Goal: Task Accomplishment & Management: Complete application form

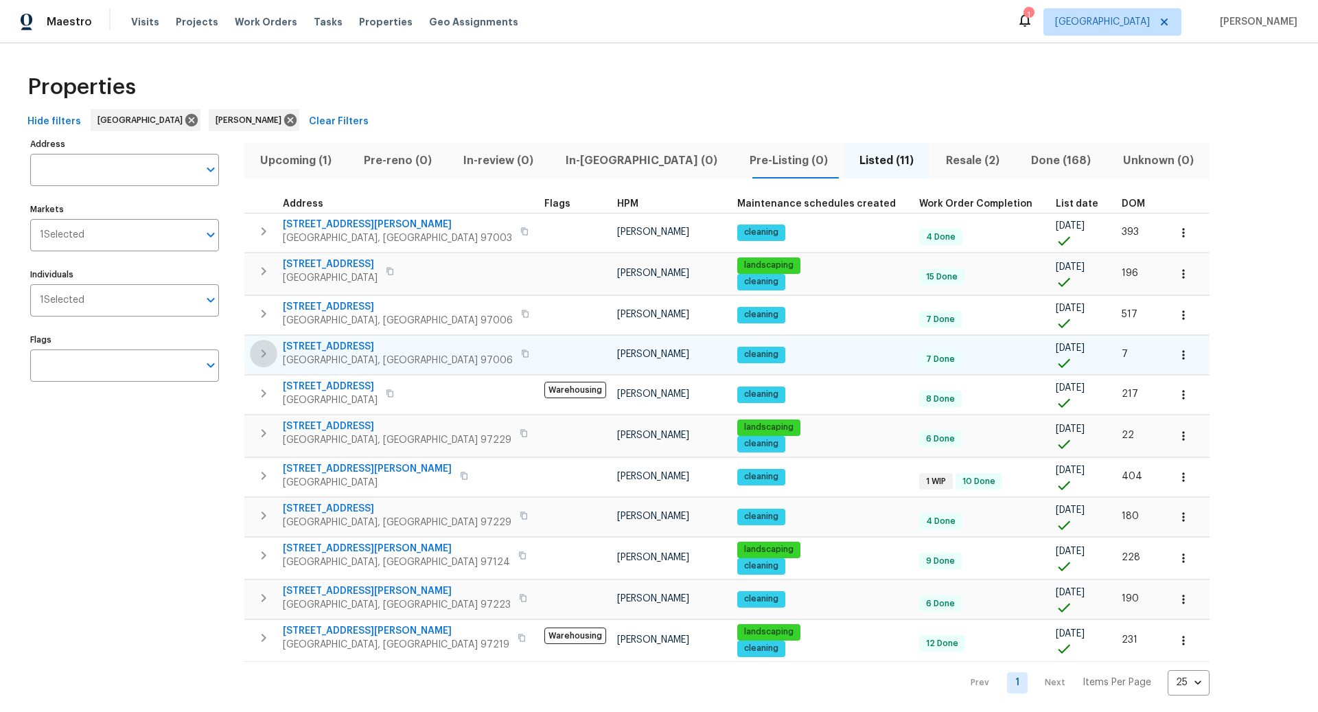
click at [266, 350] on icon "button" at bounding box center [263, 353] width 16 height 16
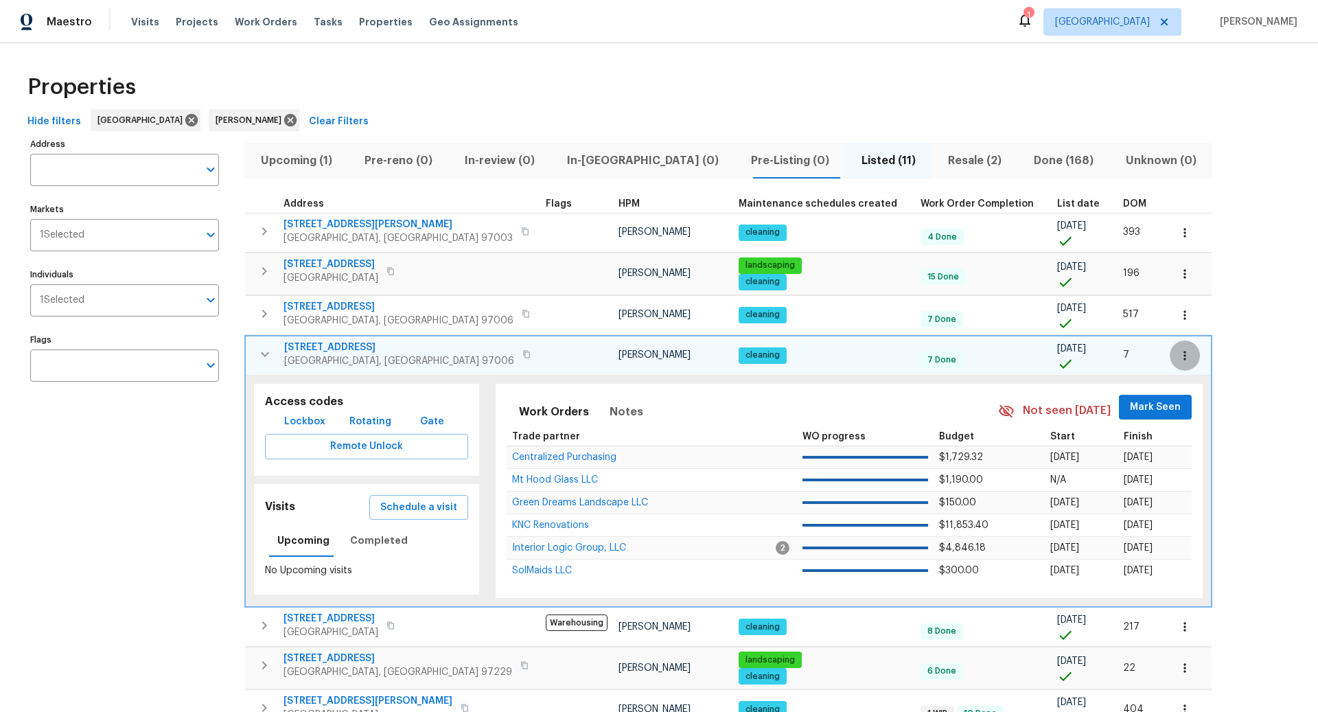
click at [1184, 352] on icon "button" at bounding box center [1185, 355] width 2 height 9
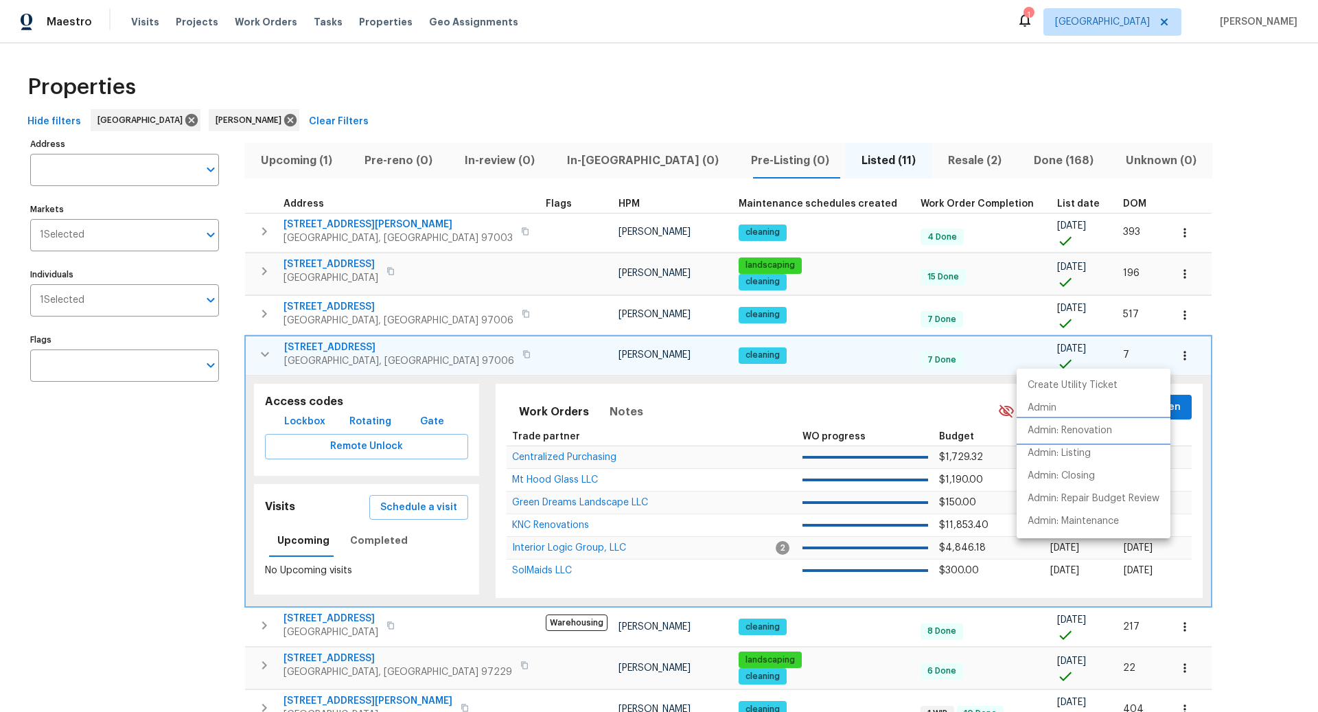
click at [1060, 429] on p "Admin: Renovation" at bounding box center [1070, 431] width 84 height 14
click at [1094, 430] on p "Admin: Renovation" at bounding box center [1070, 431] width 84 height 14
click at [409, 507] on div at bounding box center [659, 356] width 1318 height 712
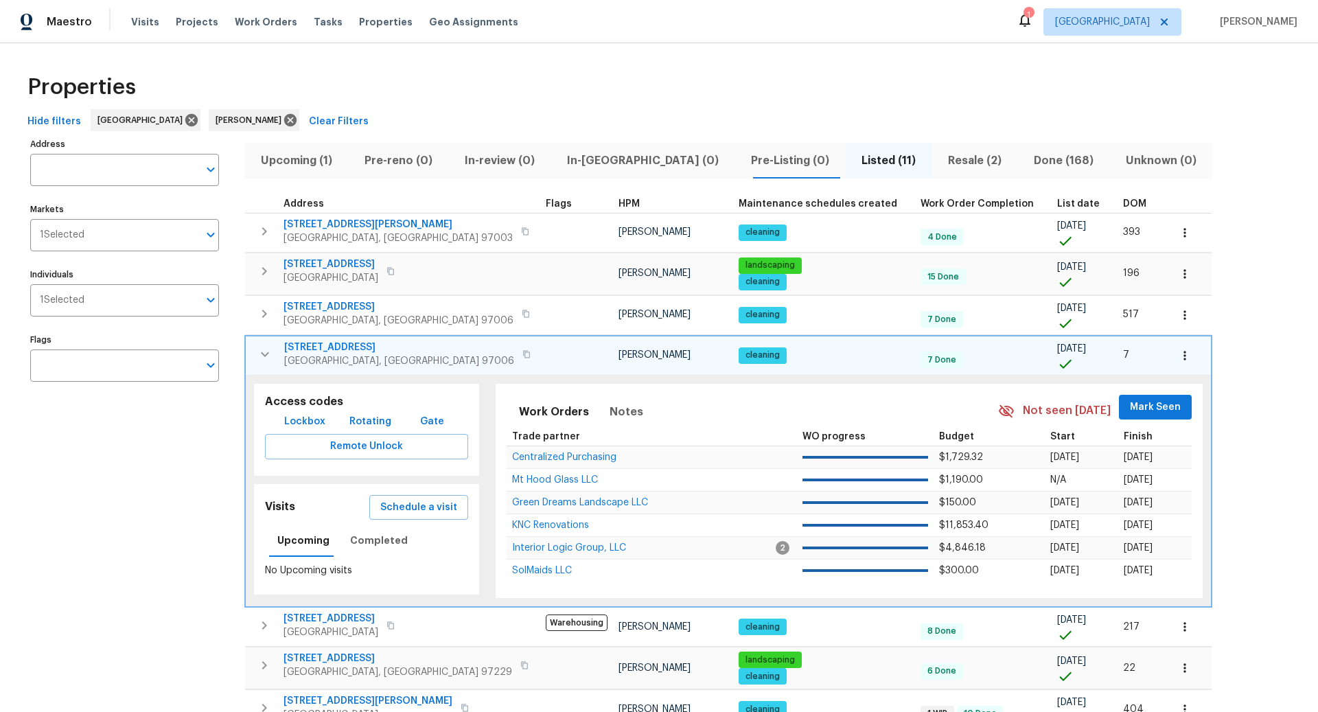
click at [409, 507] on span "Schedule a visit" at bounding box center [418, 507] width 77 height 17
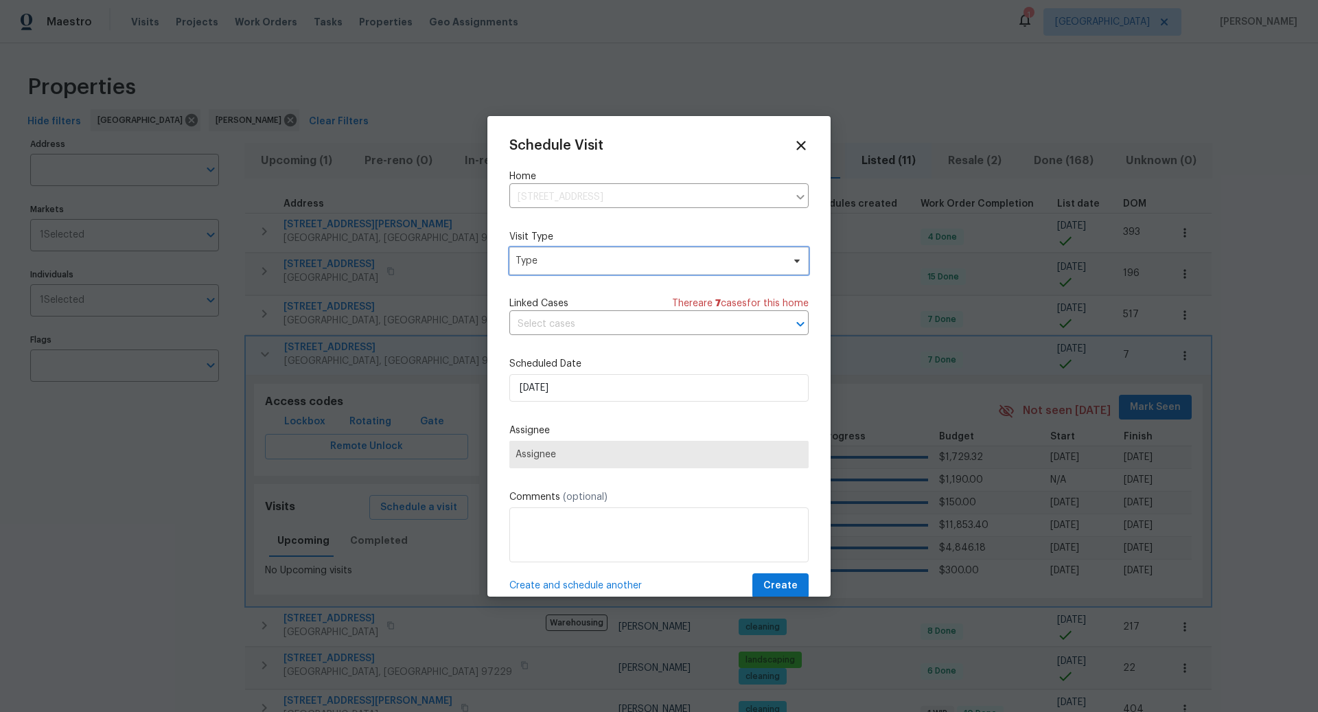
click at [580, 262] on span "Type" at bounding box center [649, 261] width 267 height 14
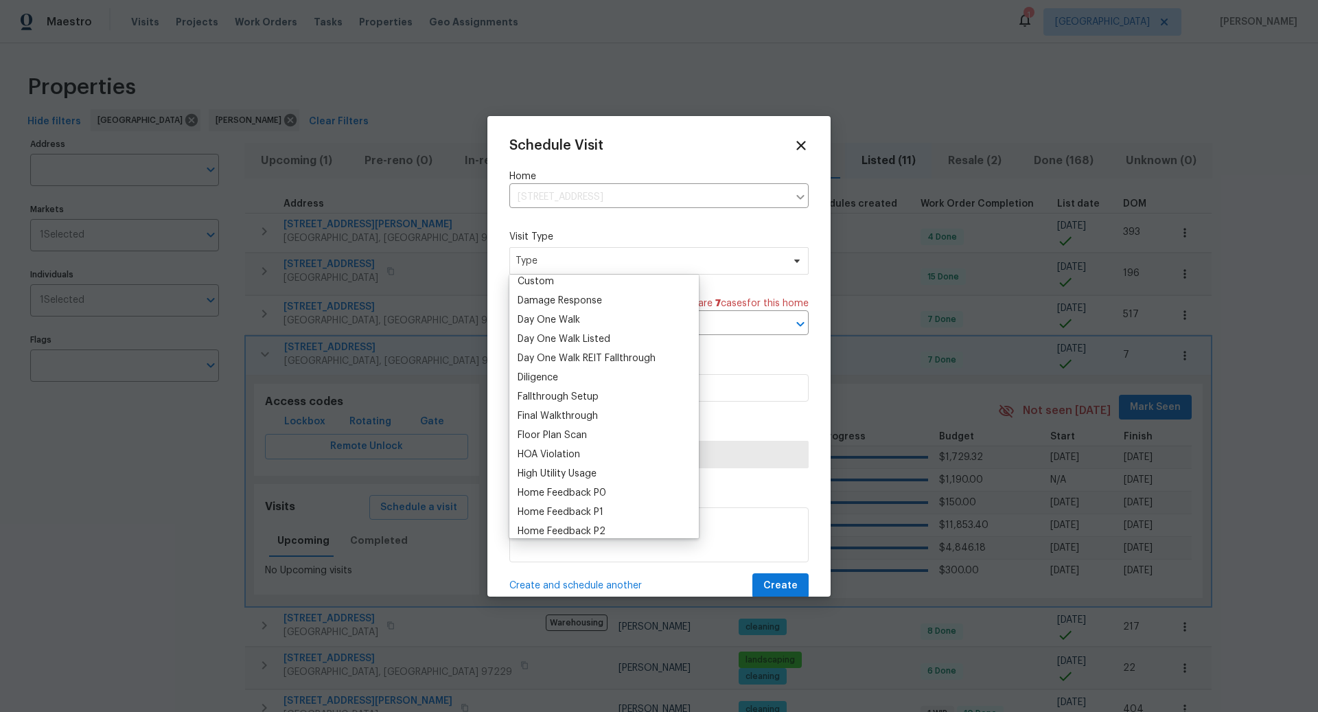
scroll to position [216, 0]
click at [543, 286] on div "Custom" at bounding box center [536, 283] width 36 height 14
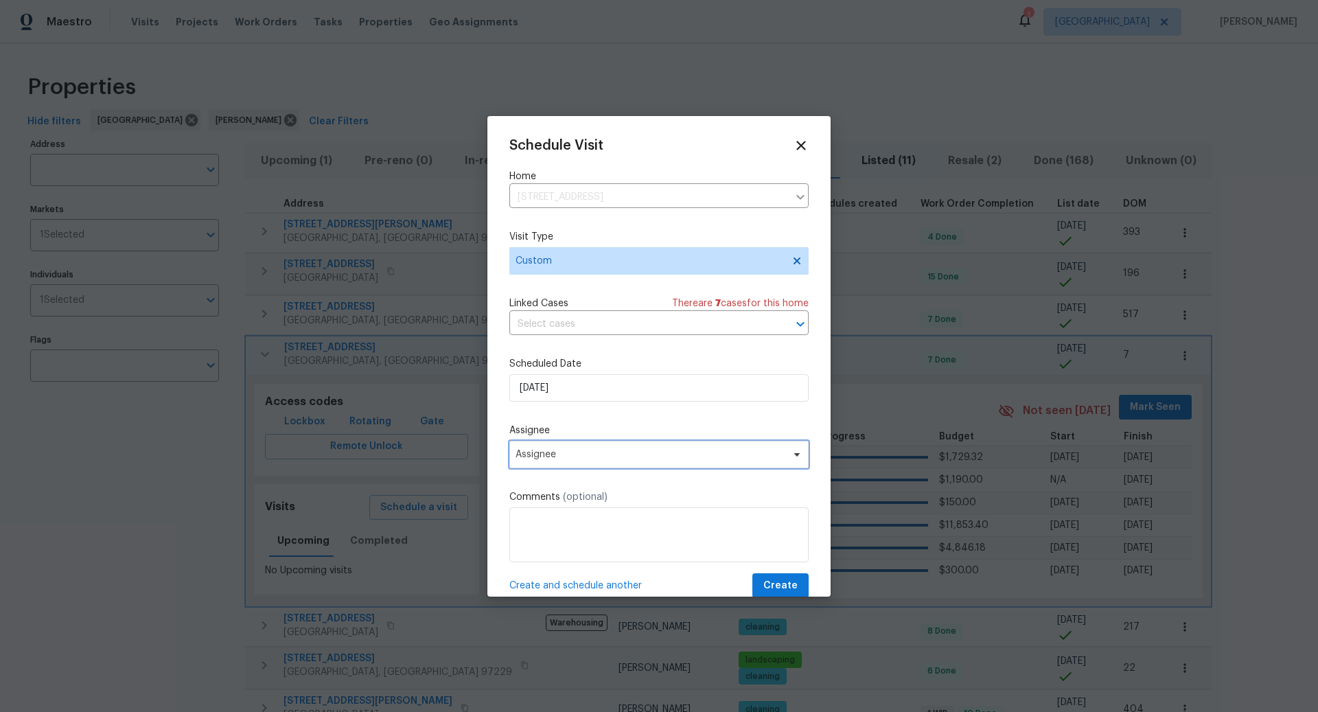
click at [595, 453] on span "Assignee" at bounding box center [650, 454] width 269 height 11
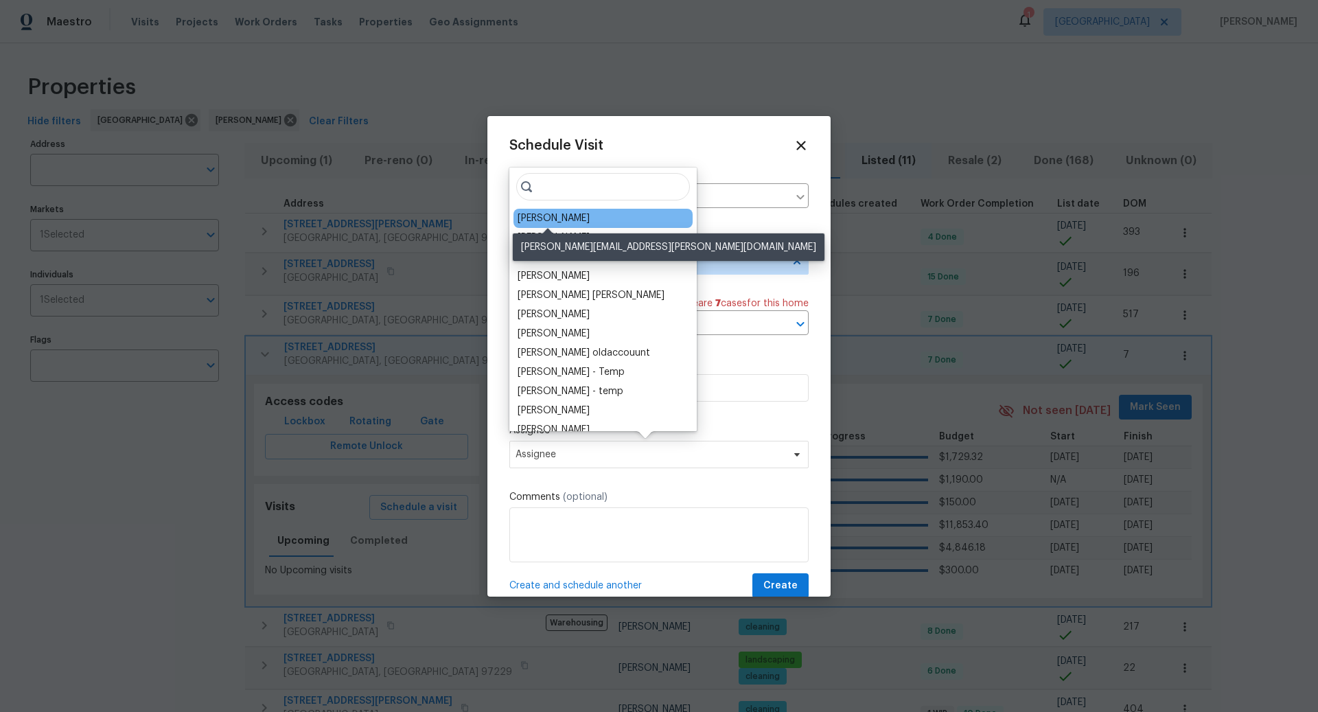
click at [554, 220] on div "[PERSON_NAME]" at bounding box center [554, 218] width 72 height 14
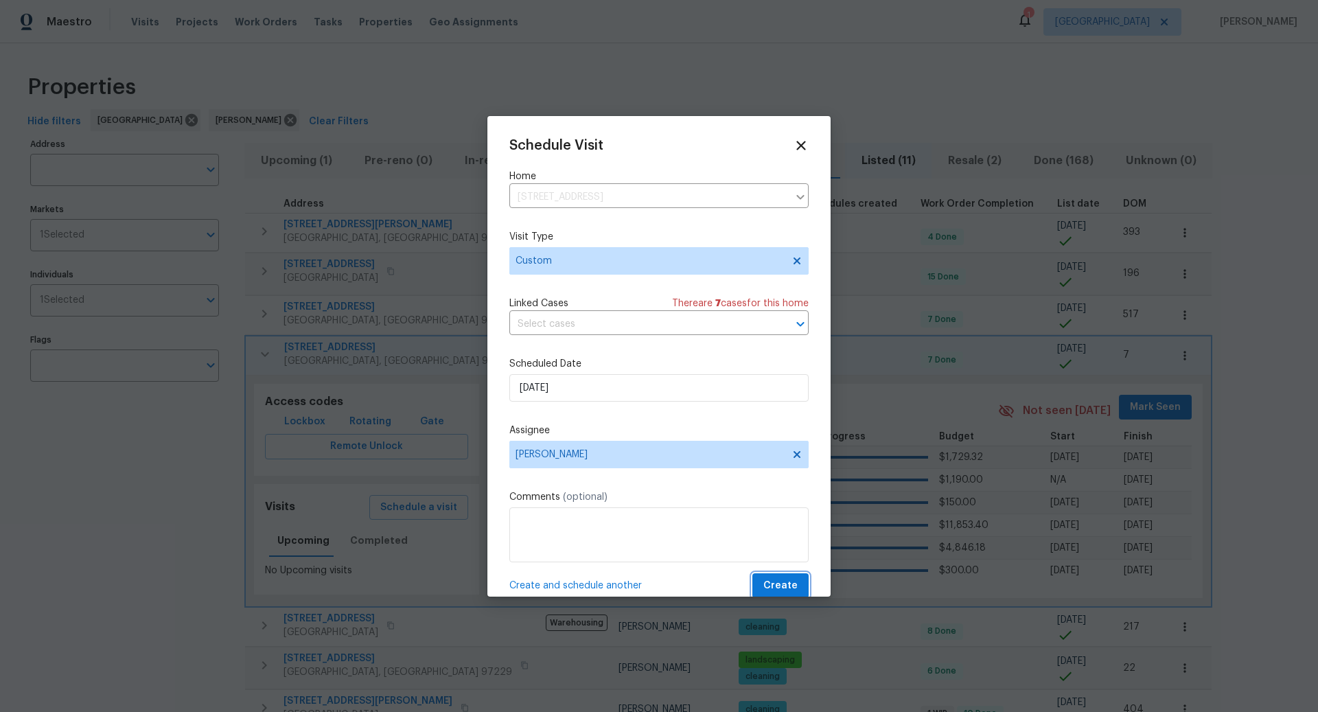
click at [783, 585] on span "Create" at bounding box center [781, 585] width 34 height 17
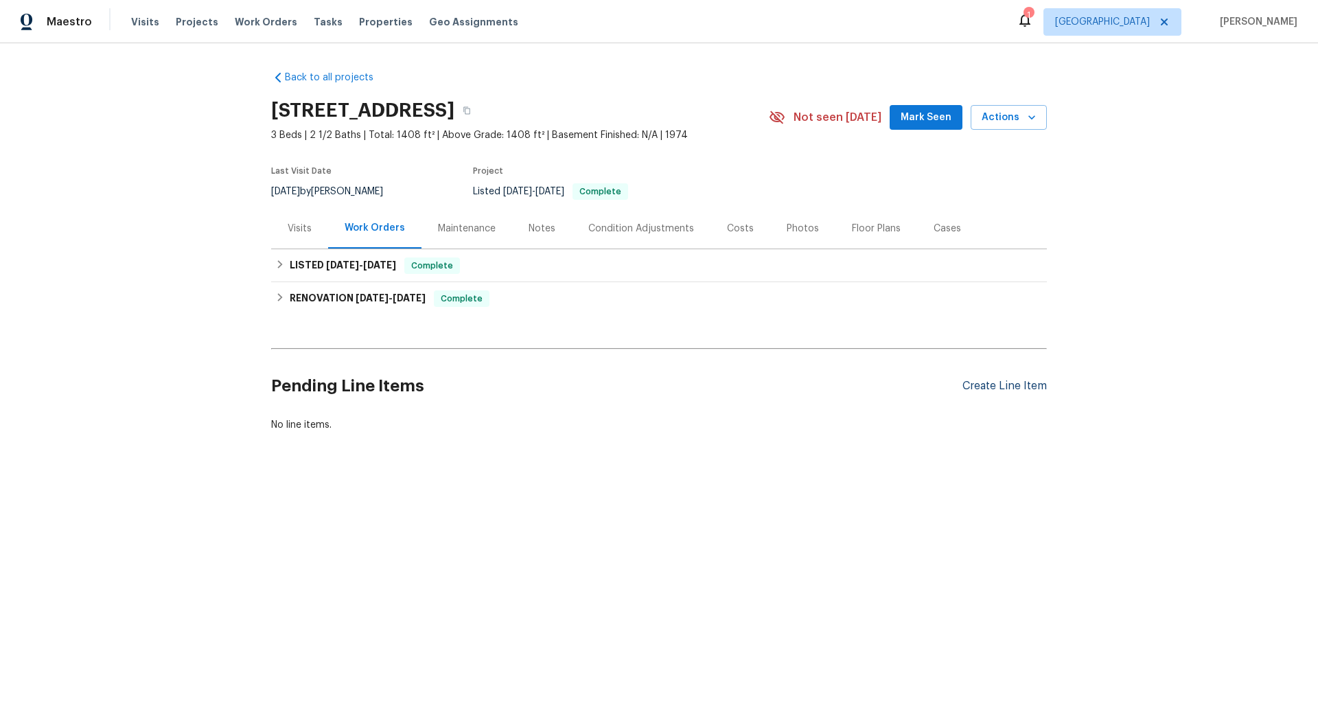
click at [988, 386] on div "Create Line Item" at bounding box center [1005, 386] width 84 height 13
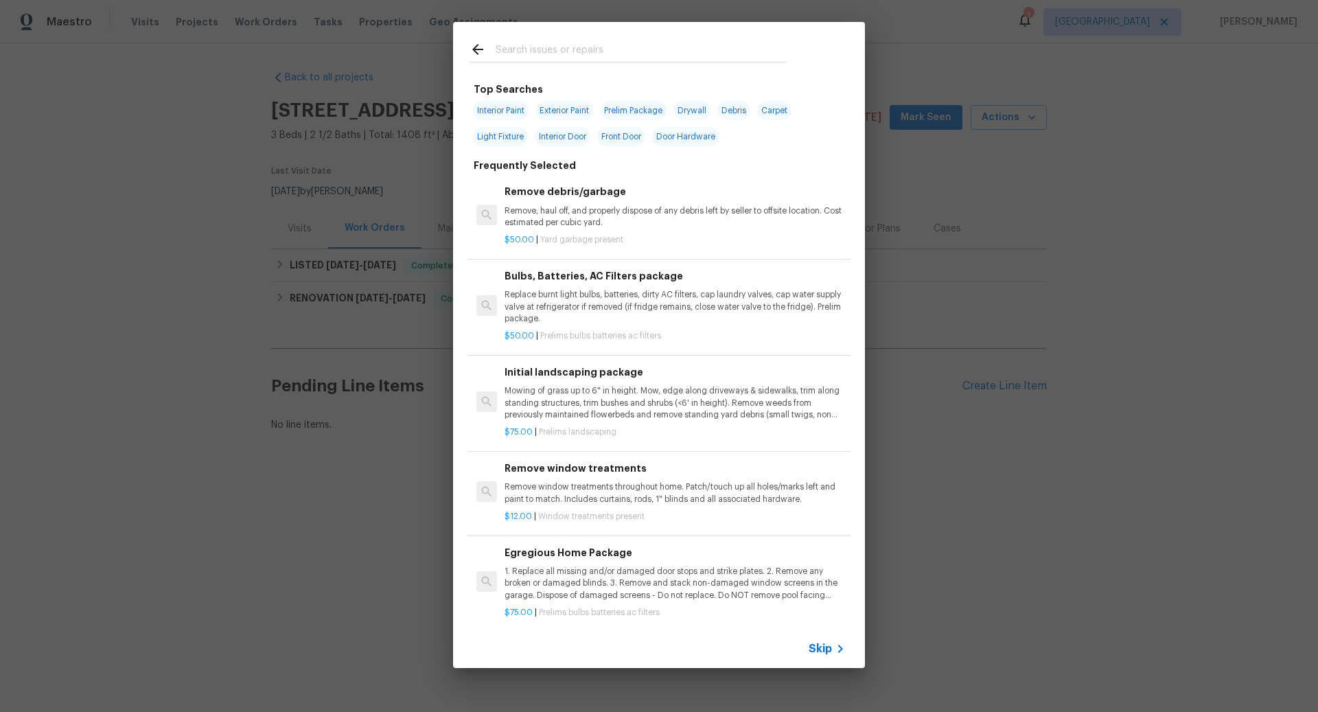
click at [820, 645] on span "Skip" at bounding box center [820, 649] width 23 height 14
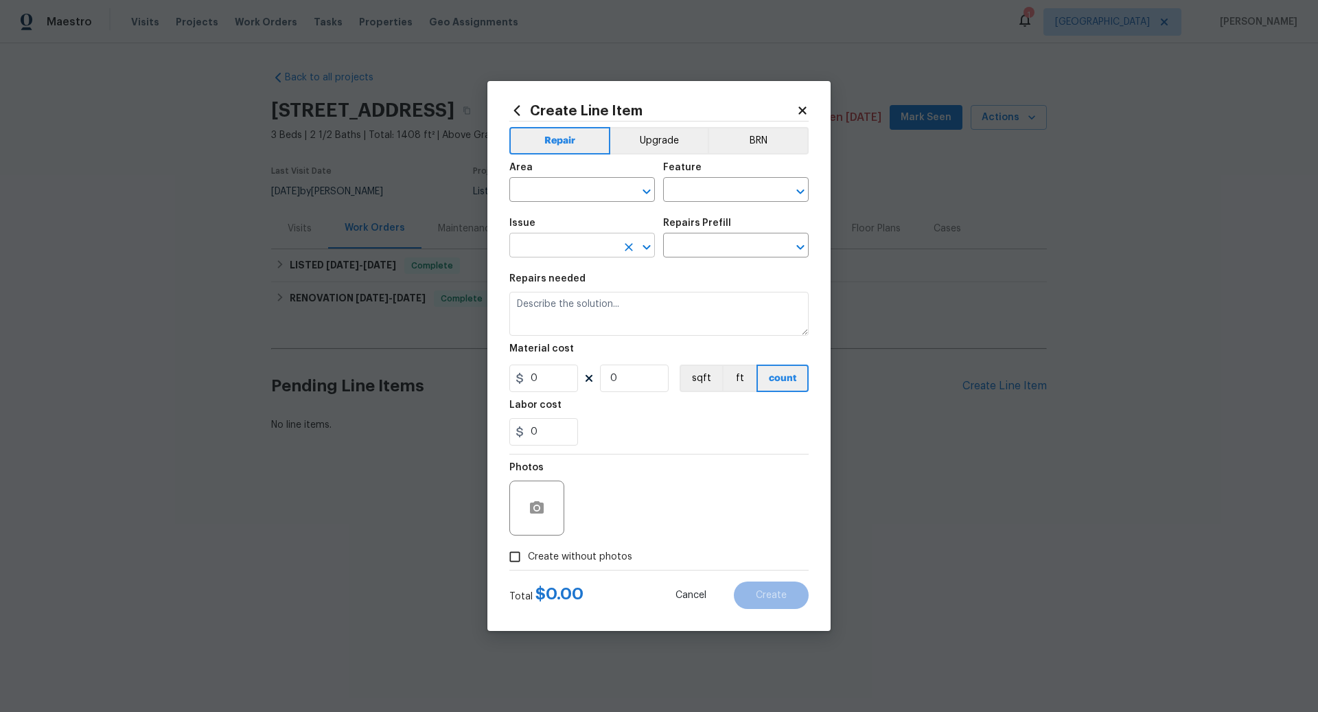
click at [551, 240] on input "text" at bounding box center [563, 246] width 107 height 21
click at [567, 330] on li "Flooring Extras" at bounding box center [583, 333] width 146 height 23
type input "Flooring Extras"
click at [698, 247] on input "text" at bounding box center [716, 246] width 107 height 21
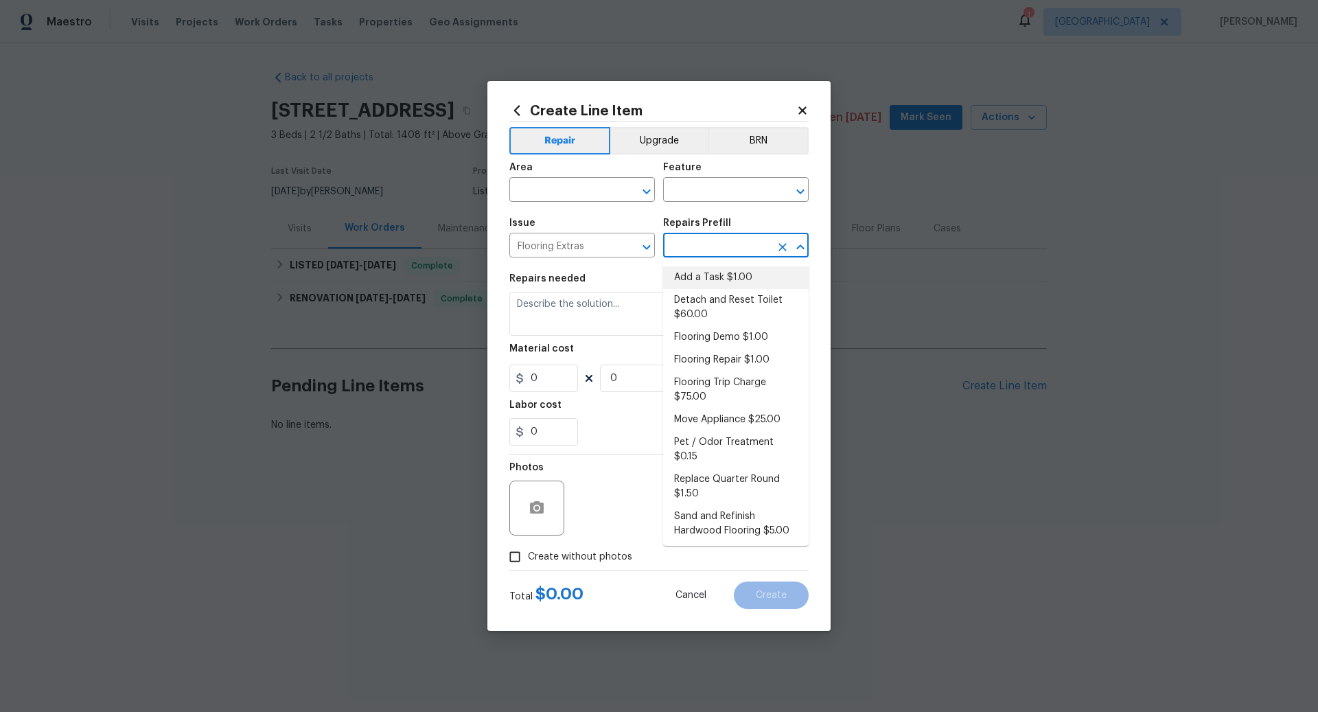
click at [698, 277] on li "Add a Task $1.00" at bounding box center [736, 277] width 146 height 23
type input "Overall Flooring"
type input "Add a Task $1.00"
type textarea "HPM to detail"
type input "1"
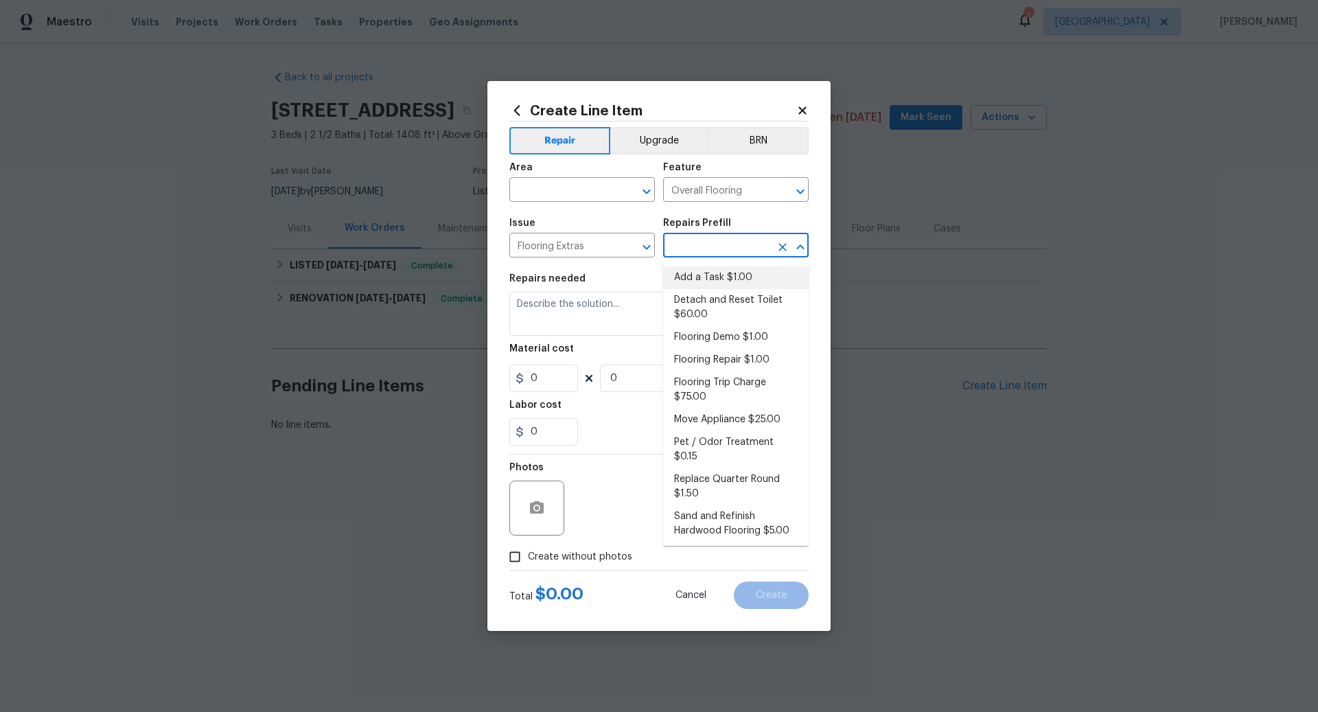
type input "1"
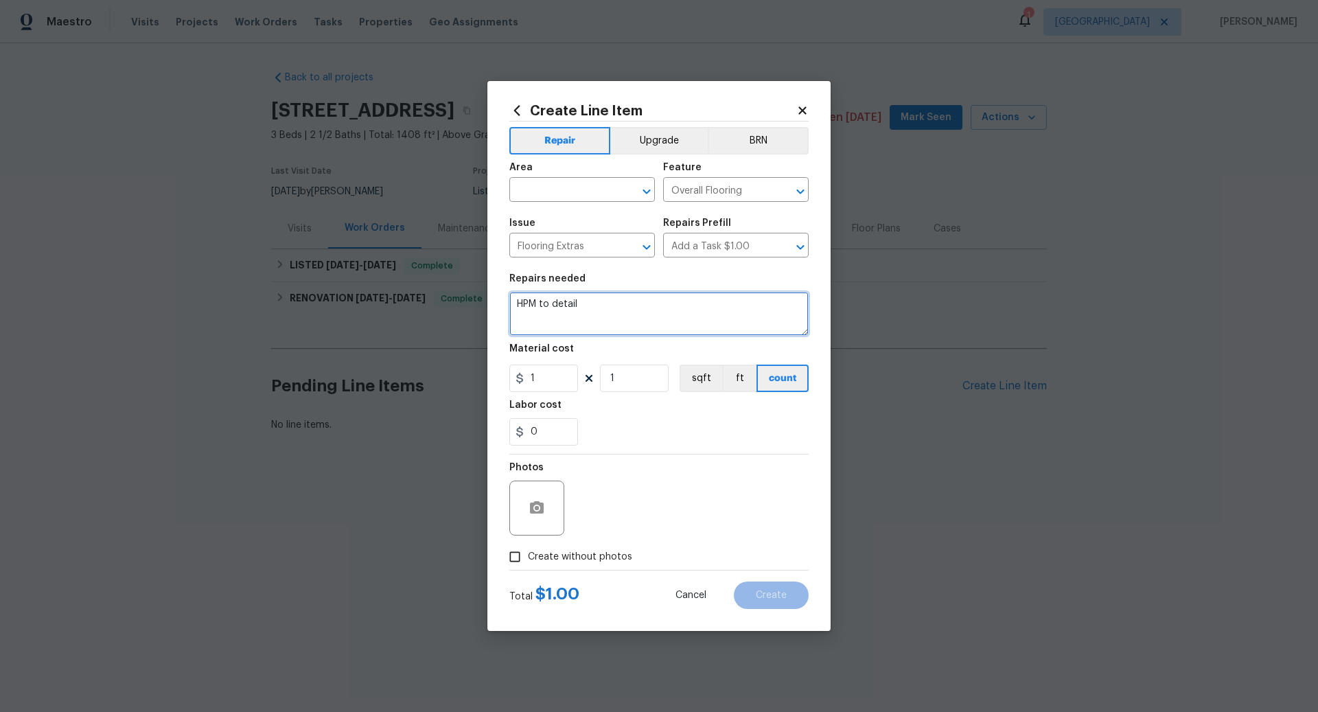
click at [588, 310] on textarea "HPM to detail" at bounding box center [659, 314] width 299 height 44
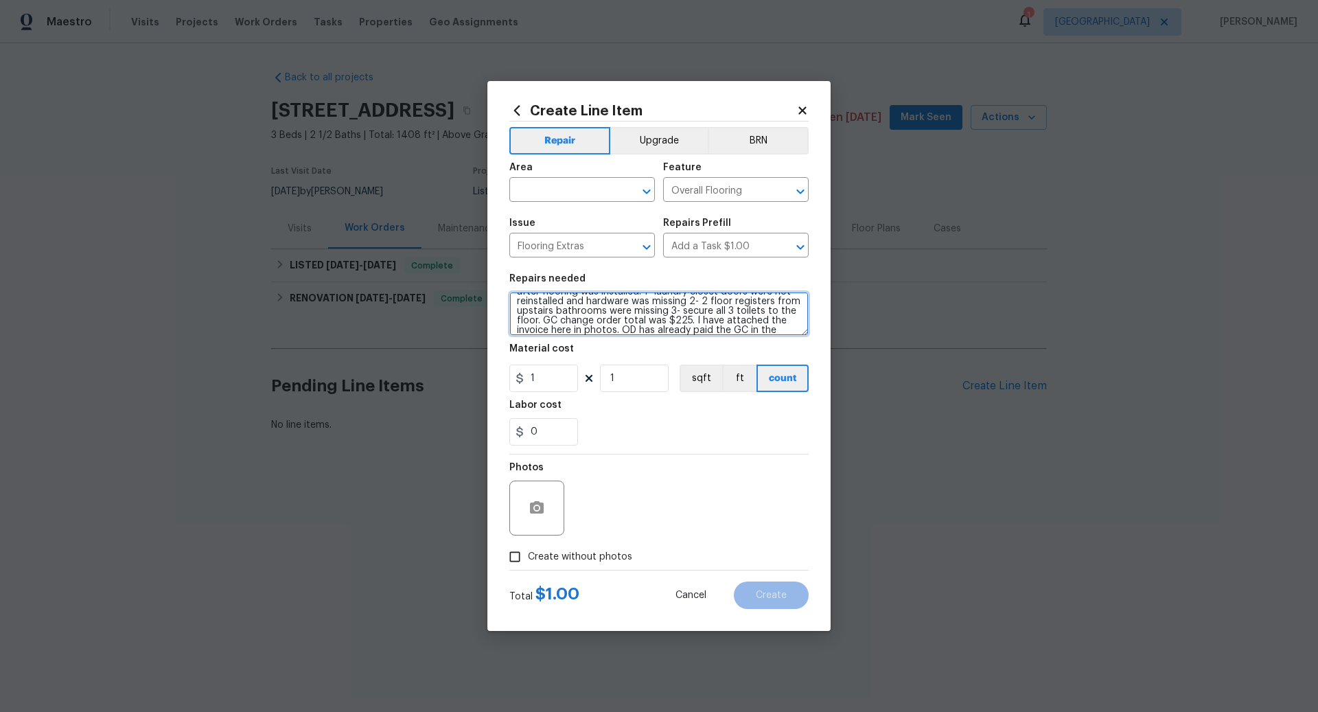
scroll to position [41, 0]
type textarea "Change order needed. This is the change order amount of $357 minus the charges …"
click at [545, 381] on input "1" at bounding box center [544, 378] width 69 height 27
type input "132"
click at [530, 194] on input "text" at bounding box center [563, 191] width 107 height 21
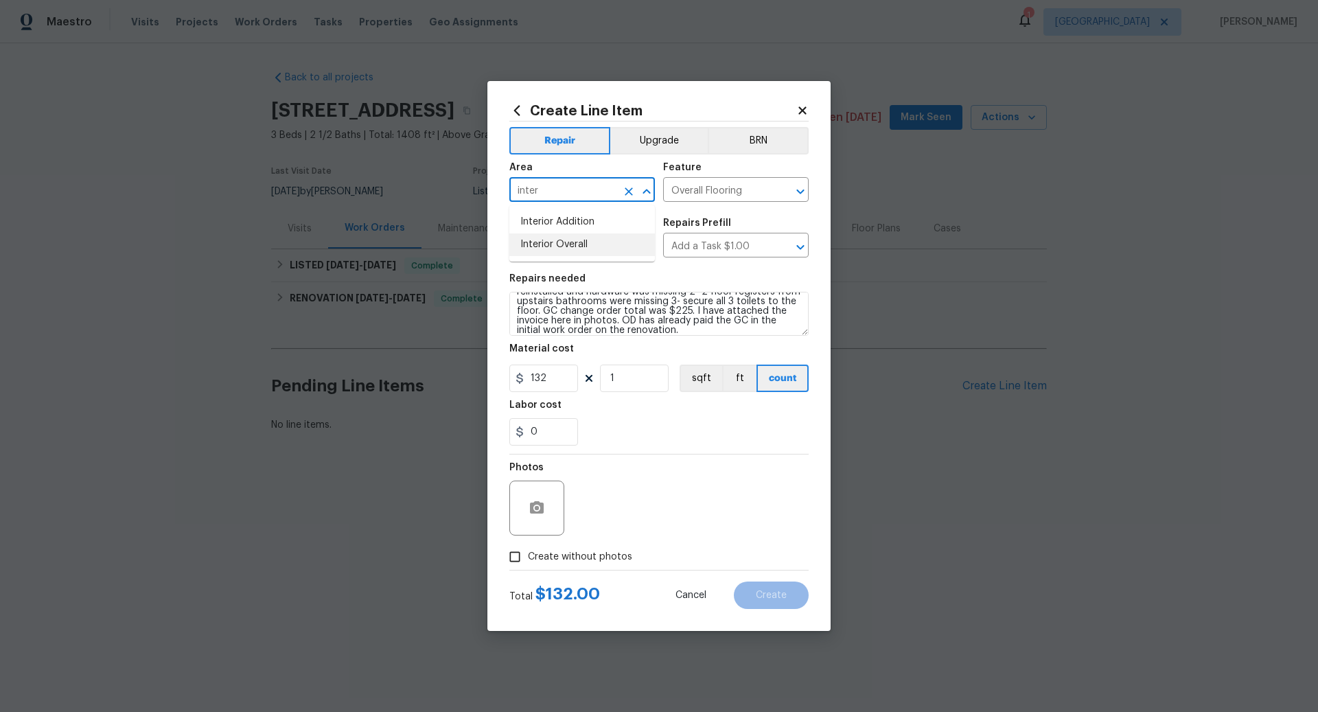
click at [550, 247] on li "Interior Overall" at bounding box center [583, 244] width 146 height 23
type input "Interior Overall"
click at [538, 507] on circle "button" at bounding box center [537, 508] width 4 height 4
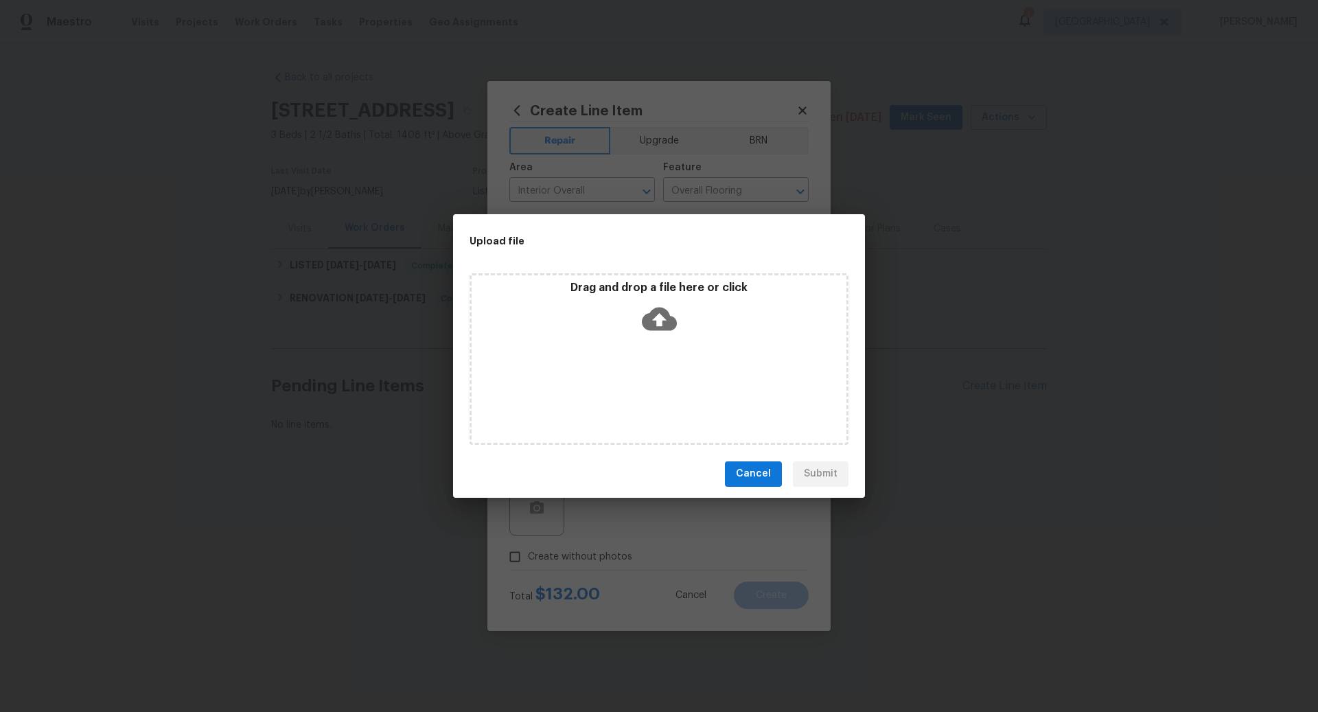
click at [687, 320] on div "Drag and drop a file here or click" at bounding box center [659, 310] width 375 height 59
click at [764, 469] on span "Cancel" at bounding box center [753, 474] width 35 height 17
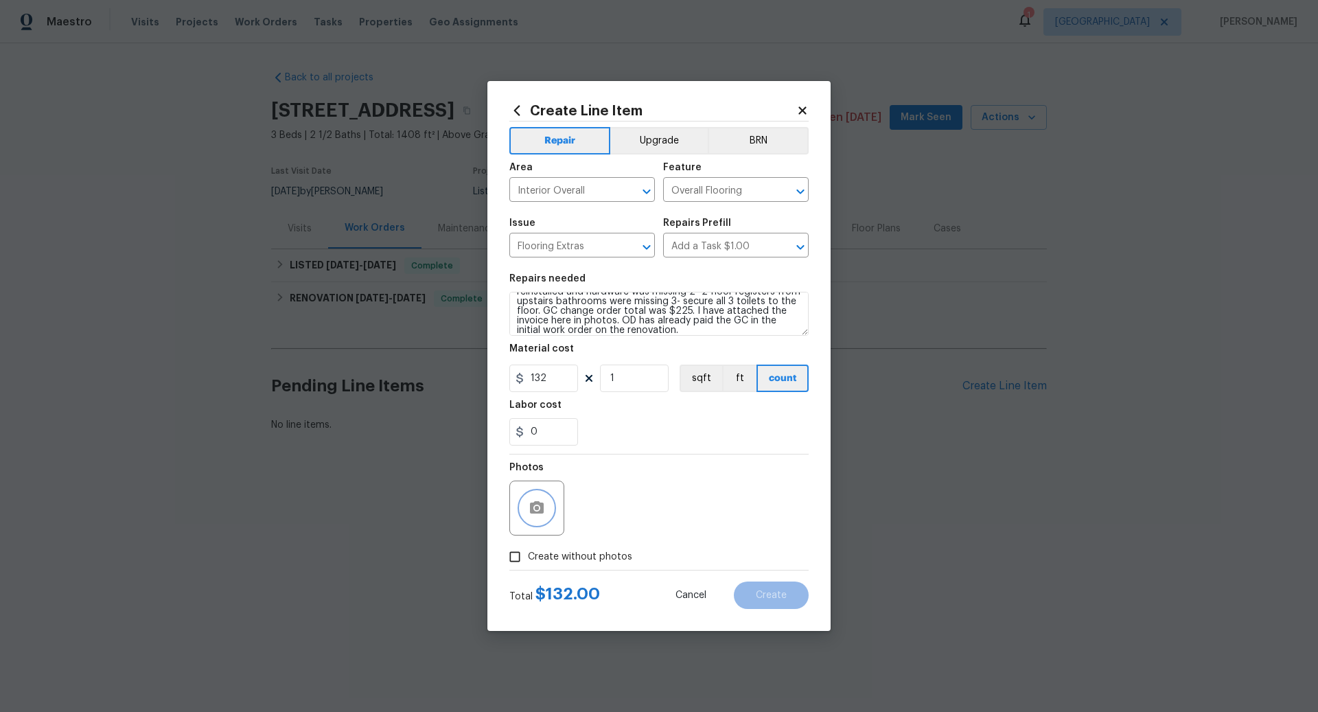
click at [540, 507] on icon "button" at bounding box center [537, 507] width 14 height 12
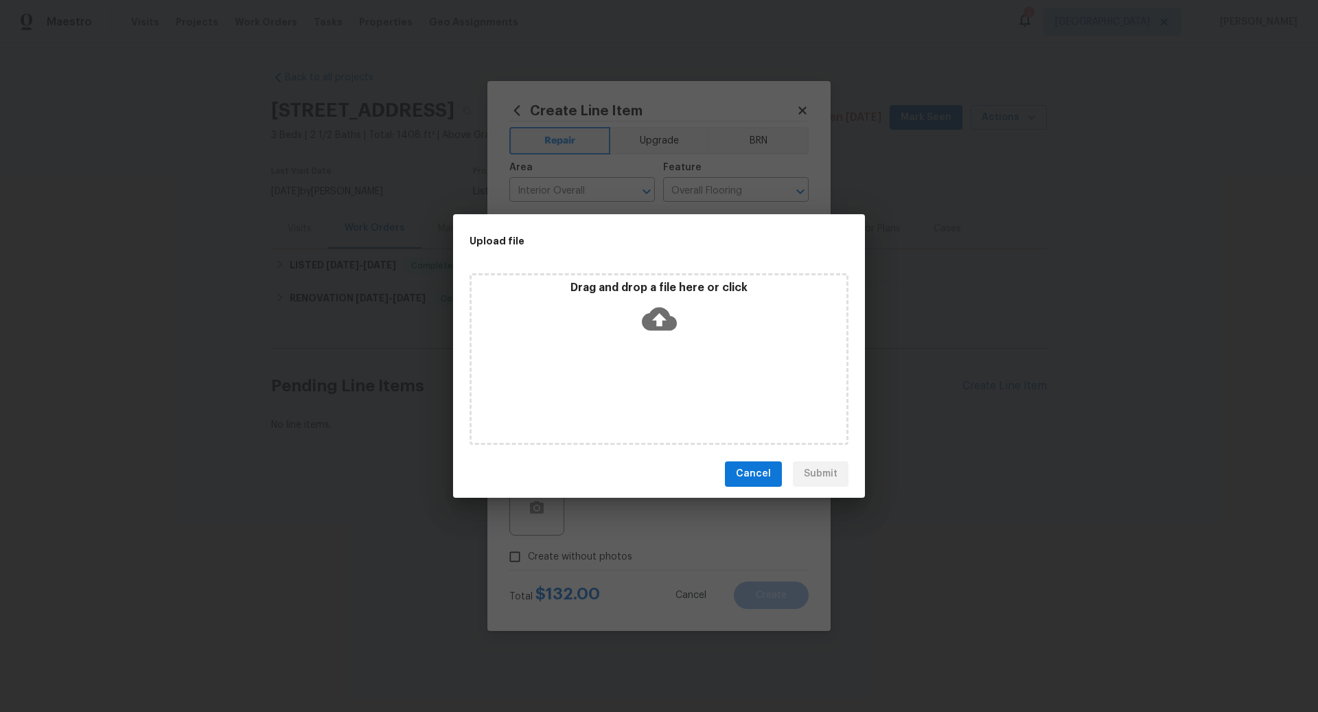
click at [654, 324] on icon at bounding box center [659, 318] width 35 height 23
click at [758, 472] on span "Cancel" at bounding box center [753, 474] width 35 height 17
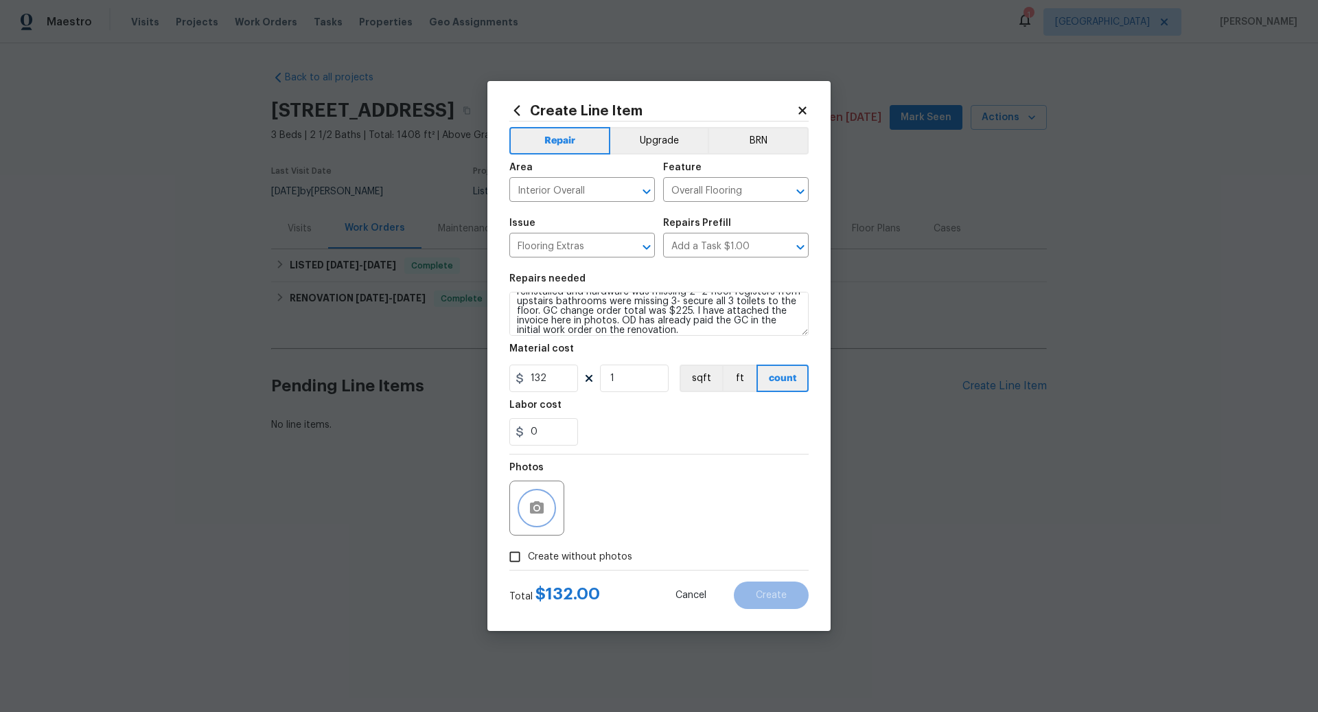
click at [539, 506] on icon "button" at bounding box center [537, 508] width 16 height 16
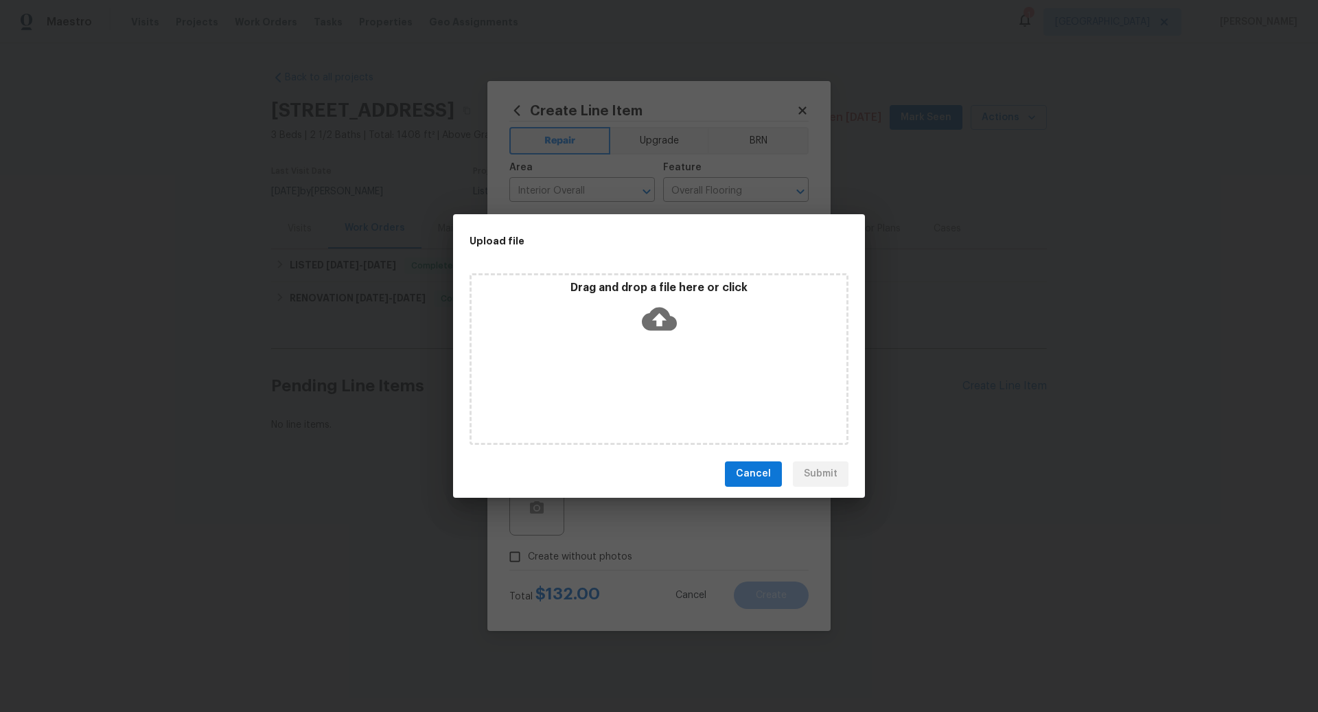
click at [658, 308] on icon at bounding box center [659, 318] width 35 height 23
click at [759, 472] on span "Cancel" at bounding box center [753, 474] width 35 height 17
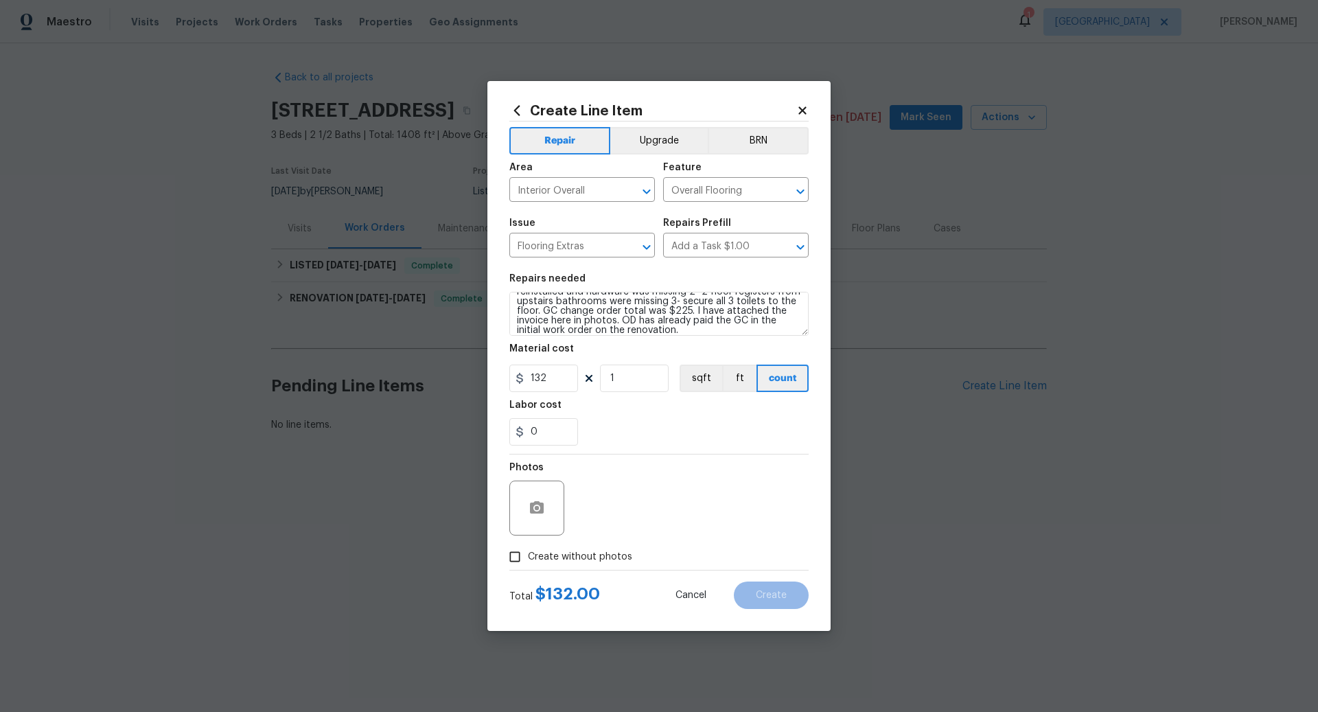
click at [521, 557] on input "Create without photos" at bounding box center [515, 557] width 26 height 26
checkbox input "true"
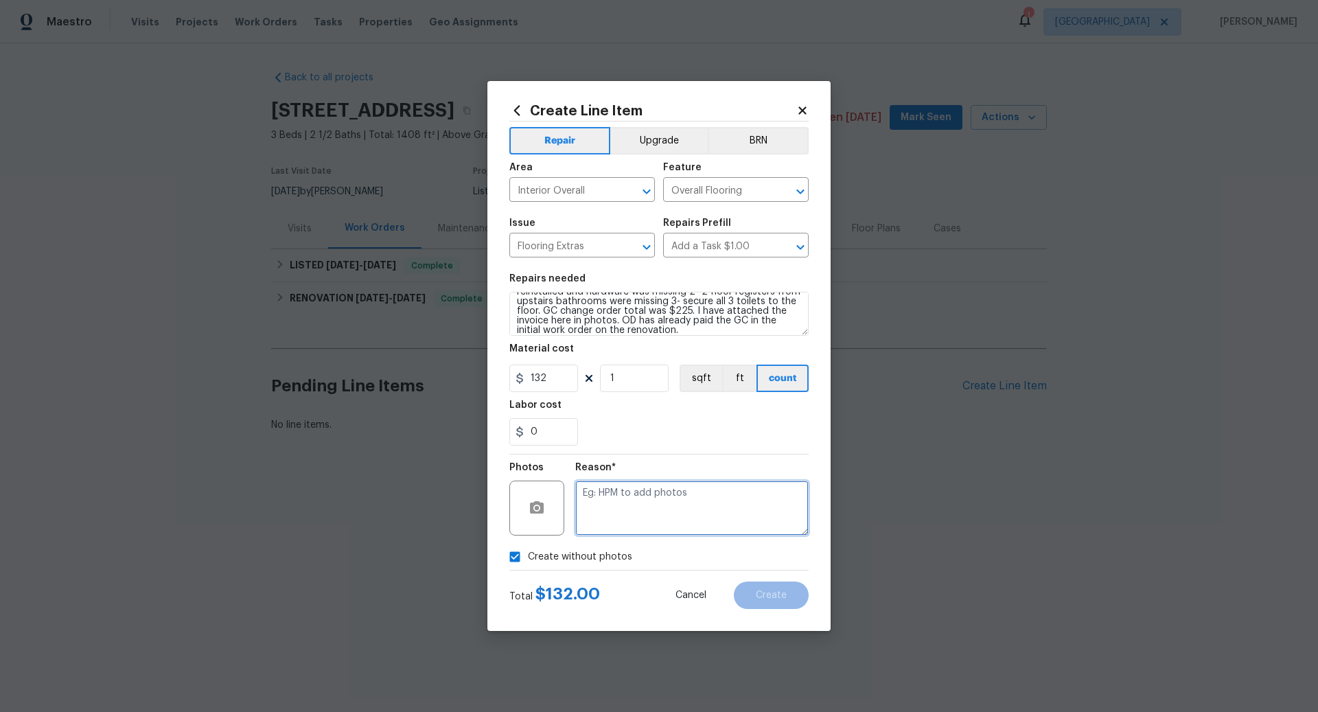
click at [713, 504] on textarea at bounding box center [691, 508] width 233 height 55
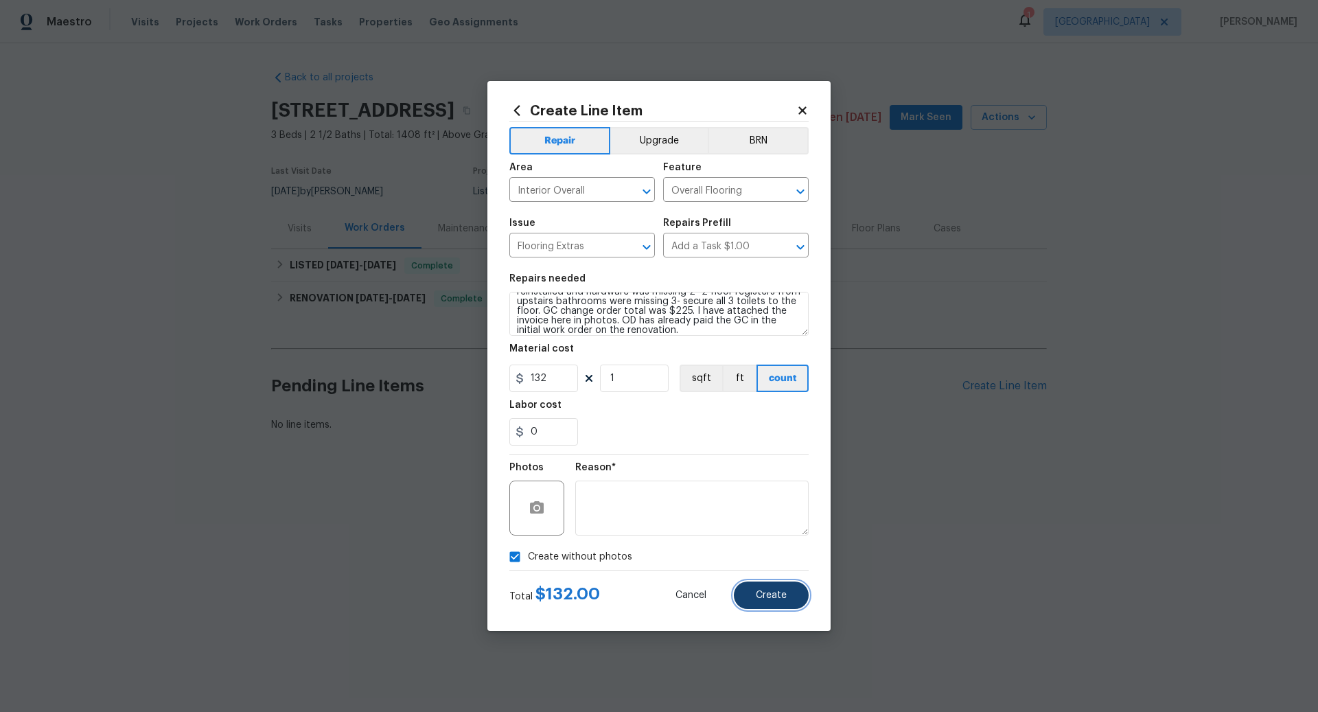
click at [779, 593] on span "Create" at bounding box center [771, 596] width 31 height 10
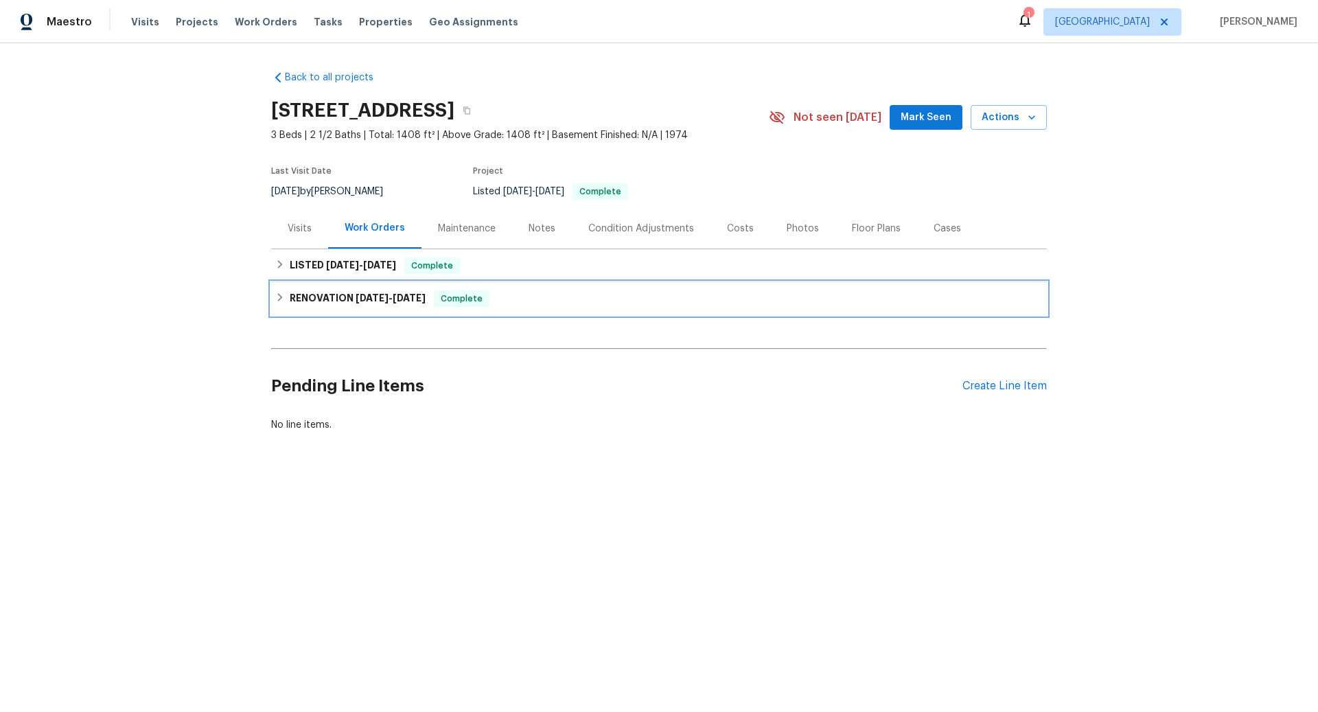
click at [415, 299] on span "[DATE]" at bounding box center [409, 298] width 33 height 10
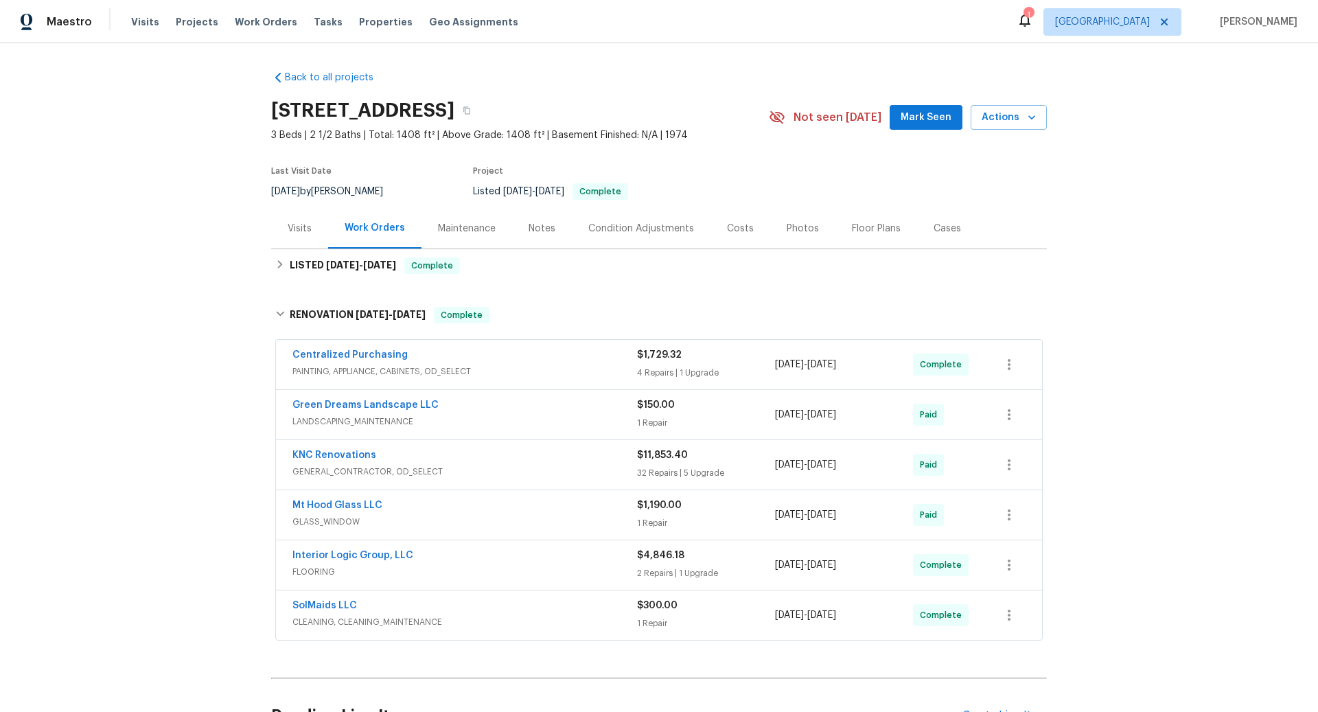
click at [424, 552] on div "Interior Logic Group, LLC" at bounding box center [465, 557] width 345 height 16
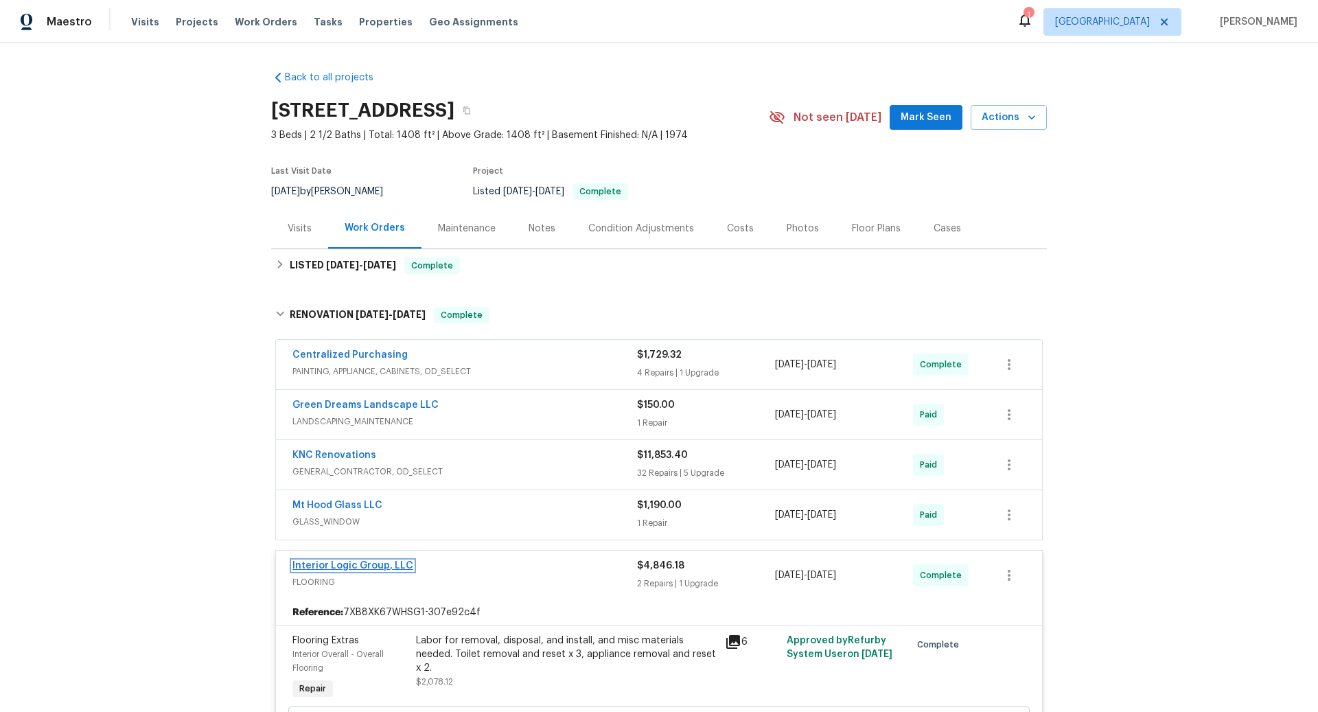
click at [387, 564] on link "Interior Logic Group, LLC" at bounding box center [353, 566] width 121 height 10
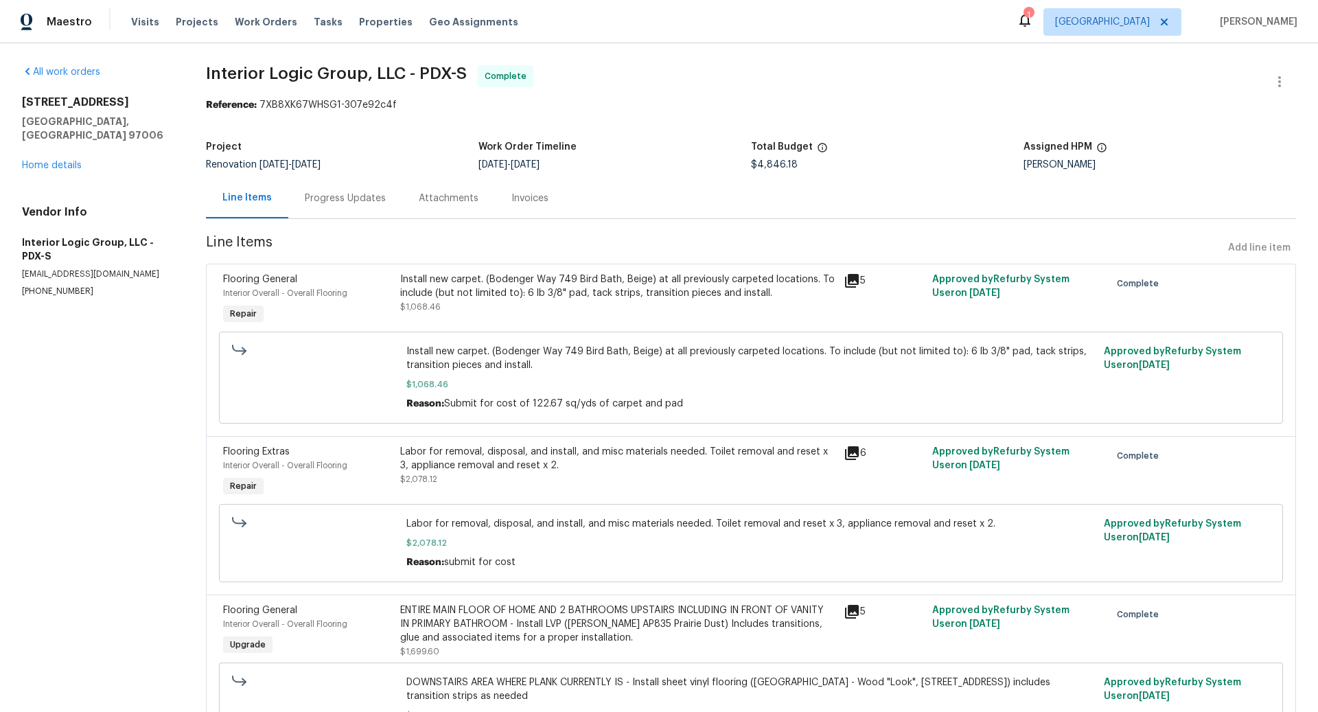
click at [363, 194] on div "Progress Updates" at bounding box center [345, 199] width 81 height 14
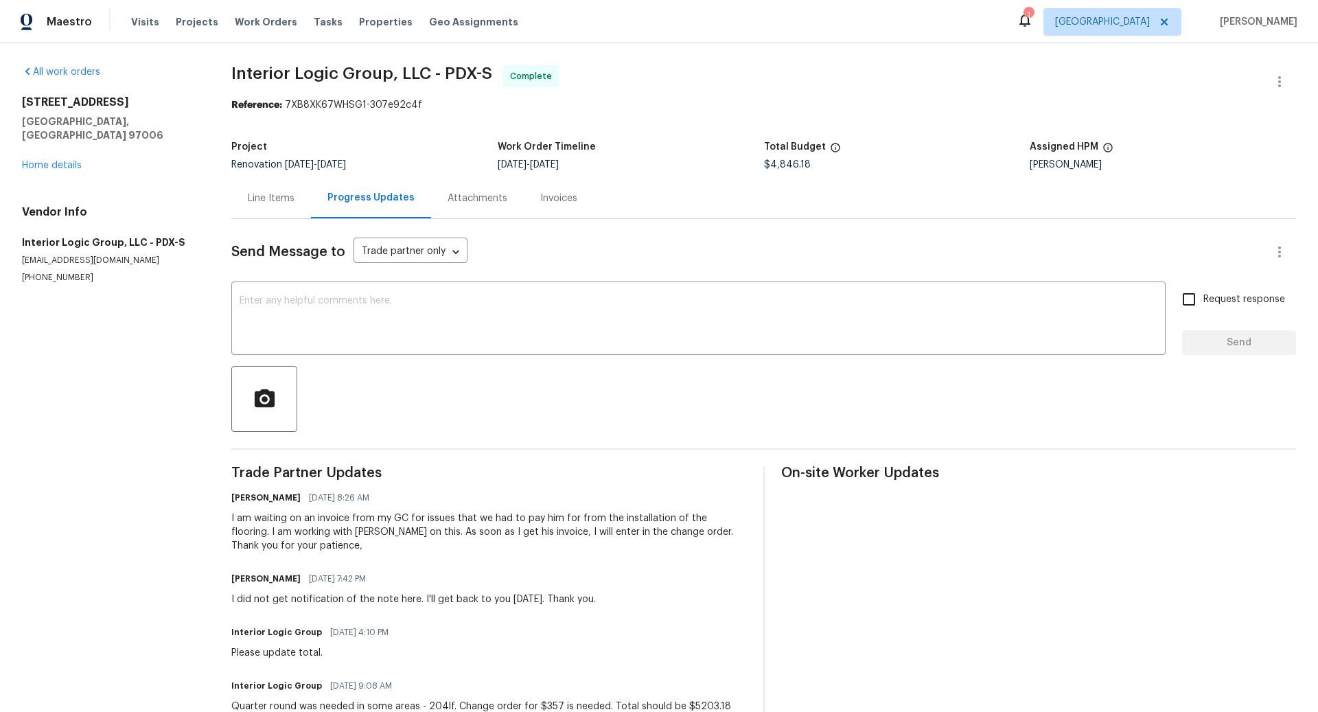
scroll to position [40, 0]
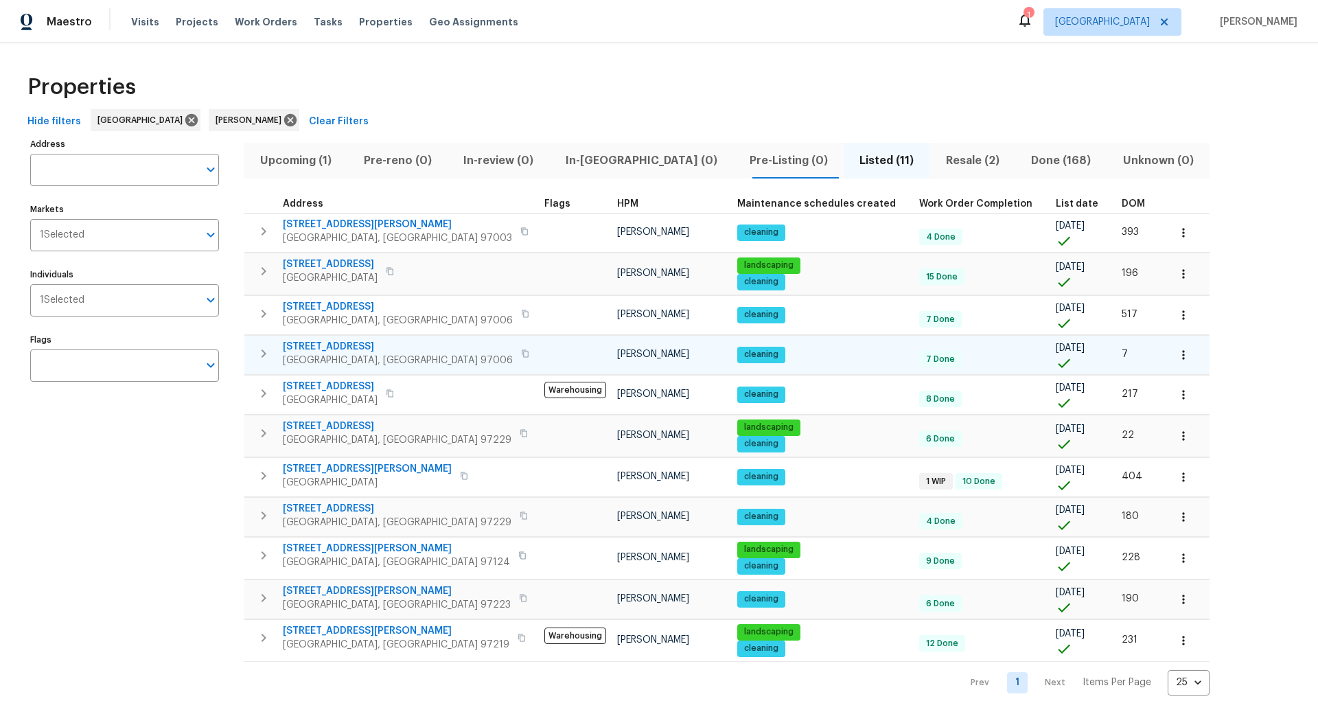
click at [266, 353] on icon "button" at bounding box center [263, 353] width 16 height 16
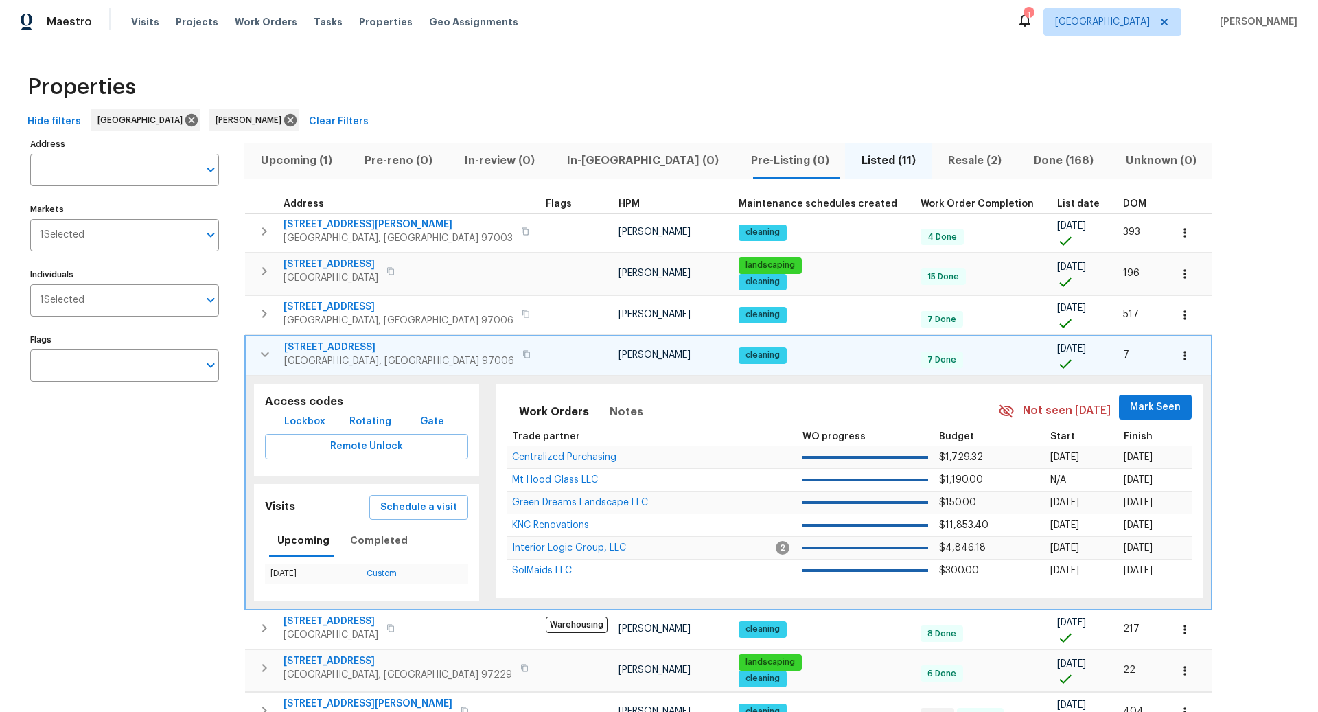
click at [1178, 353] on icon "button" at bounding box center [1185, 356] width 14 height 14
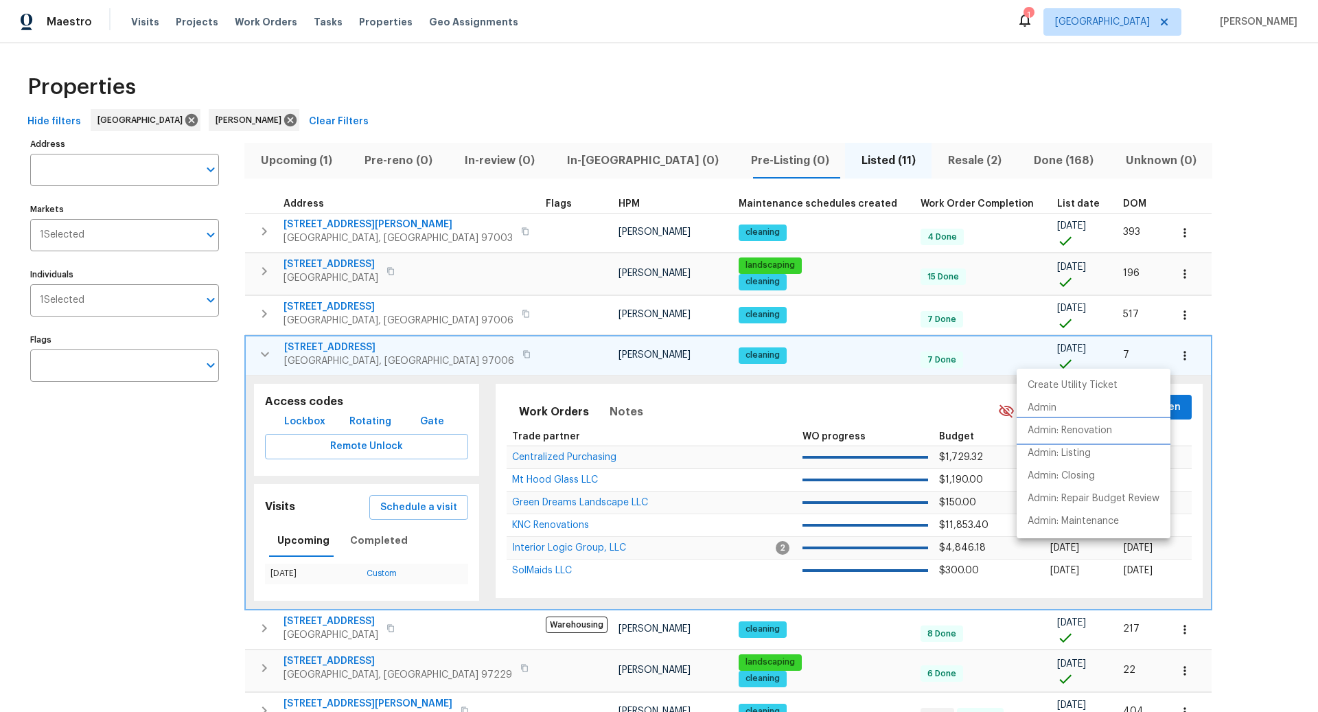
click at [1079, 430] on p "Admin: Renovation" at bounding box center [1070, 431] width 84 height 14
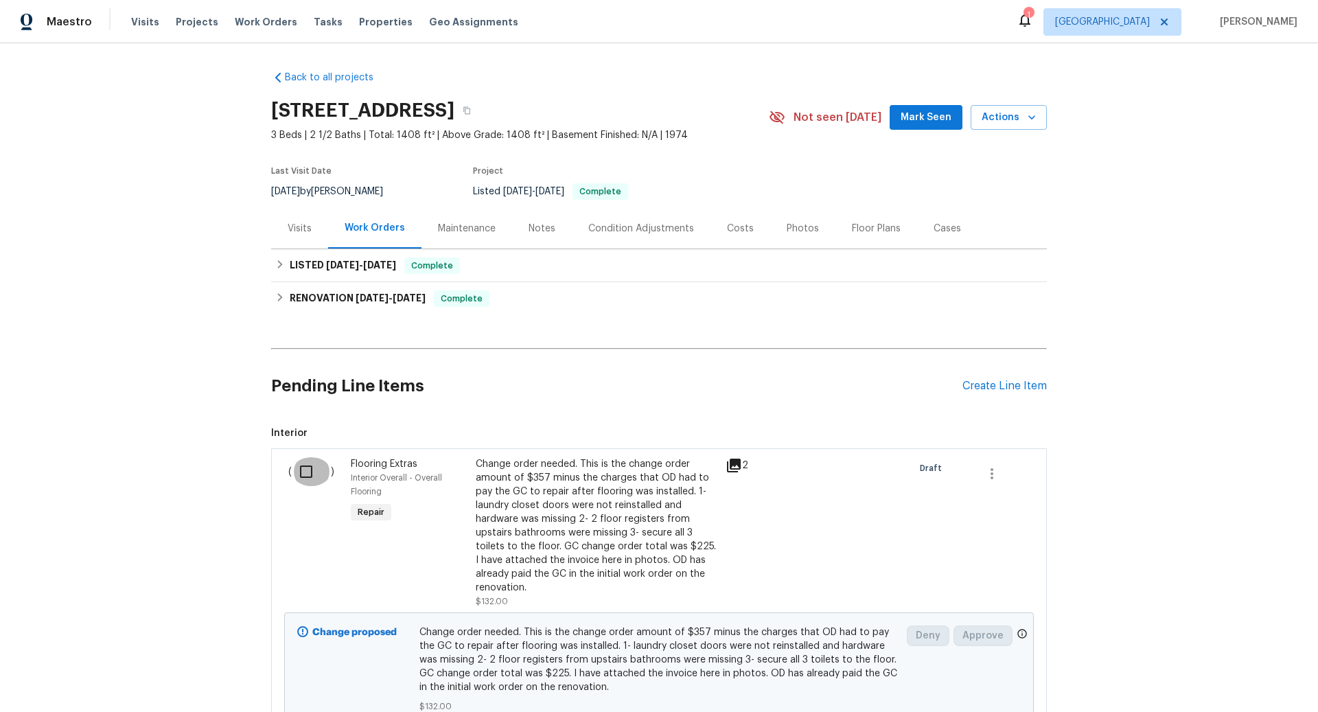
click at [304, 474] on input "checkbox" at bounding box center [311, 471] width 39 height 29
checkbox input "true"
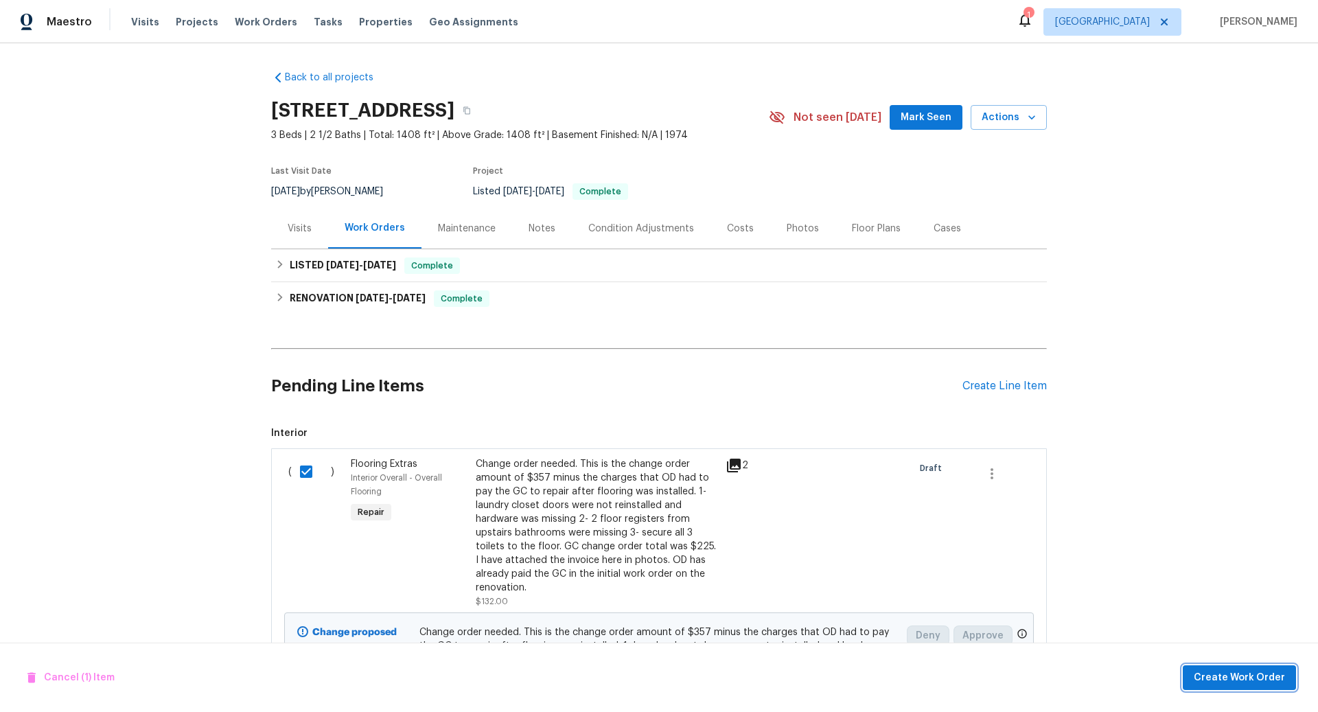
click at [1220, 676] on span "Create Work Order" at bounding box center [1239, 678] width 91 height 17
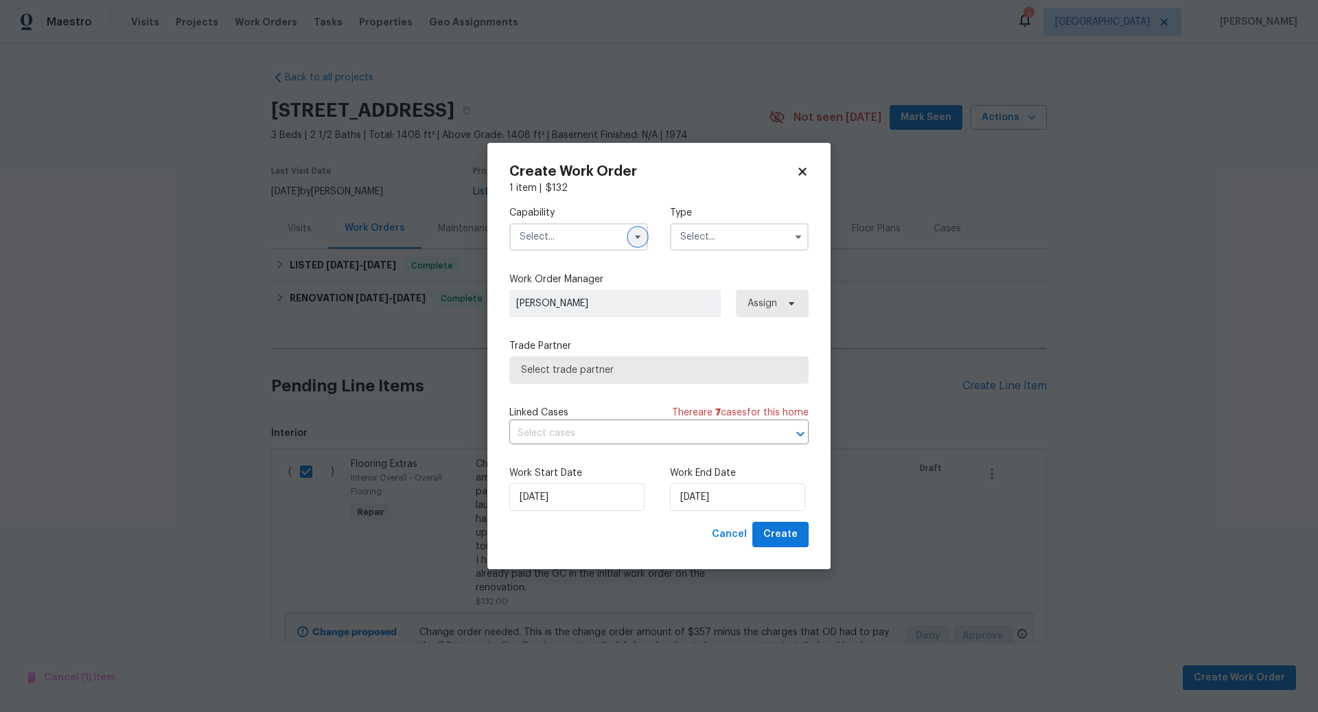
click at [637, 237] on icon "button" at bounding box center [637, 237] width 5 height 3
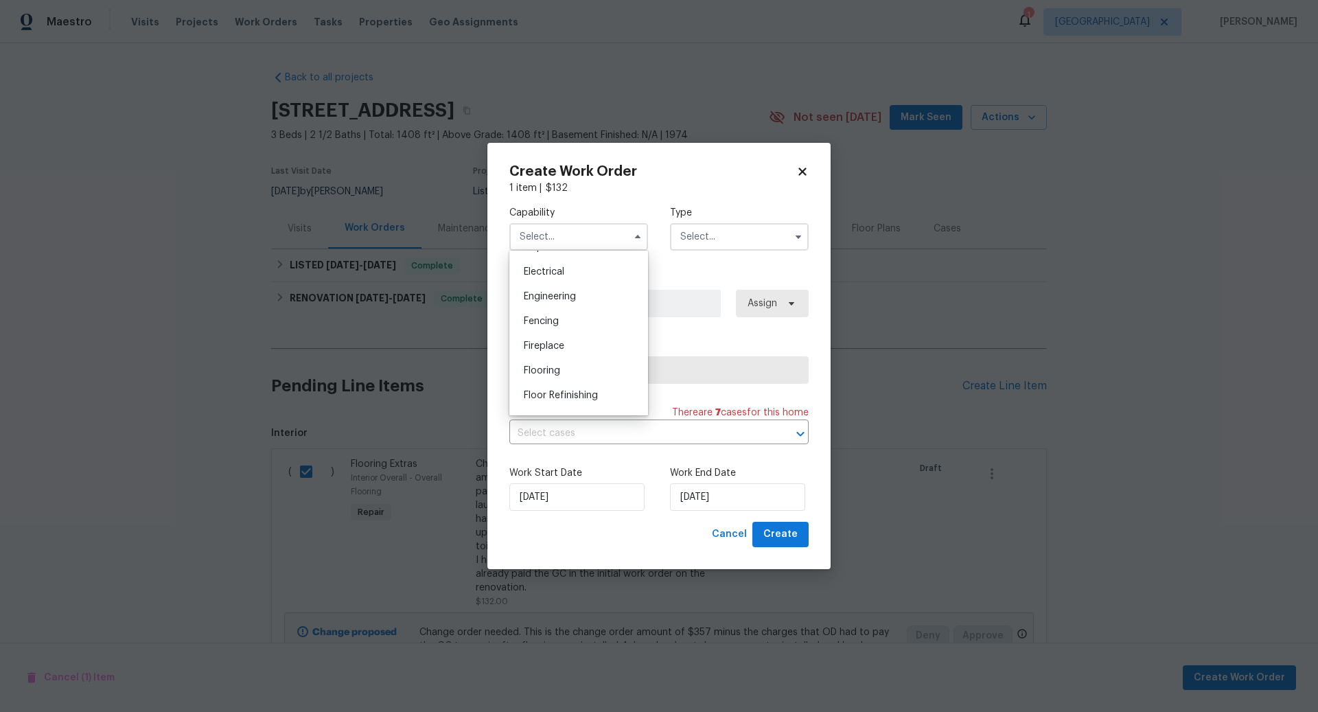
scroll to position [429, 0]
click at [550, 366] on span "Flooring" at bounding box center [542, 370] width 36 height 10
type input "Flooring"
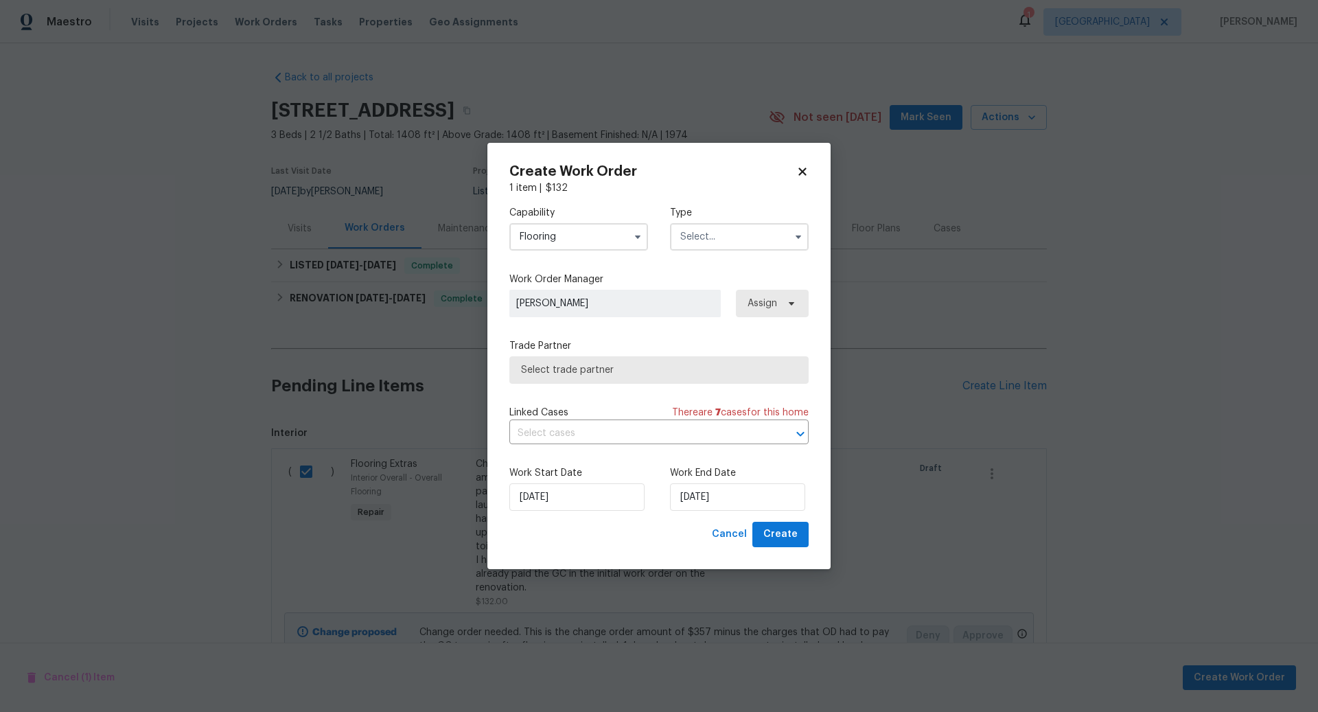
click at [731, 240] on input "text" at bounding box center [739, 236] width 139 height 27
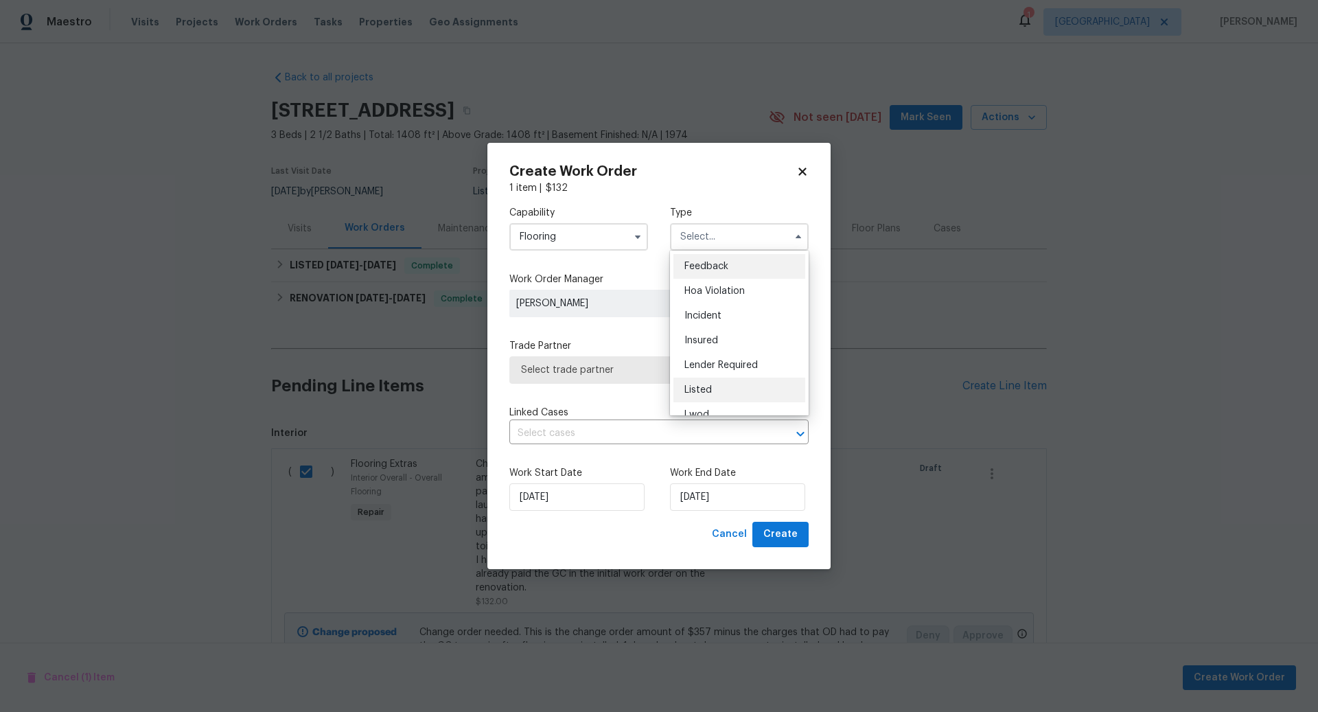
click at [701, 390] on span "Listed" at bounding box center [698, 390] width 27 height 10
type input "Listed"
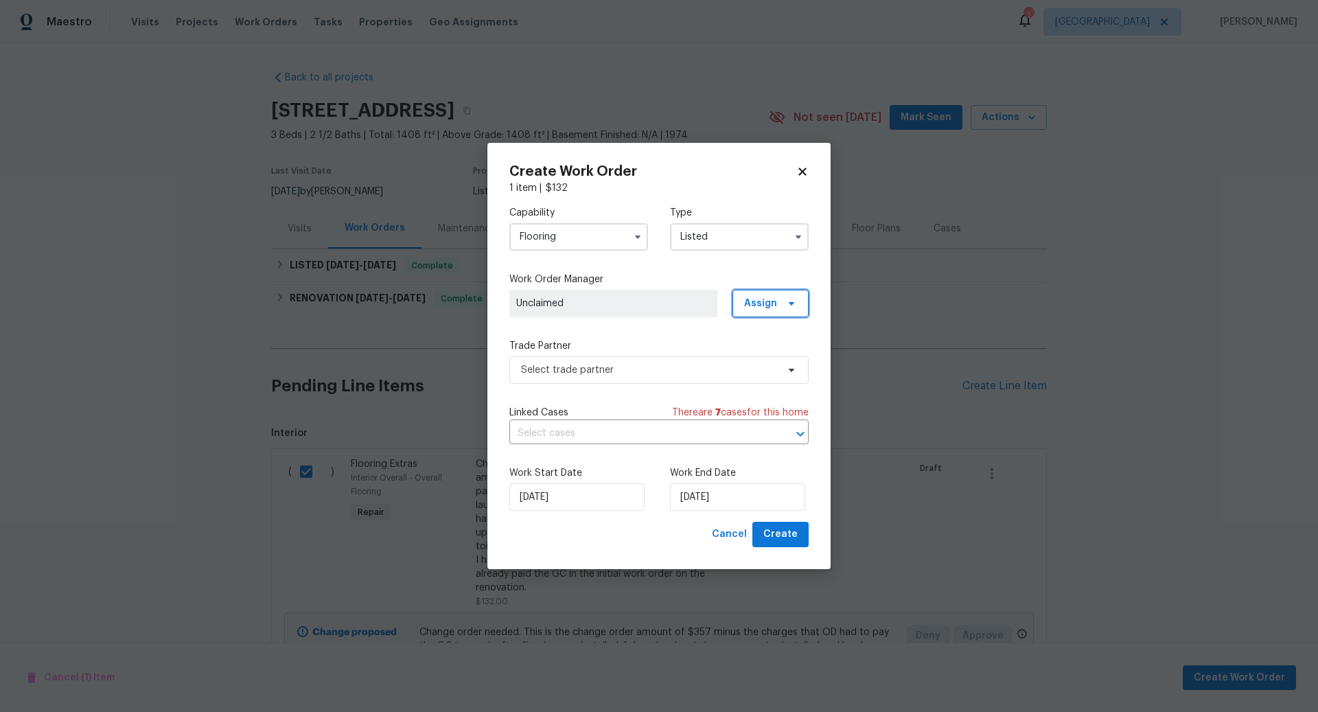
click at [790, 301] on icon at bounding box center [791, 303] width 11 height 11
click at [765, 345] on div "Assign to HPM" at bounding box center [776, 343] width 65 height 14
click at [645, 370] on span "Select trade partner" at bounding box center [649, 370] width 256 height 14
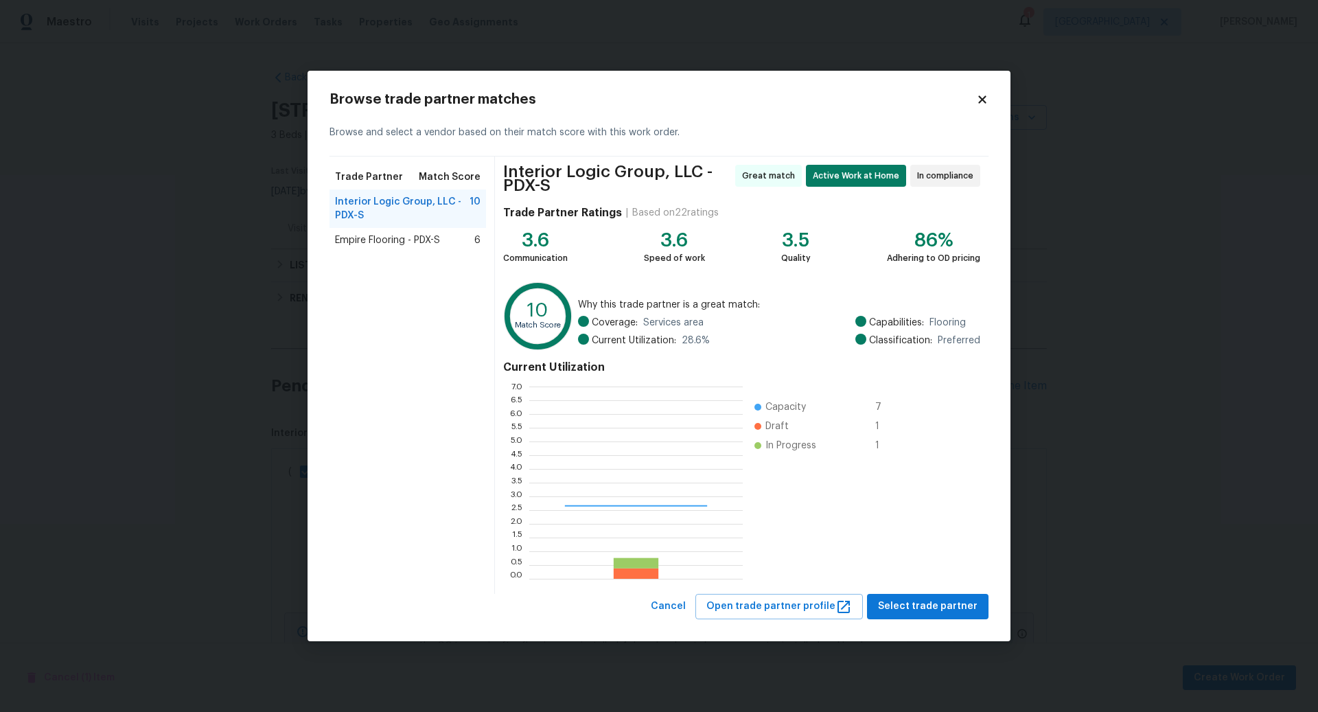
scroll to position [192, 214]
click at [930, 604] on span "Select trade partner" at bounding box center [928, 606] width 100 height 17
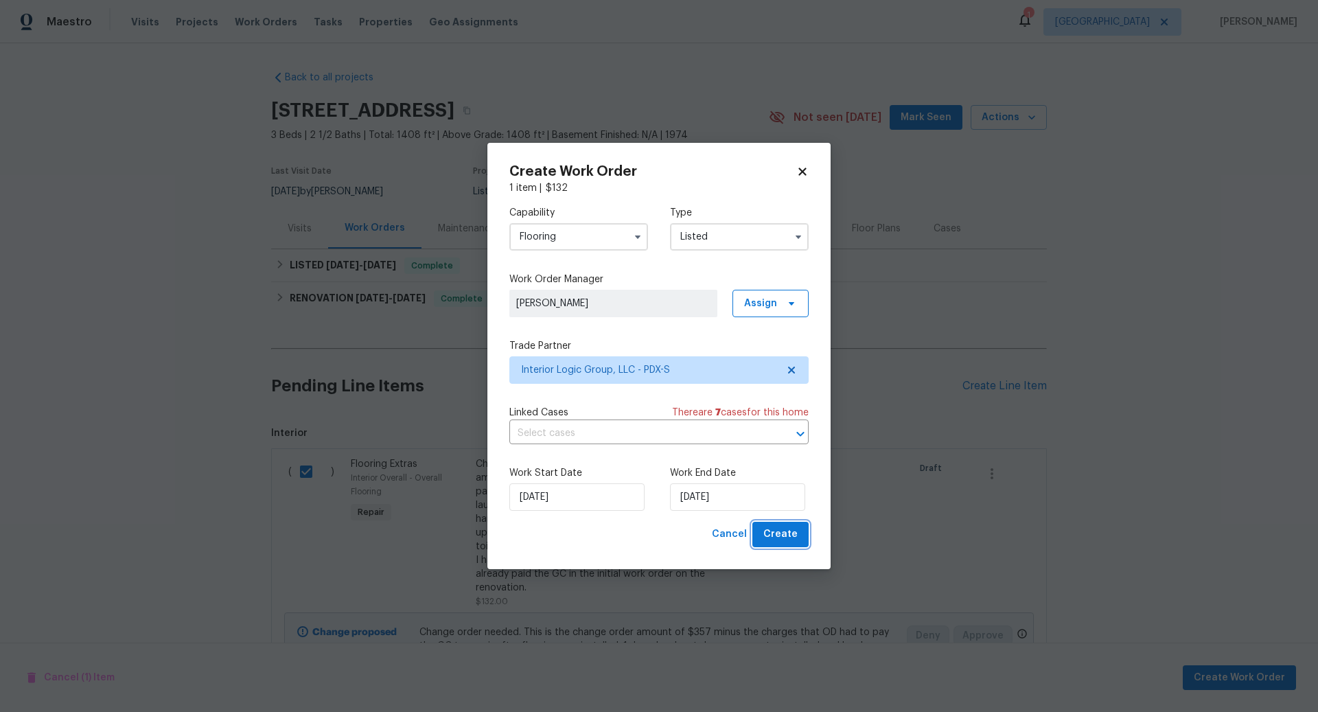
click at [781, 534] on span "Create" at bounding box center [781, 534] width 34 height 17
checkbox input "false"
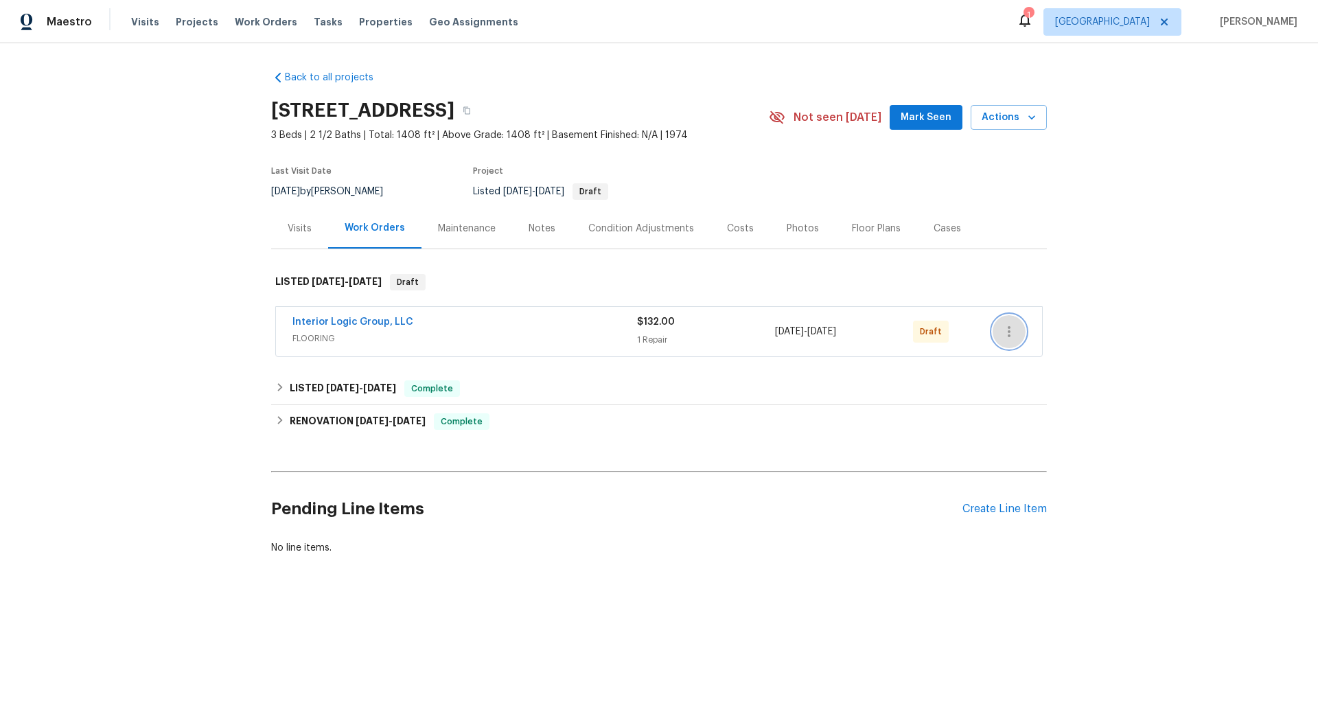
click at [1012, 332] on icon "button" at bounding box center [1009, 331] width 16 height 16
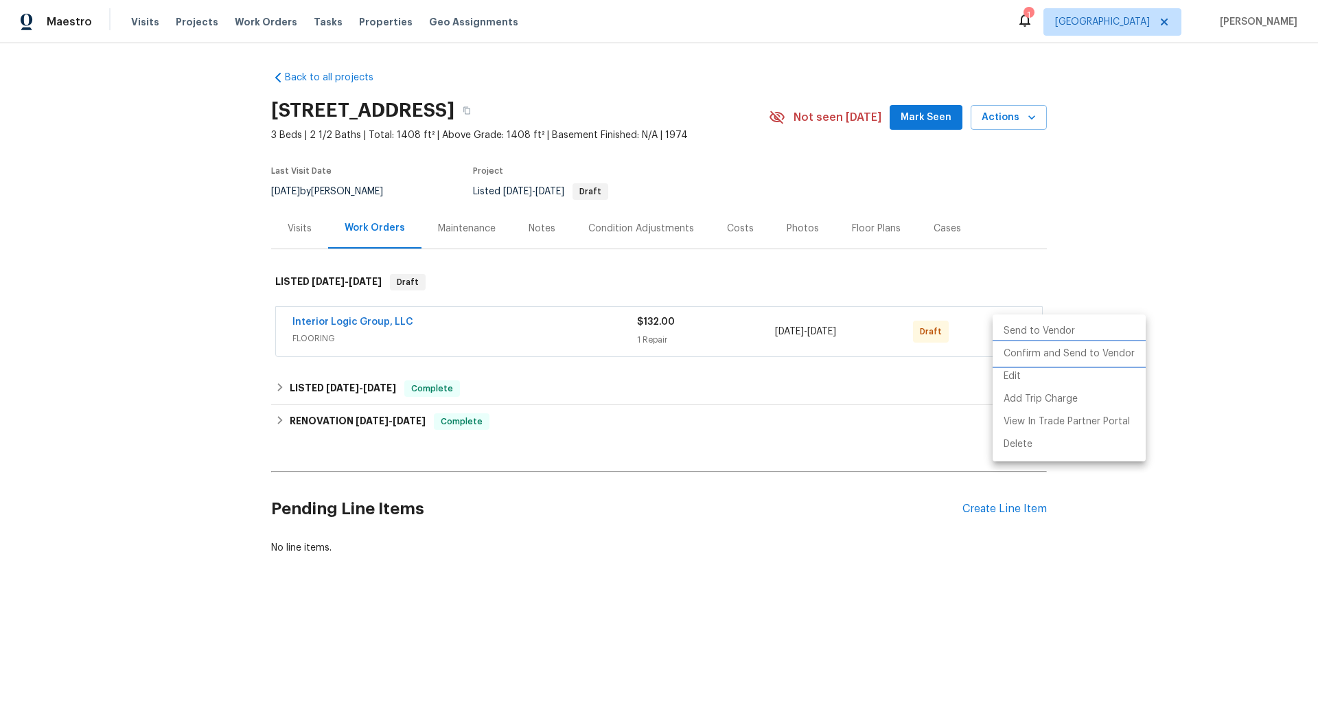
click at [1036, 355] on li "Confirm and Send to Vendor" at bounding box center [1069, 354] width 153 height 23
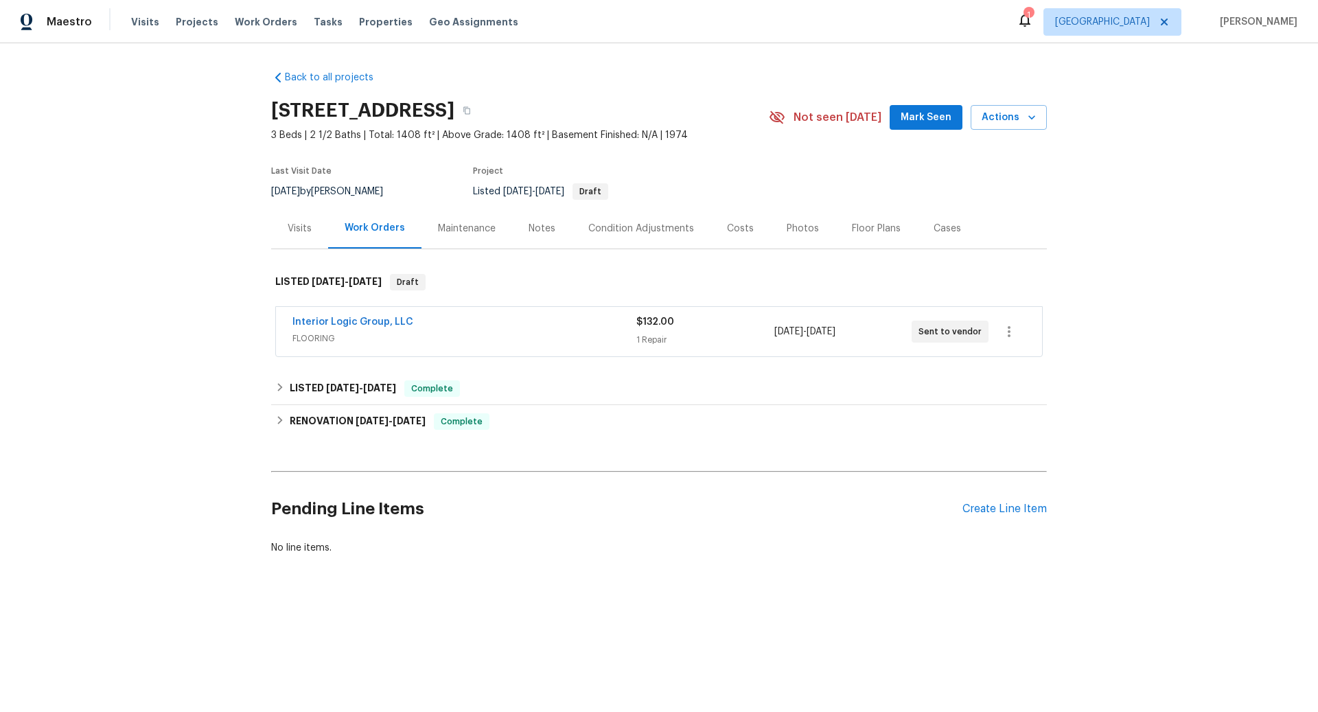
click at [443, 338] on span "FLOORING" at bounding box center [465, 339] width 344 height 14
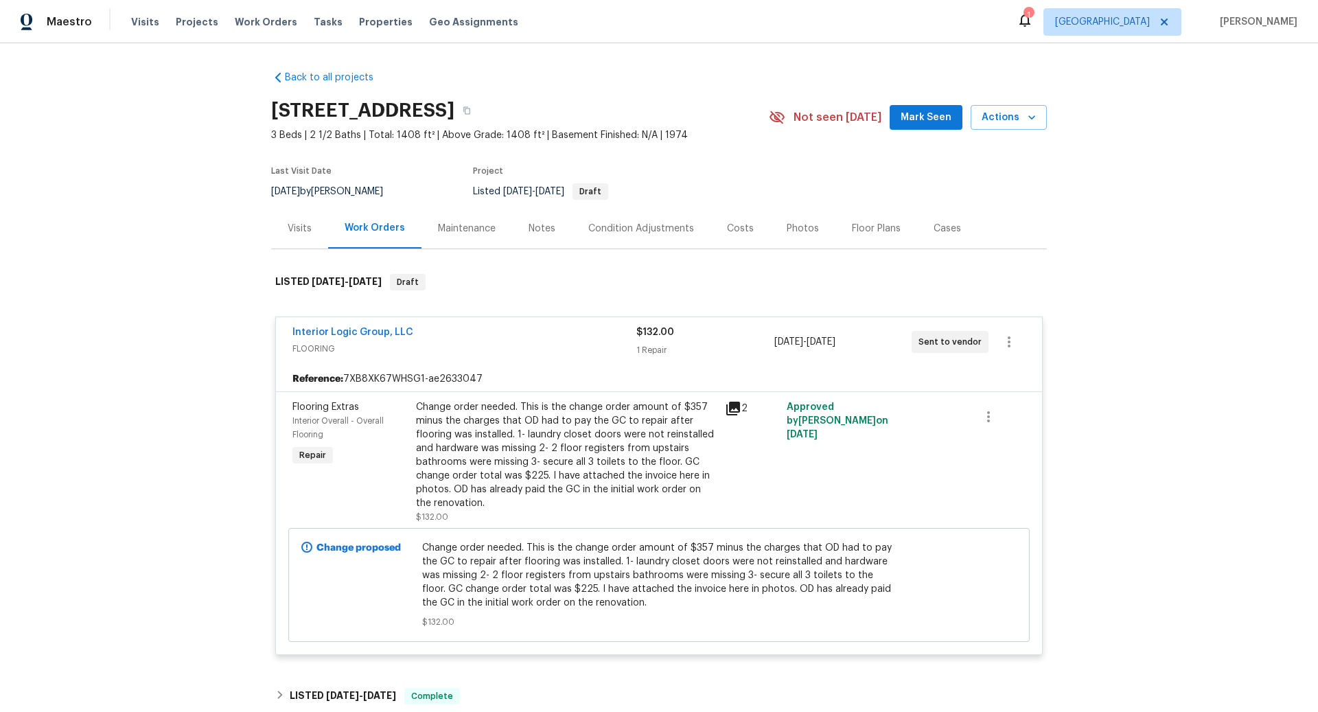
click at [541, 436] on div "Change order needed. This is the change order amount of $357 minus the charges …" at bounding box center [566, 455] width 301 height 110
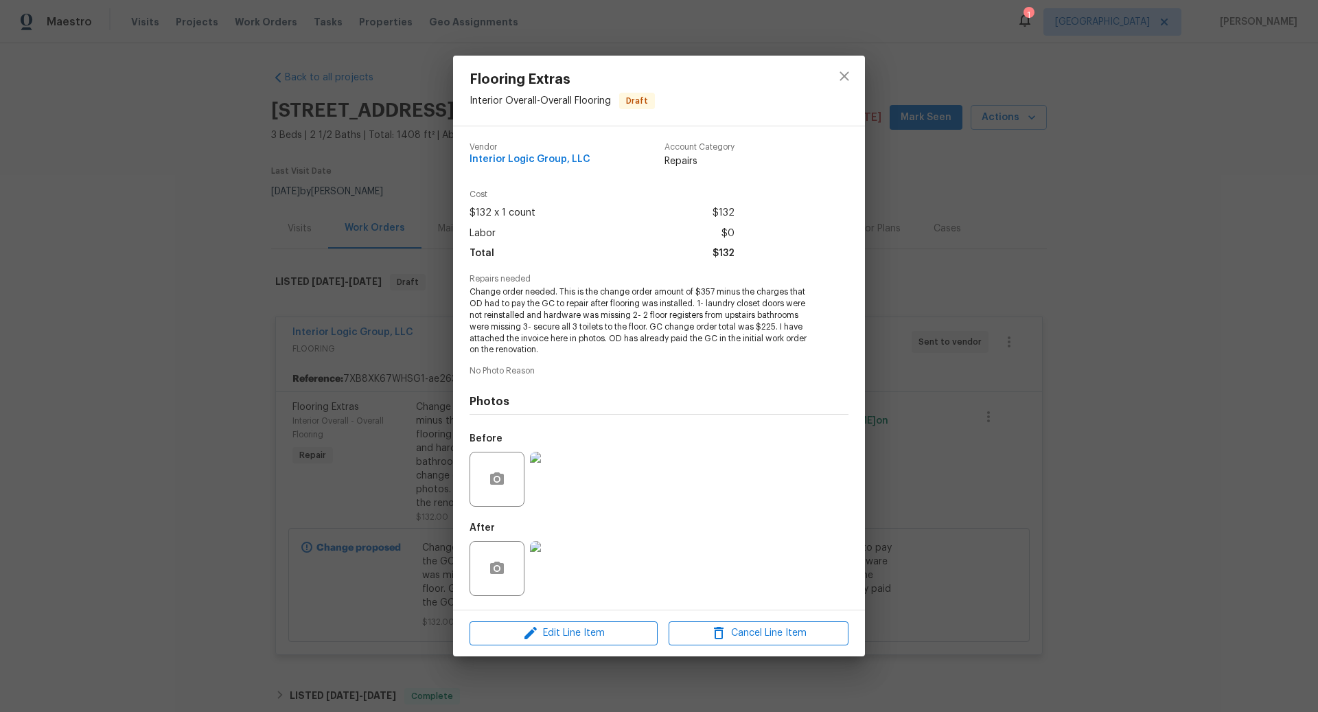
click at [605, 332] on span "Change order needed. This is the change order amount of $357 minus the charges …" at bounding box center [640, 320] width 341 height 69
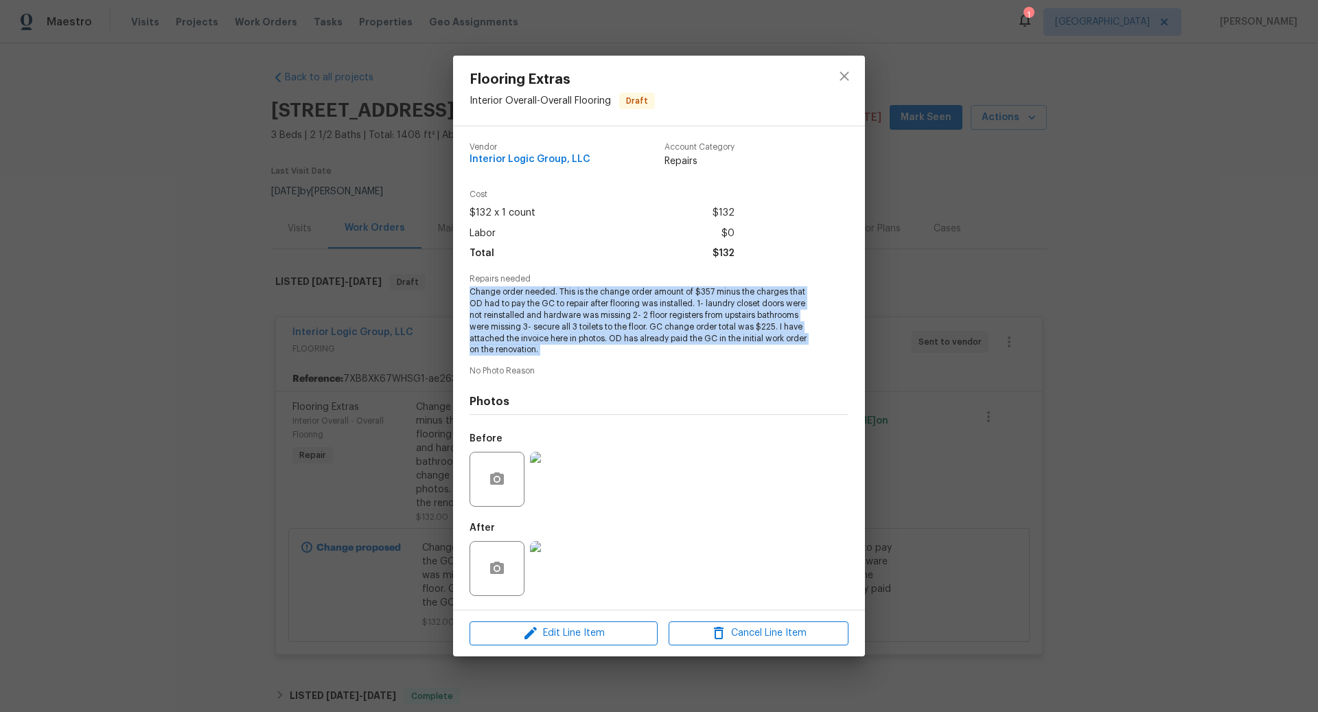
click at [605, 332] on span "Change order needed. This is the change order amount of $357 minus the charges …" at bounding box center [640, 320] width 341 height 69
copy span "Change order needed. This is the change order amount of $357 minus the charges …"
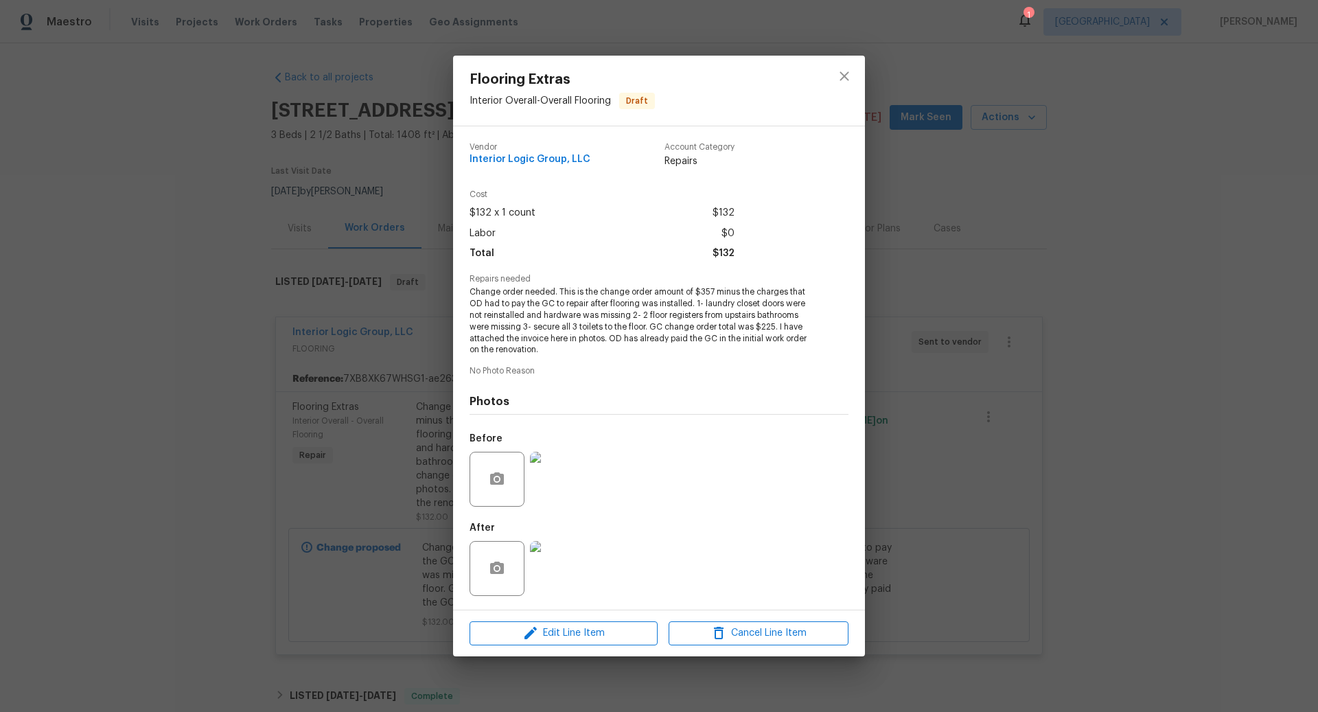
click at [220, 243] on div "Flooring Extras Interior Overall - Overall Flooring Draft Vendor Interior Logic…" at bounding box center [659, 356] width 1318 height 712
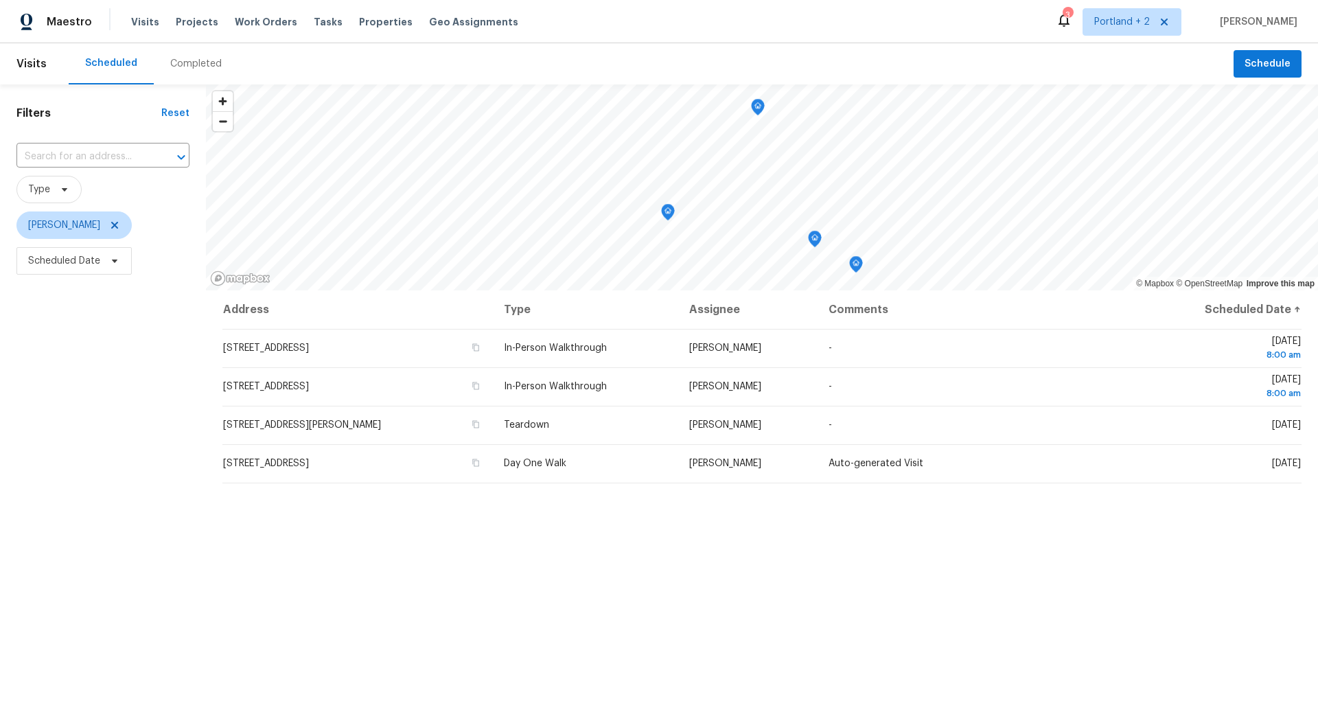
click at [193, 62] on div "Completed" at bounding box center [196, 64] width 52 height 14
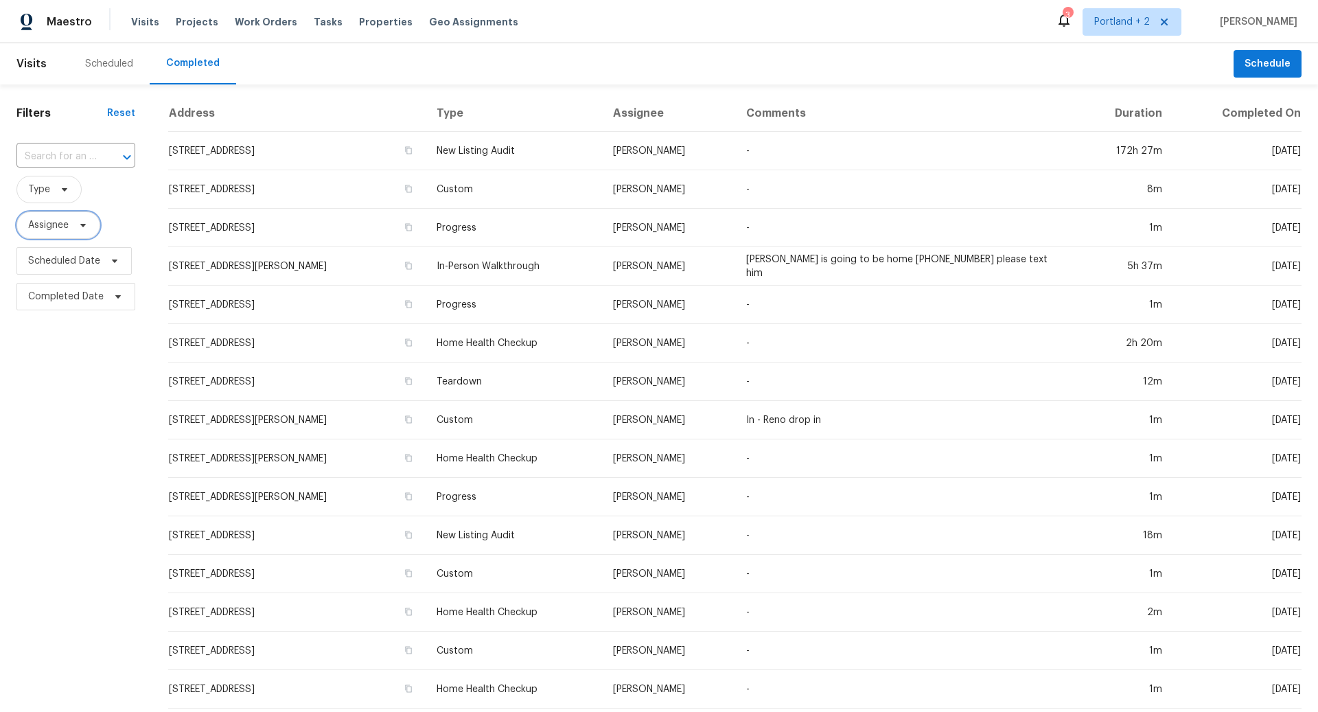
click at [85, 224] on icon at bounding box center [82, 225] width 5 height 3
type input "[PERSON_NAME]"
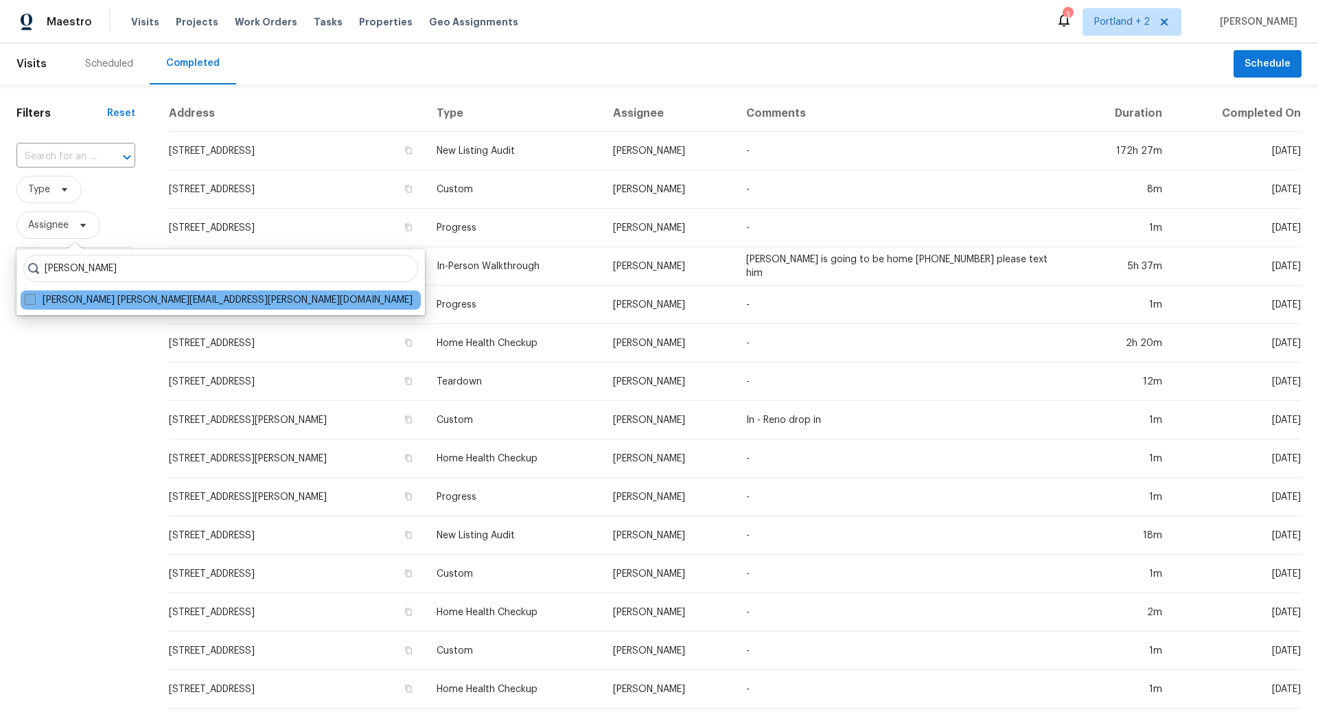
click at [29, 297] on span at bounding box center [30, 299] width 11 height 11
click at [29, 297] on input "[PERSON_NAME] [PERSON_NAME][EMAIL_ADDRESS][PERSON_NAME][DOMAIN_NAME]" at bounding box center [29, 297] width 9 height 9
checkbox input "true"
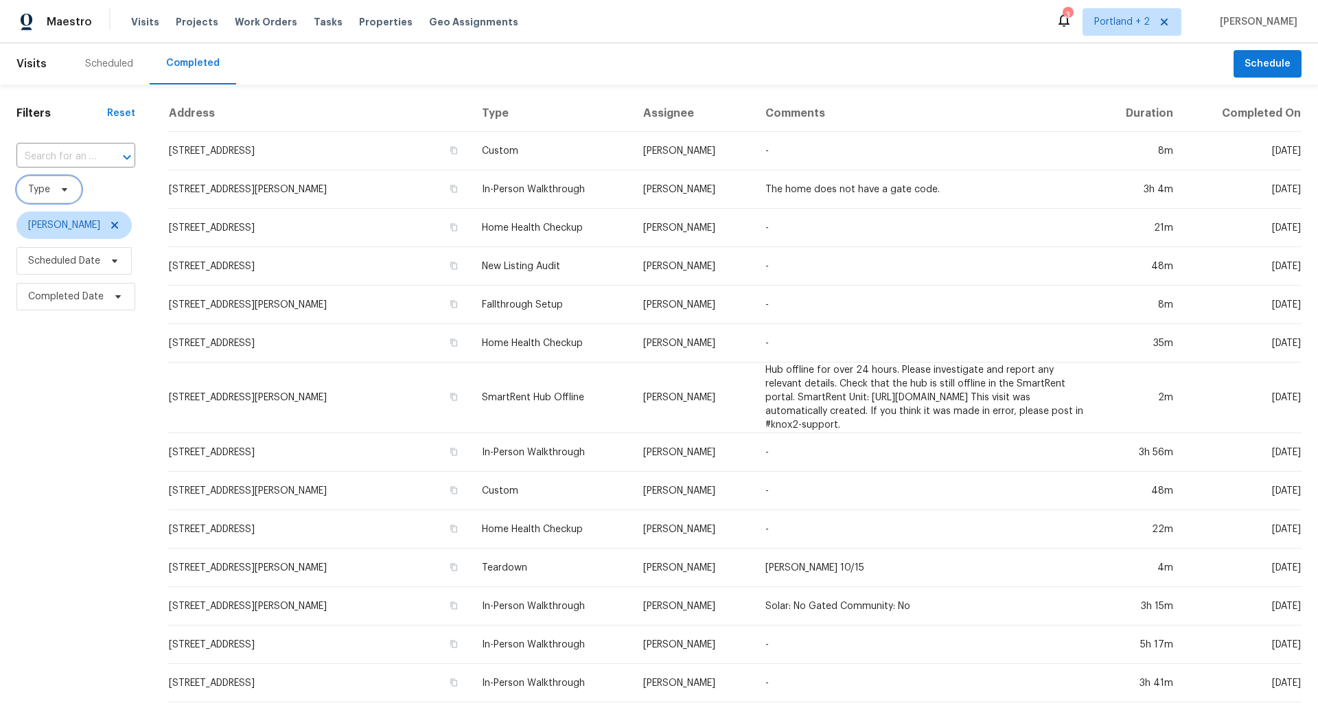
click at [62, 190] on icon at bounding box center [64, 189] width 5 height 3
type input "new"
click at [30, 266] on span at bounding box center [30, 263] width 11 height 11
click at [30, 266] on input "New Listing Audit" at bounding box center [29, 262] width 9 height 9
checkbox input "true"
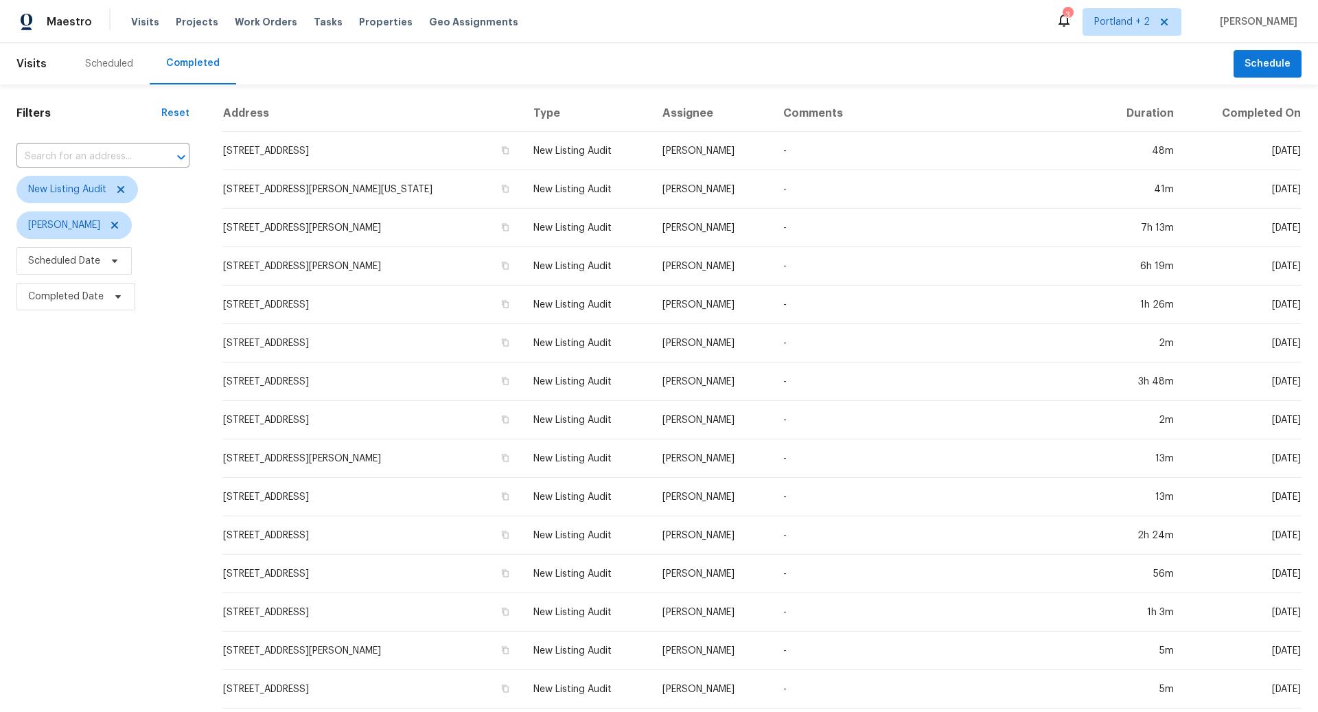
click at [82, 382] on div "Filters Reset ​ New Listing Audit [PERSON_NAME] Scheduled Date Completed Date" at bounding box center [103, 510] width 206 height 853
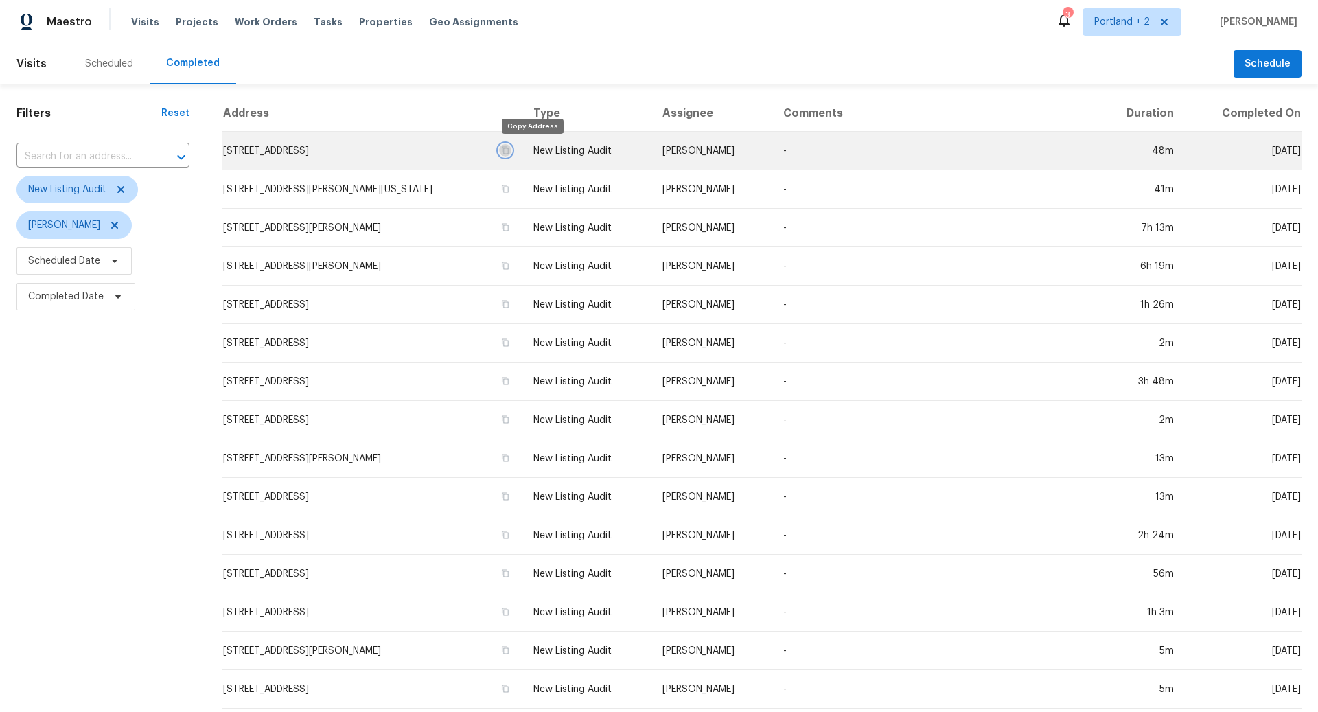
click at [510, 150] on icon "button" at bounding box center [505, 150] width 8 height 8
click at [349, 148] on td "14308 SE 7th Way, Vancouver, WA 98683" at bounding box center [372, 151] width 300 height 38
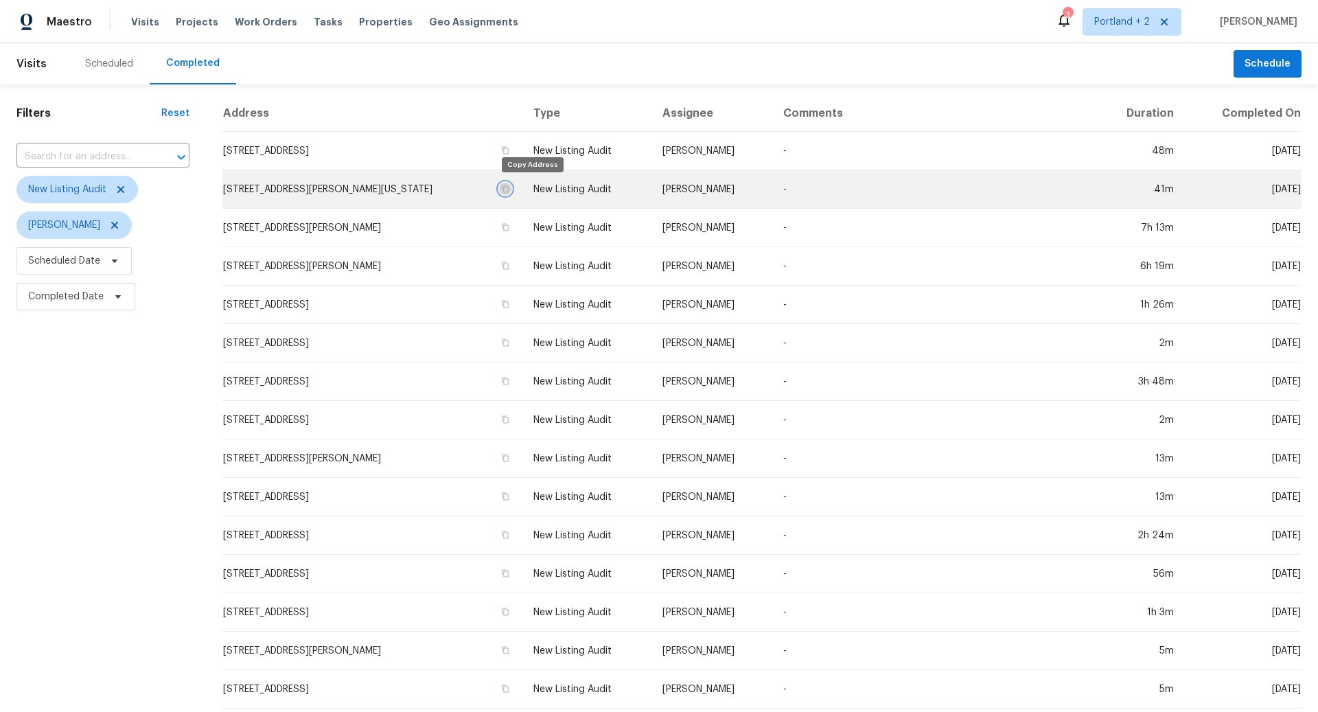
click at [510, 190] on icon "button" at bounding box center [505, 189] width 8 height 8
click at [698, 190] on td "[PERSON_NAME]" at bounding box center [712, 189] width 121 height 38
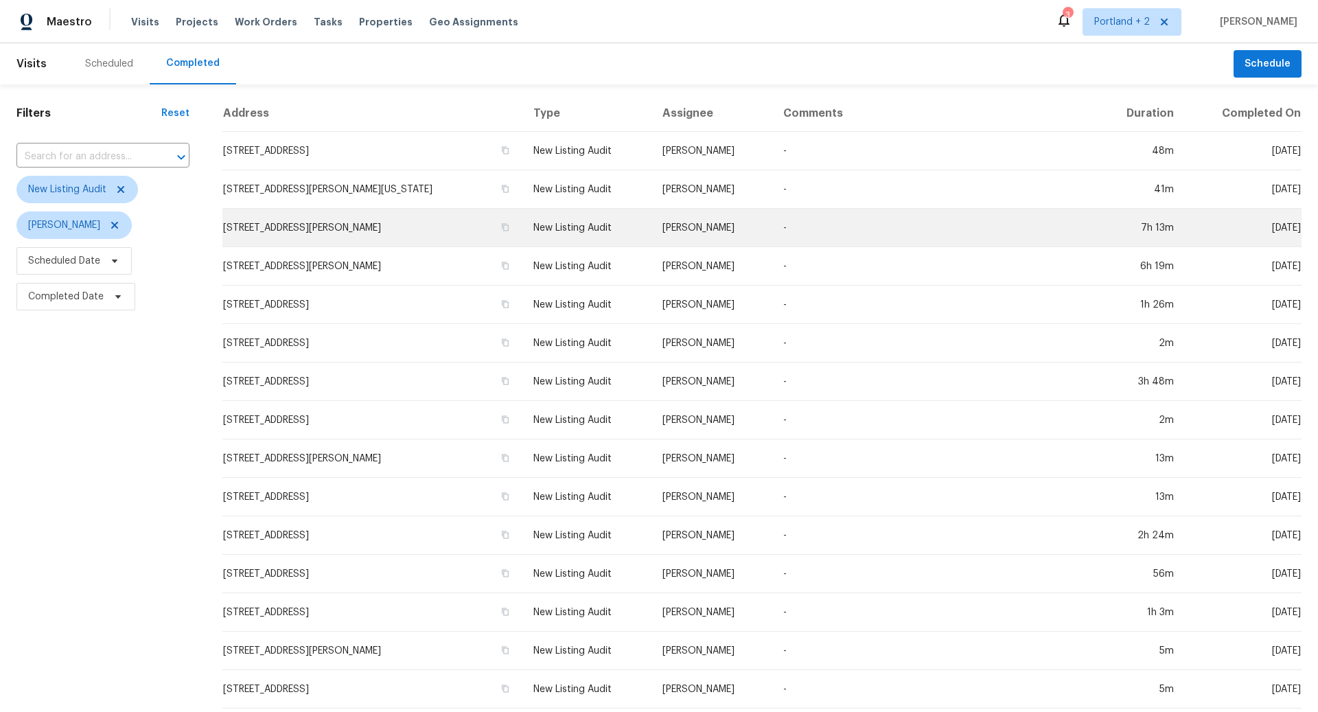
click at [590, 227] on td "New Listing Audit" at bounding box center [587, 228] width 129 height 38
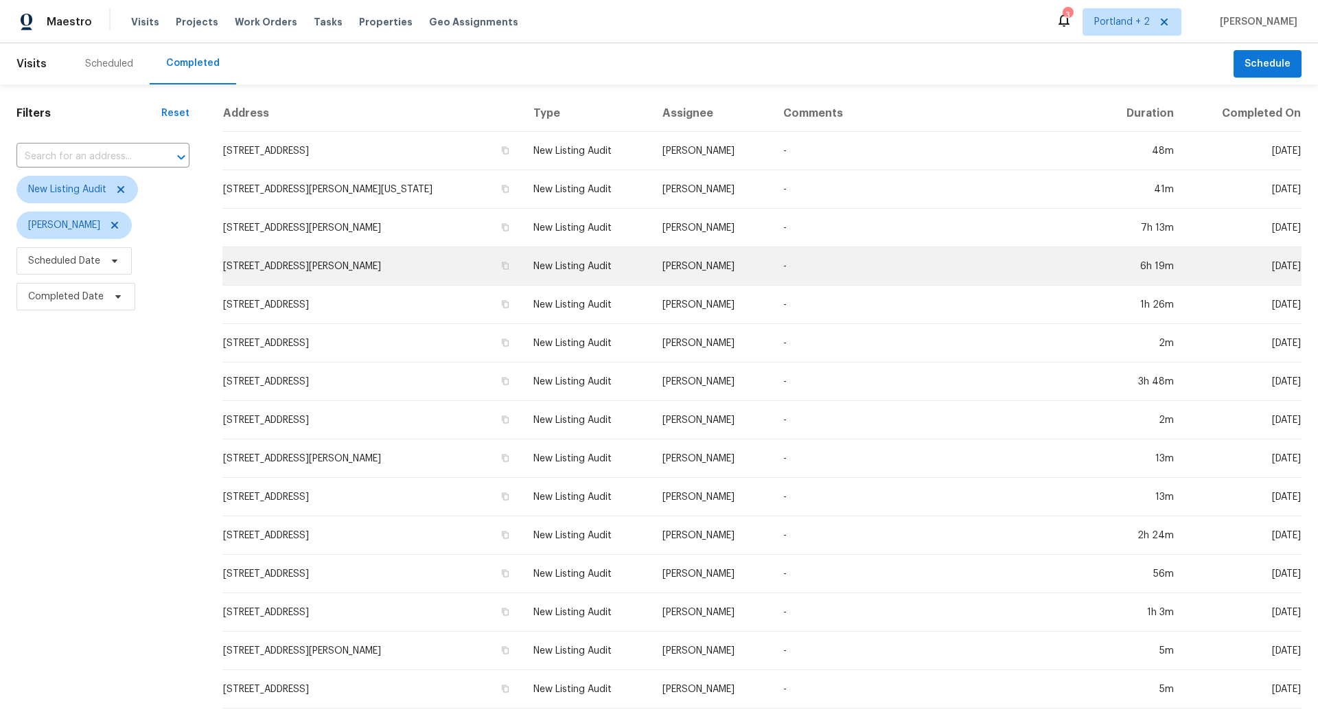
click at [567, 267] on td "New Listing Audit" at bounding box center [587, 266] width 129 height 38
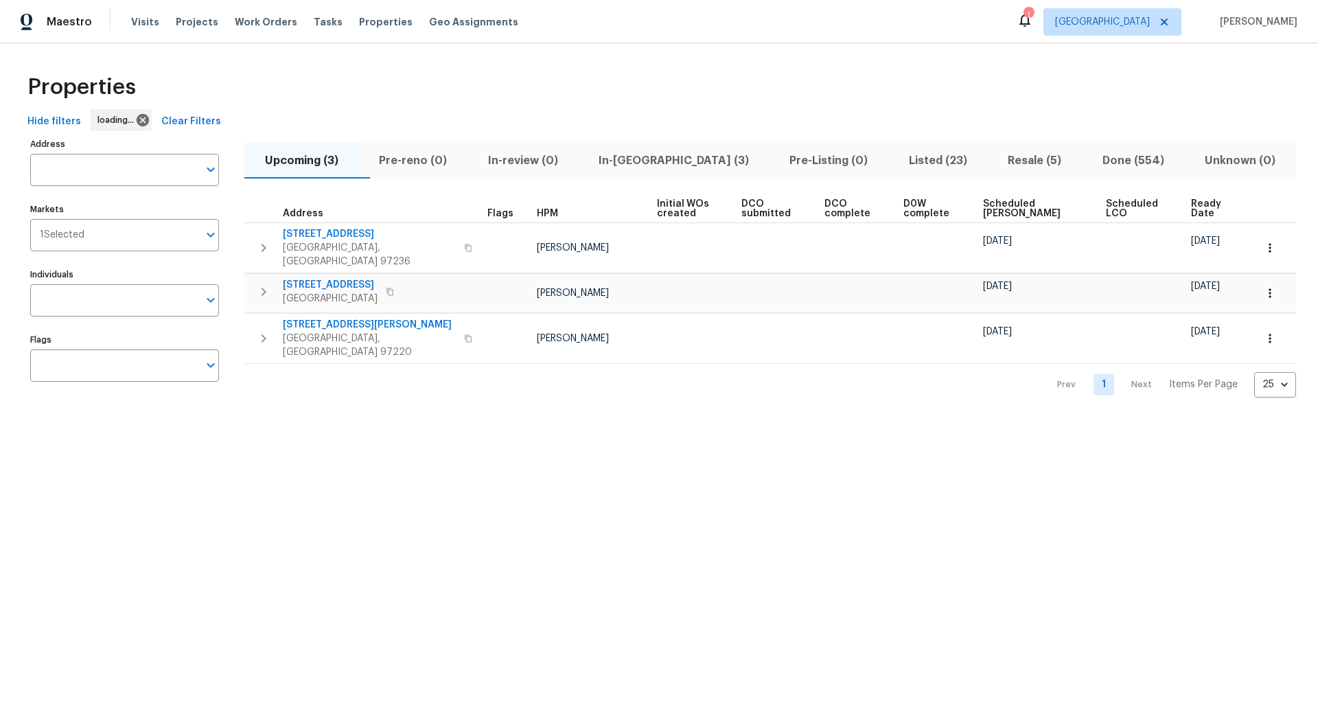
click at [912, 155] on span "Listed (23)" at bounding box center [938, 160] width 82 height 19
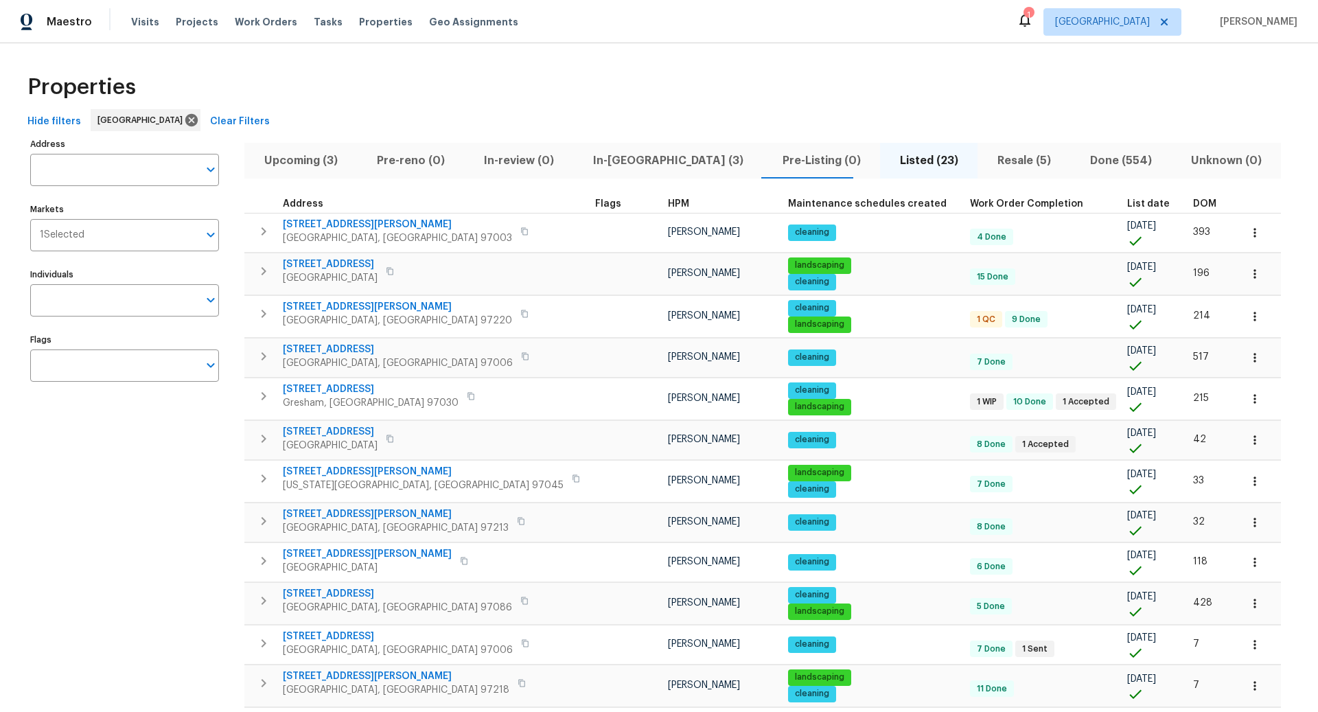
click at [986, 155] on span "Resale (5)" at bounding box center [1024, 160] width 76 height 19
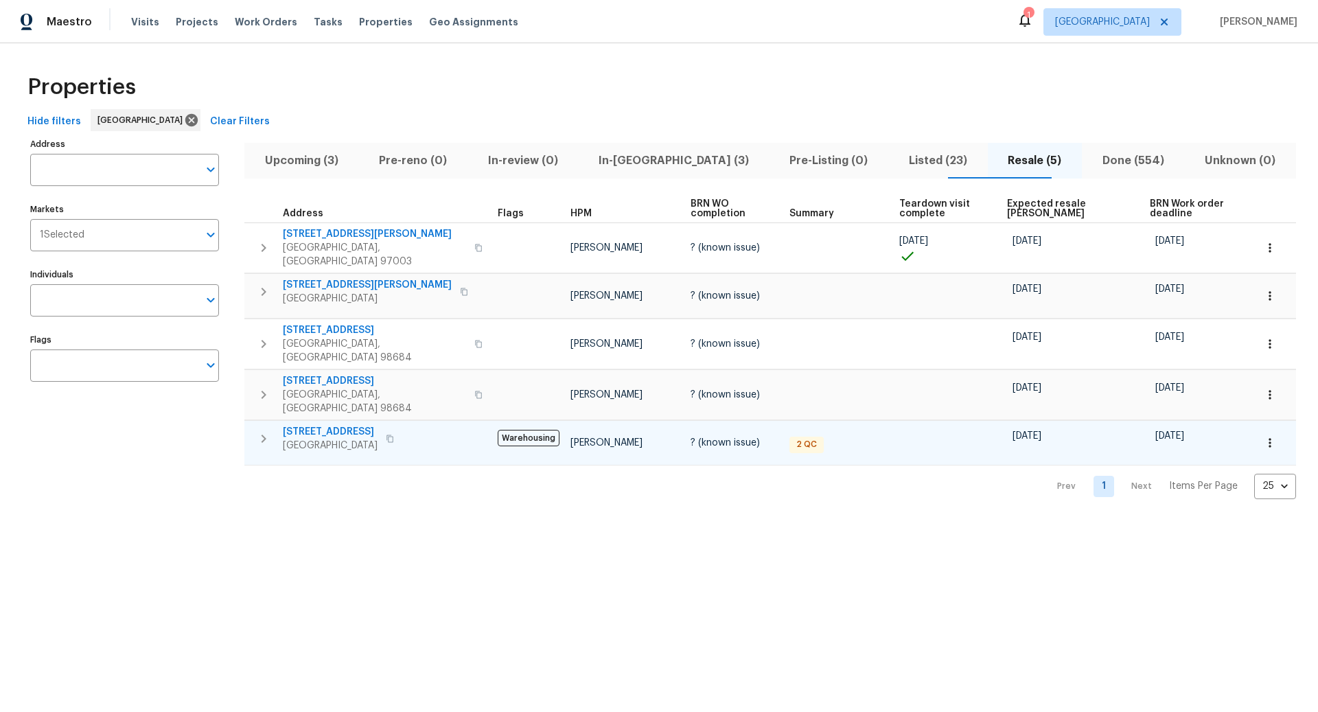
click at [266, 431] on icon "button" at bounding box center [263, 439] width 16 height 16
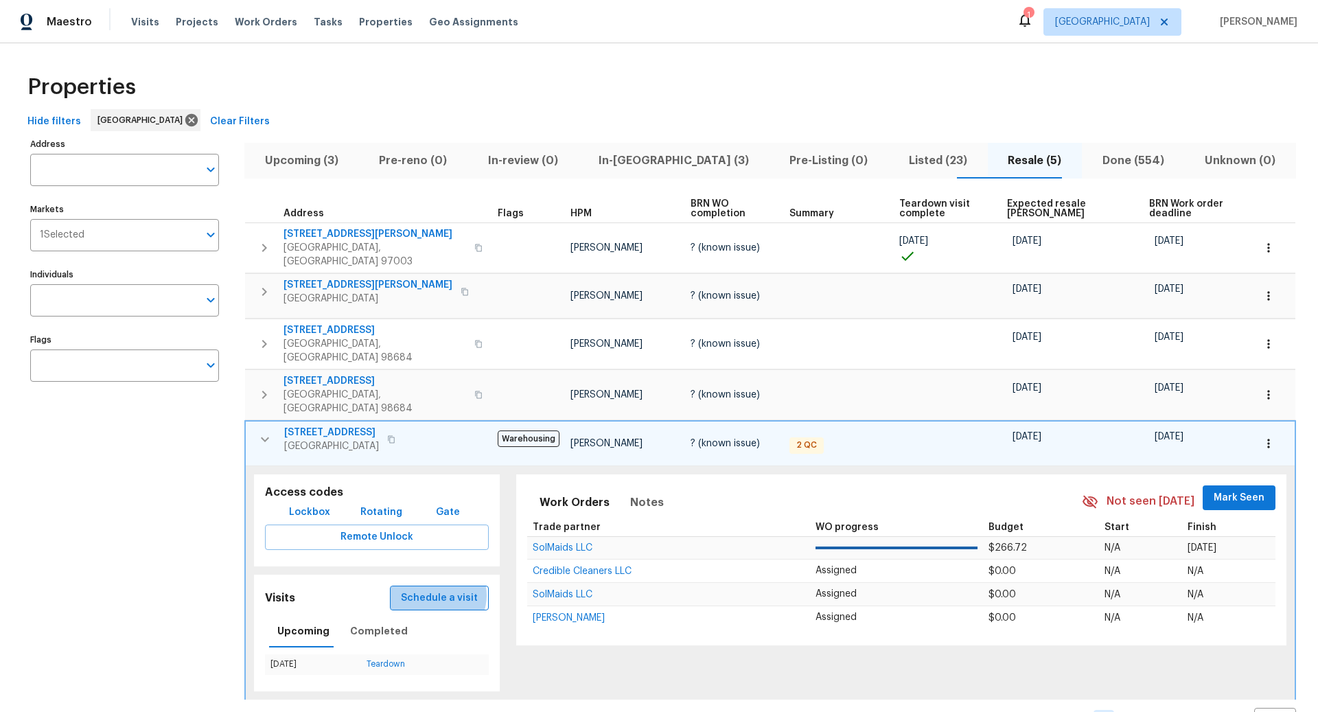
click at [442, 590] on span "Schedule a visit" at bounding box center [439, 598] width 77 height 17
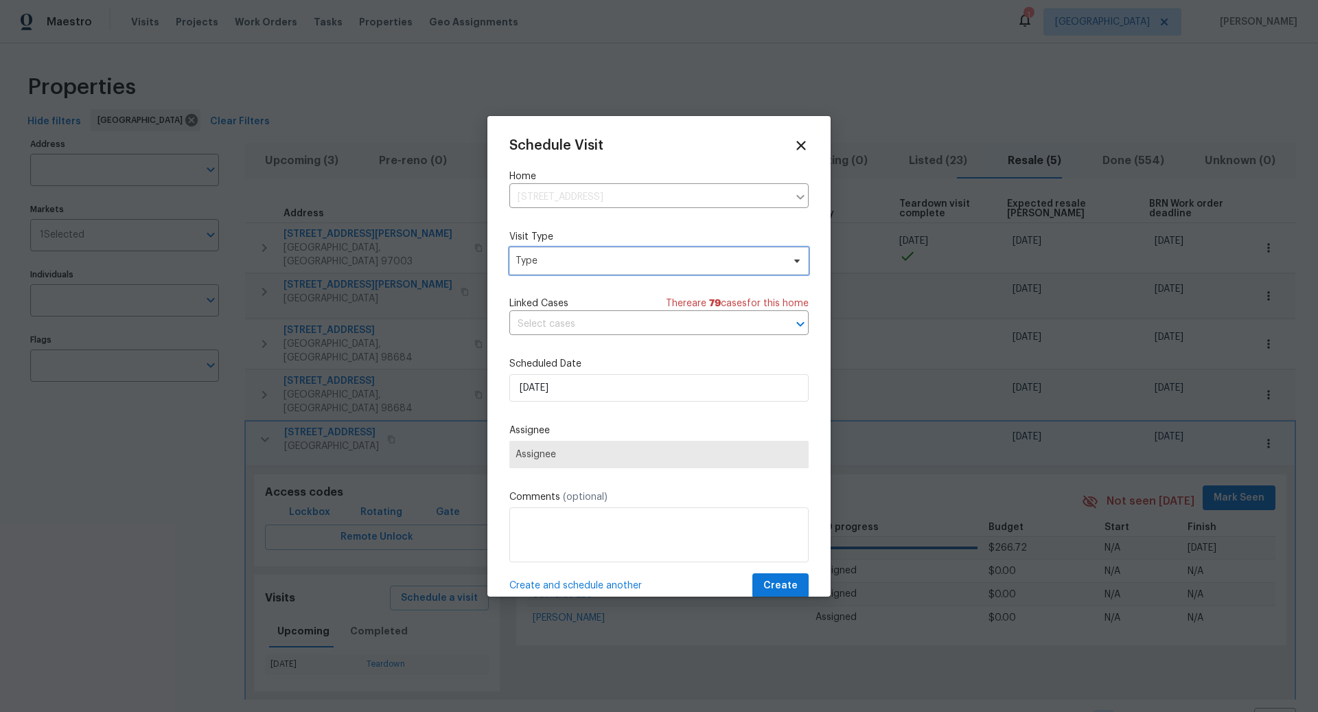
click at [595, 258] on span "Type" at bounding box center [649, 261] width 267 height 14
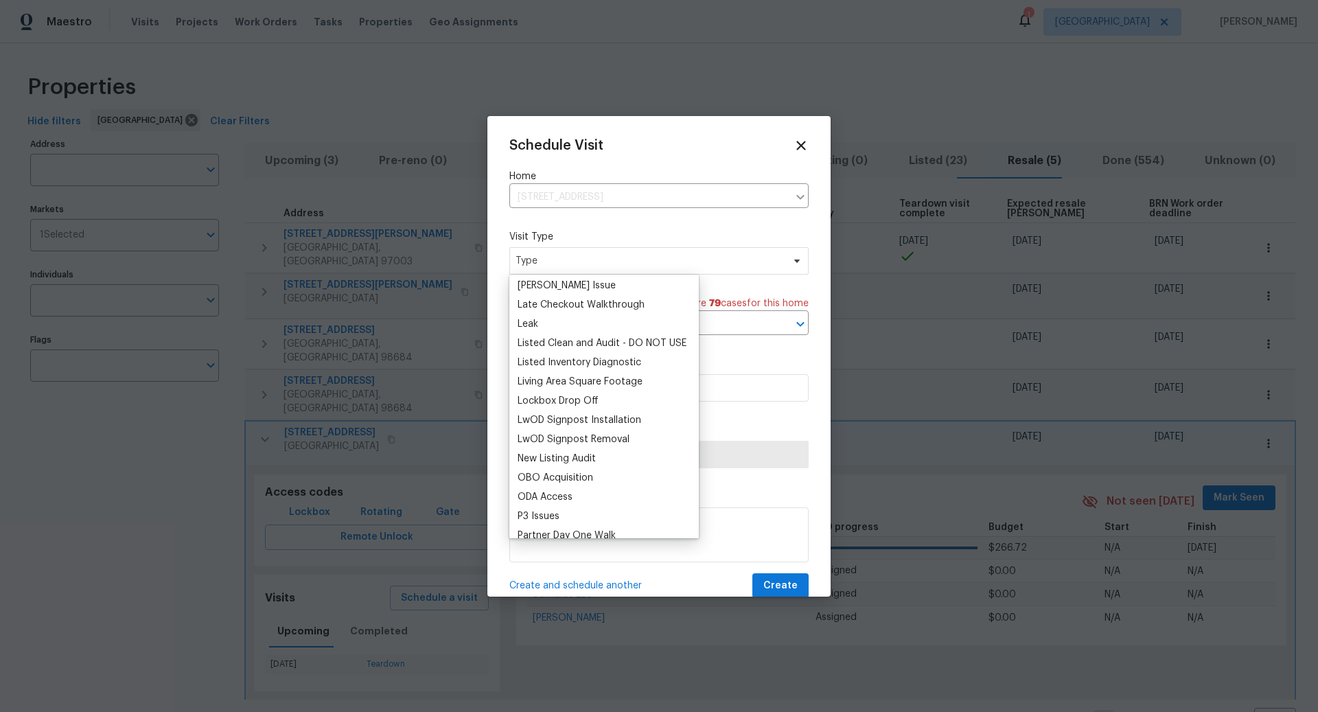
scroll to position [602, 0]
click at [558, 455] on div "New Listing Audit" at bounding box center [557, 454] width 78 height 14
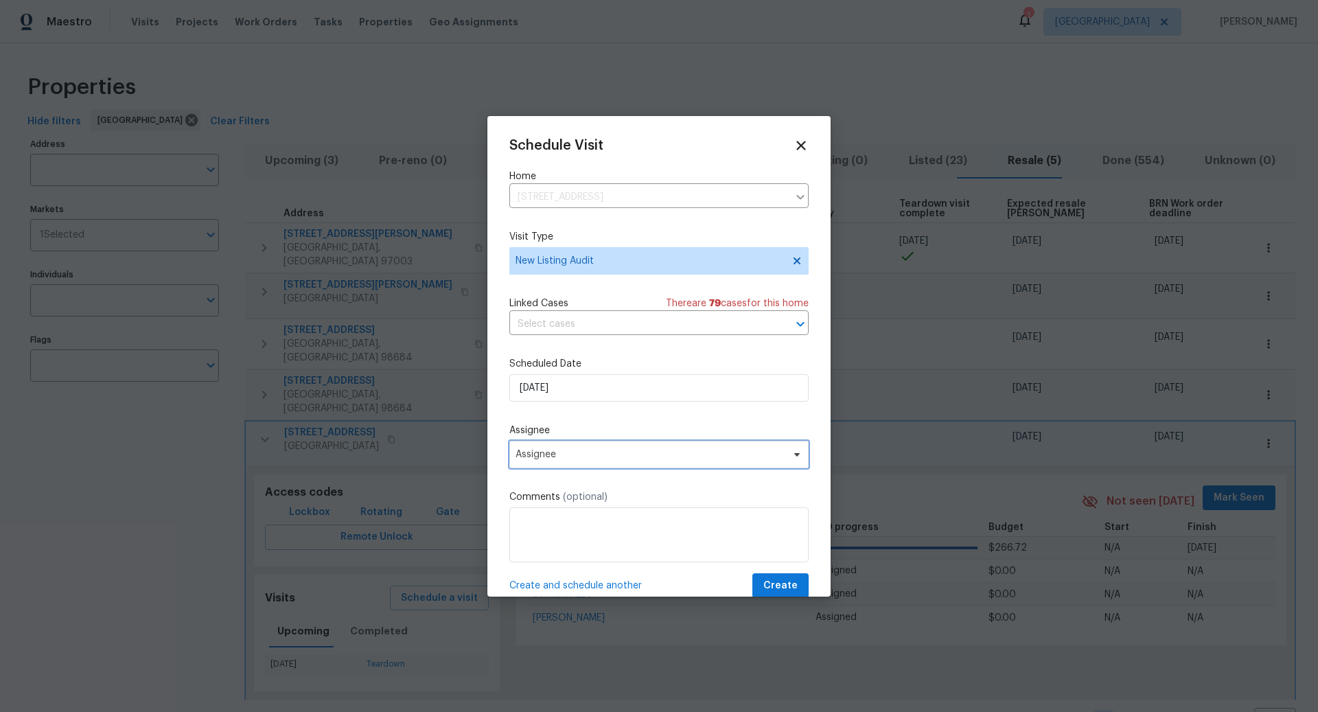
click at [593, 450] on span "Assignee" at bounding box center [650, 454] width 269 height 11
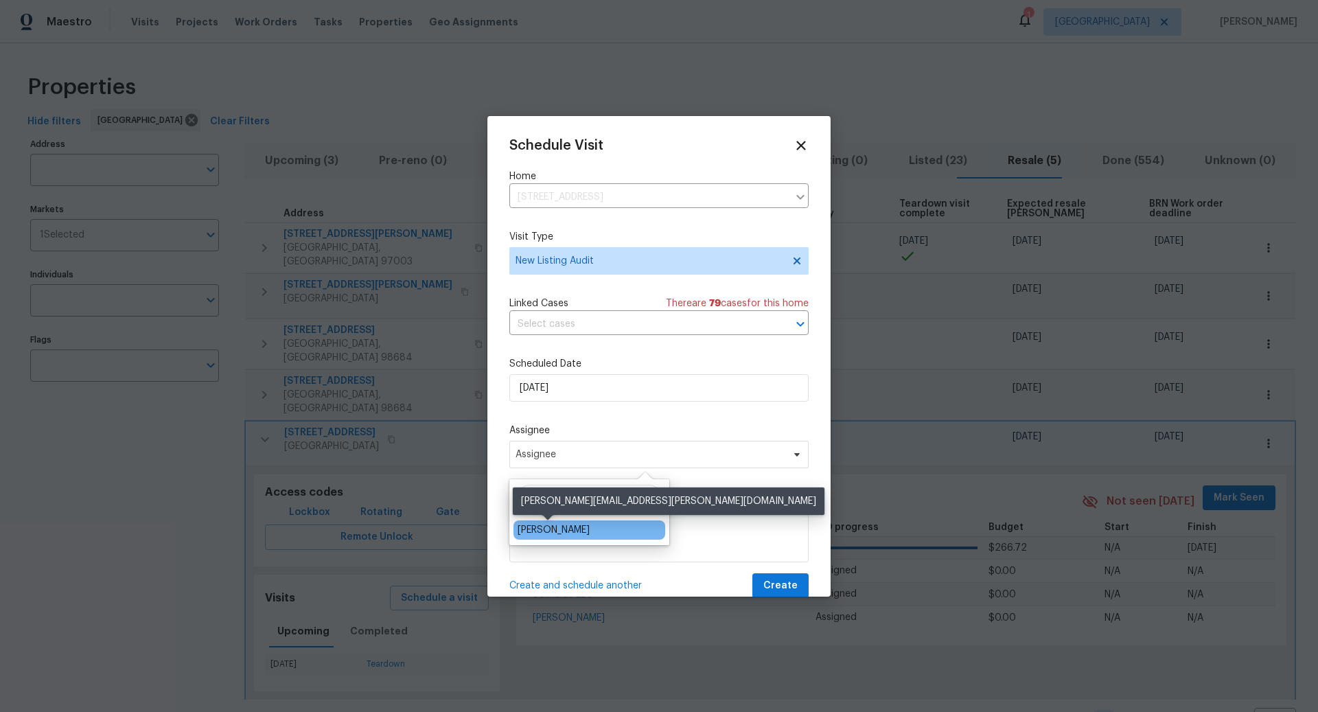
type input "[PERSON_NAME]"
click at [557, 529] on div "[PERSON_NAME]" at bounding box center [554, 530] width 72 height 14
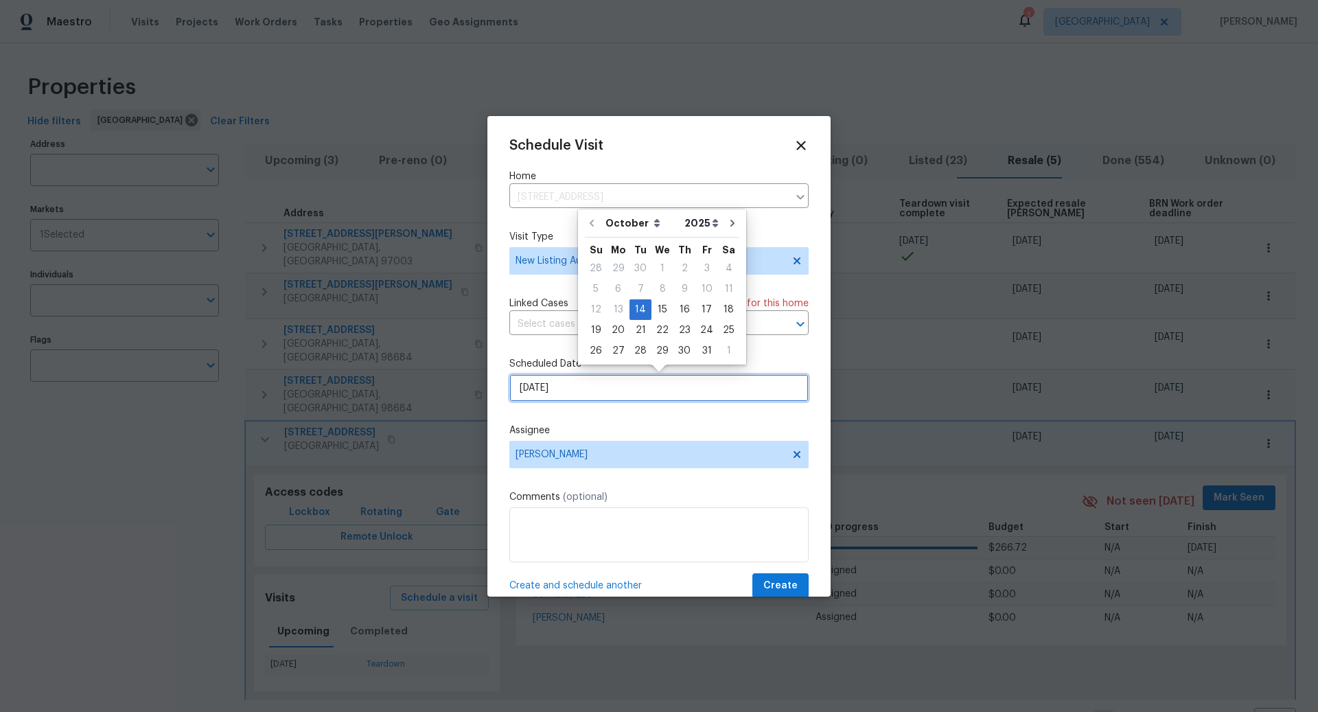
click at [633, 387] on input "10/14/2025" at bounding box center [659, 387] width 299 height 27
click at [659, 310] on div "15" at bounding box center [663, 309] width 22 height 19
type input "10/15/2025"
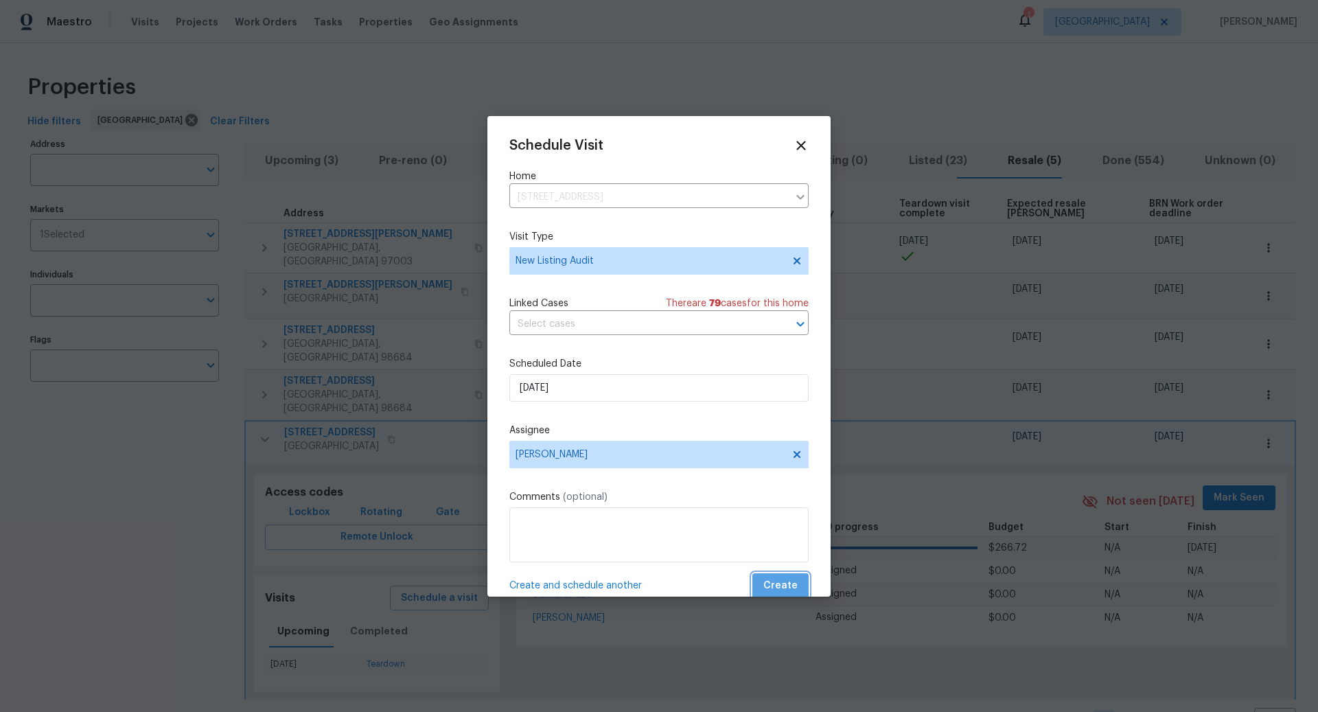
click at [791, 577] on button "Create" at bounding box center [781, 585] width 56 height 25
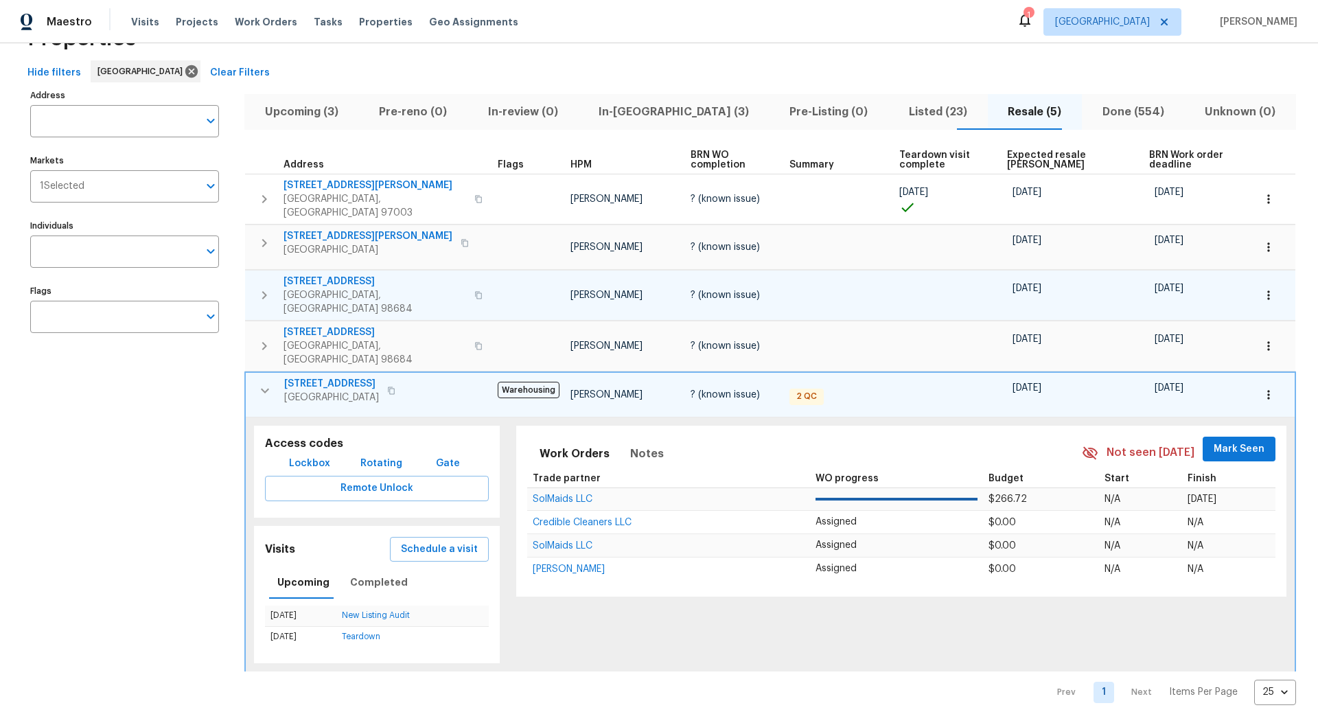
scroll to position [0, 0]
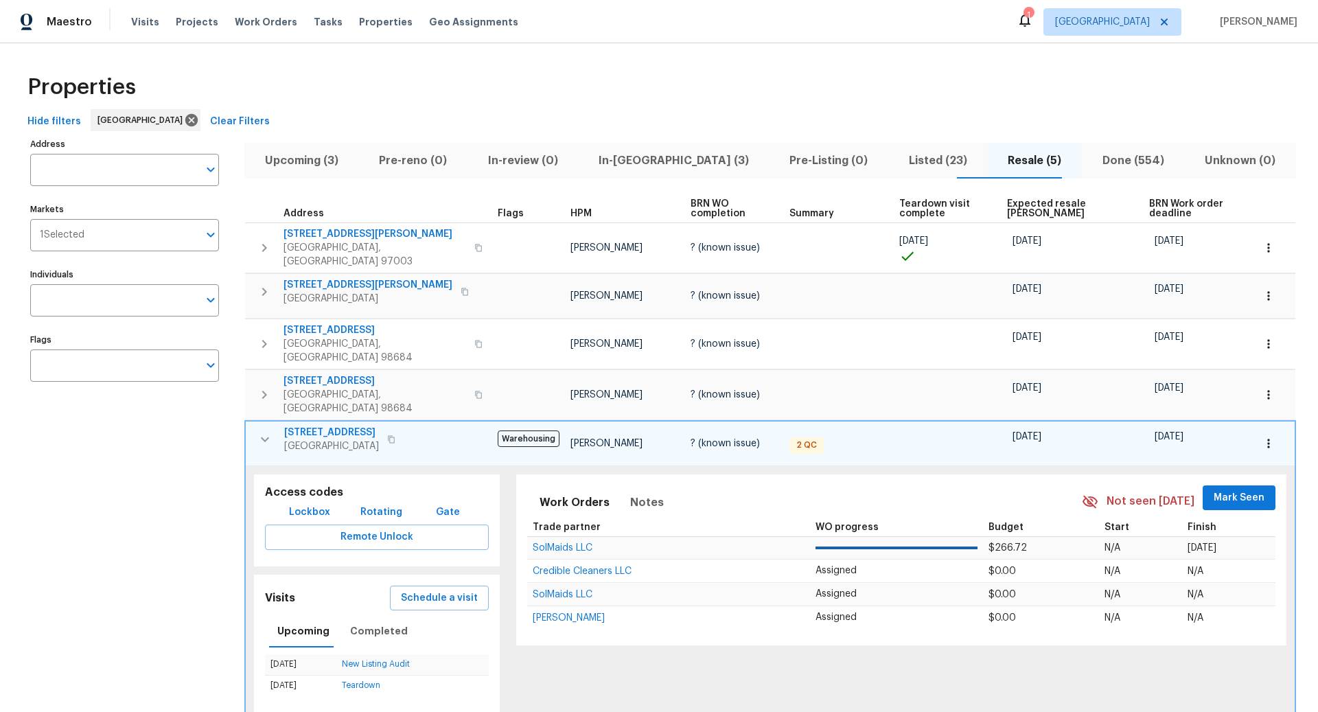
click at [901, 157] on span "Listed (23)" at bounding box center [938, 160] width 82 height 19
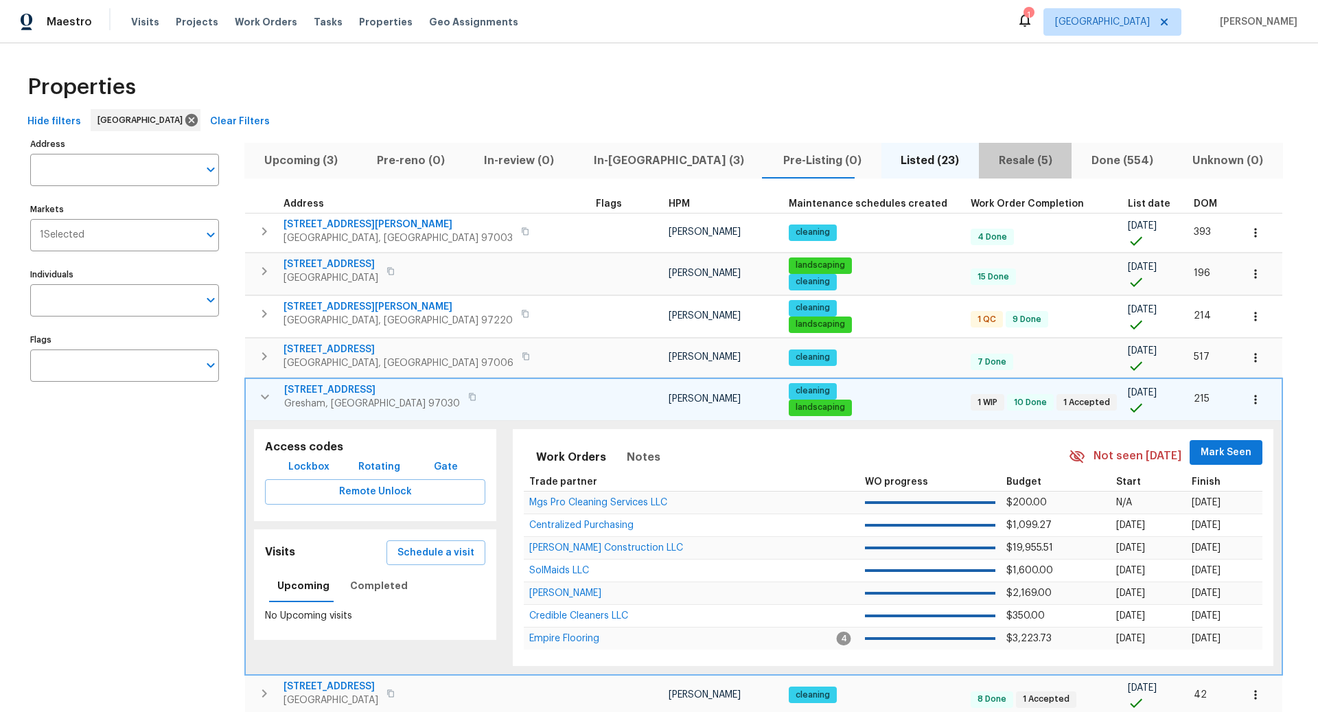
click at [987, 159] on span "Resale (5)" at bounding box center [1025, 160] width 76 height 19
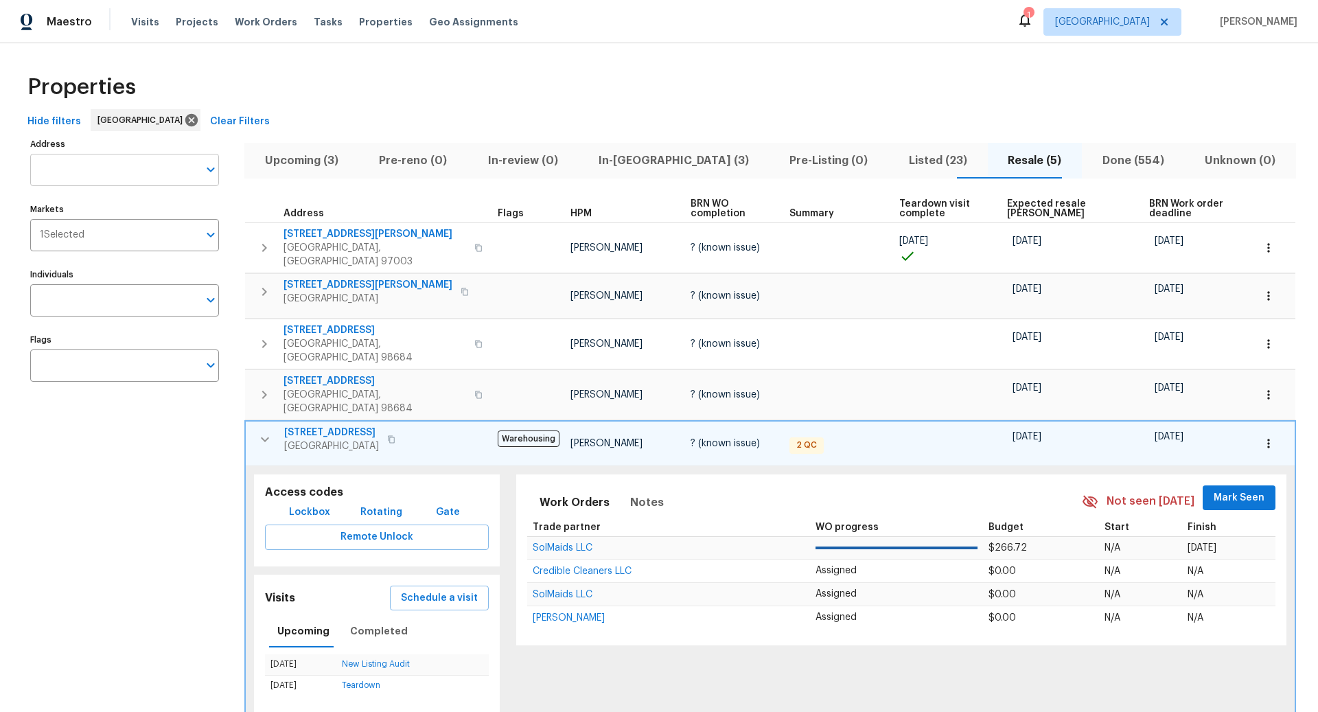
click at [122, 172] on input "Address" at bounding box center [114, 170] width 168 height 32
type input "1821"
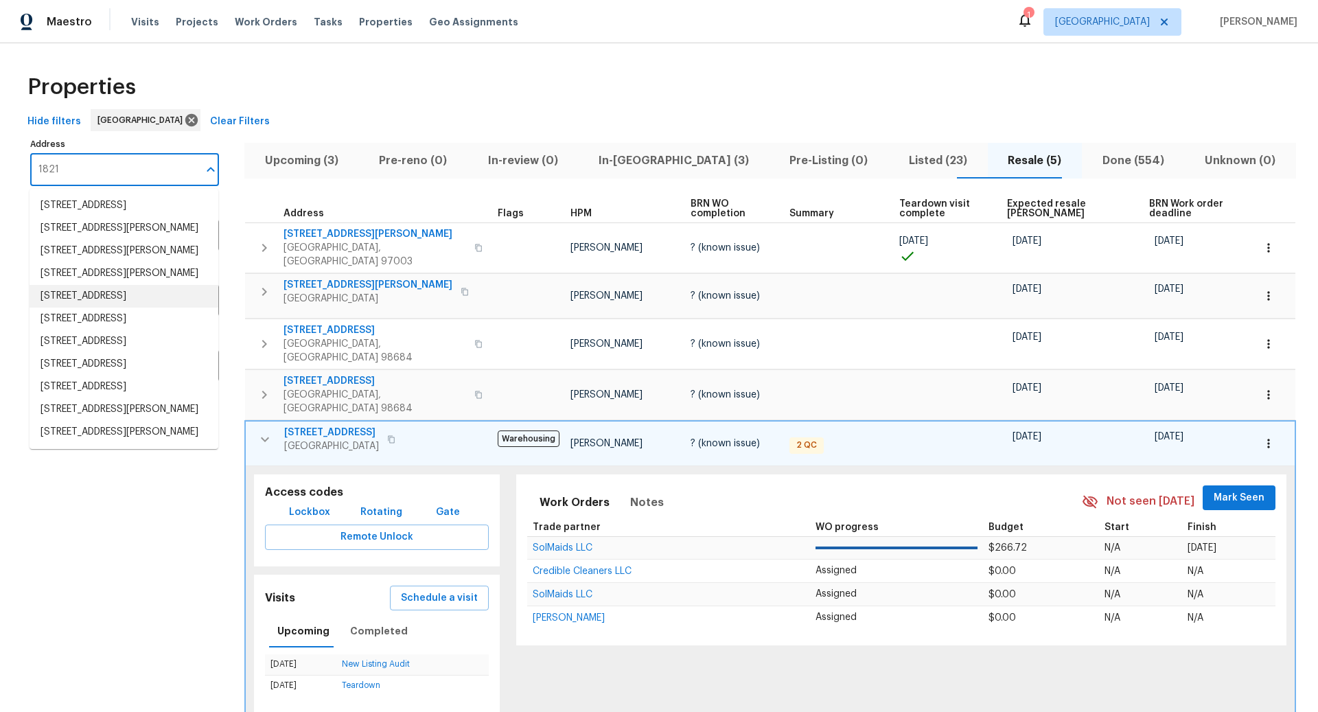
click at [129, 306] on li "1821 NE 157th Ave Portland OR 97230" at bounding box center [124, 296] width 189 height 23
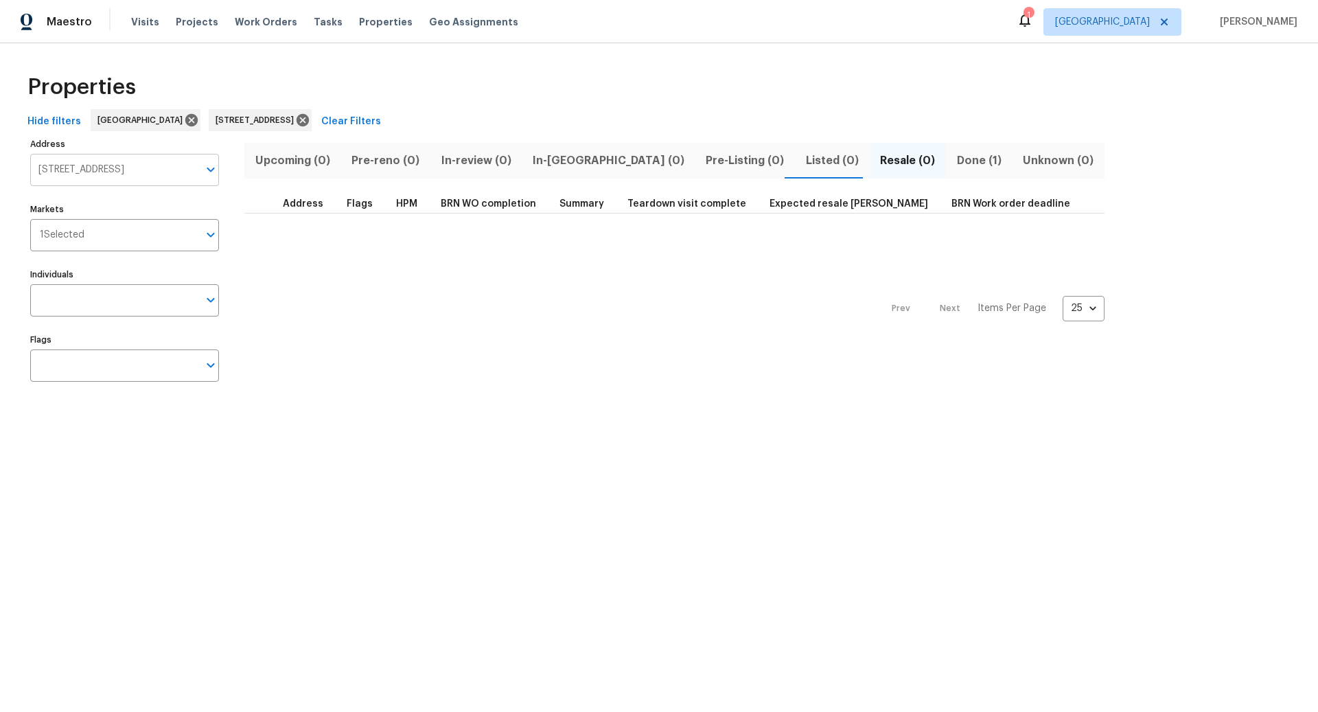
click at [148, 168] on input "1821 NE 157th Ave Portland OR 97230" at bounding box center [114, 170] width 168 height 32
type input "3820"
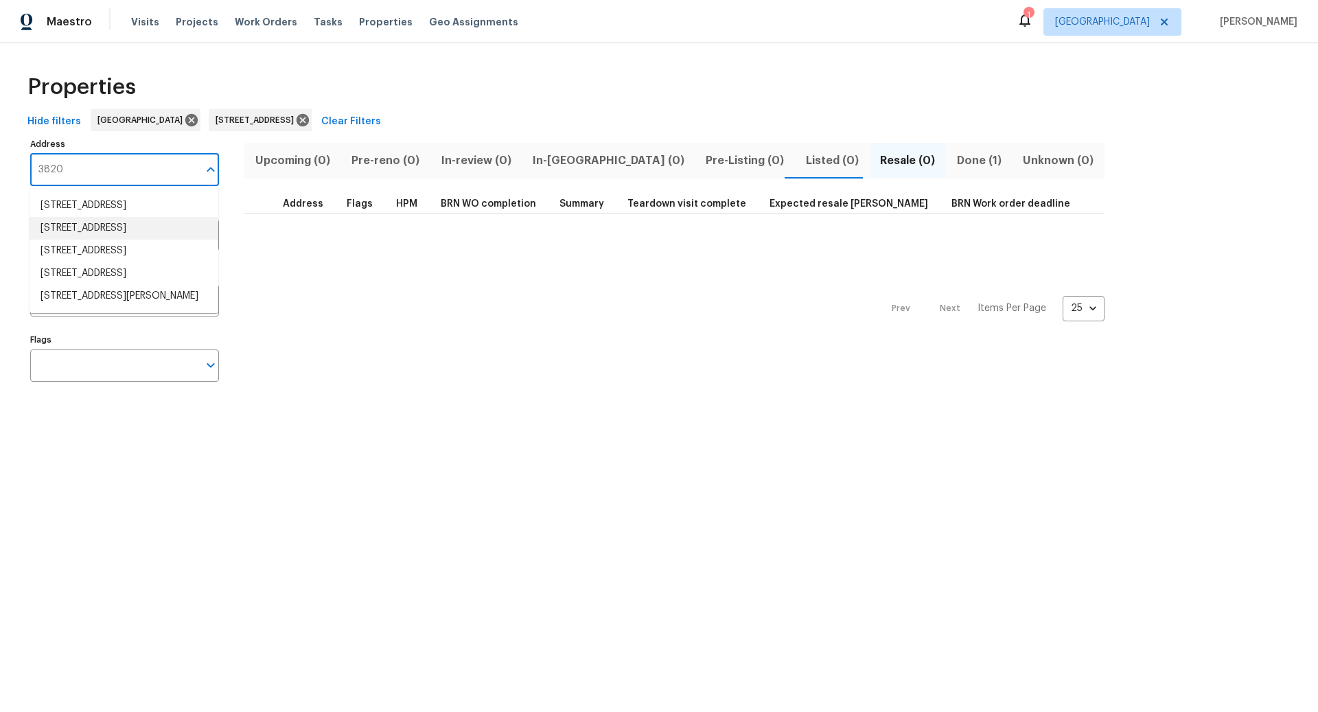
click at [134, 234] on li "3820 NE 93rd St Vancouver WA 98665" at bounding box center [124, 228] width 189 height 23
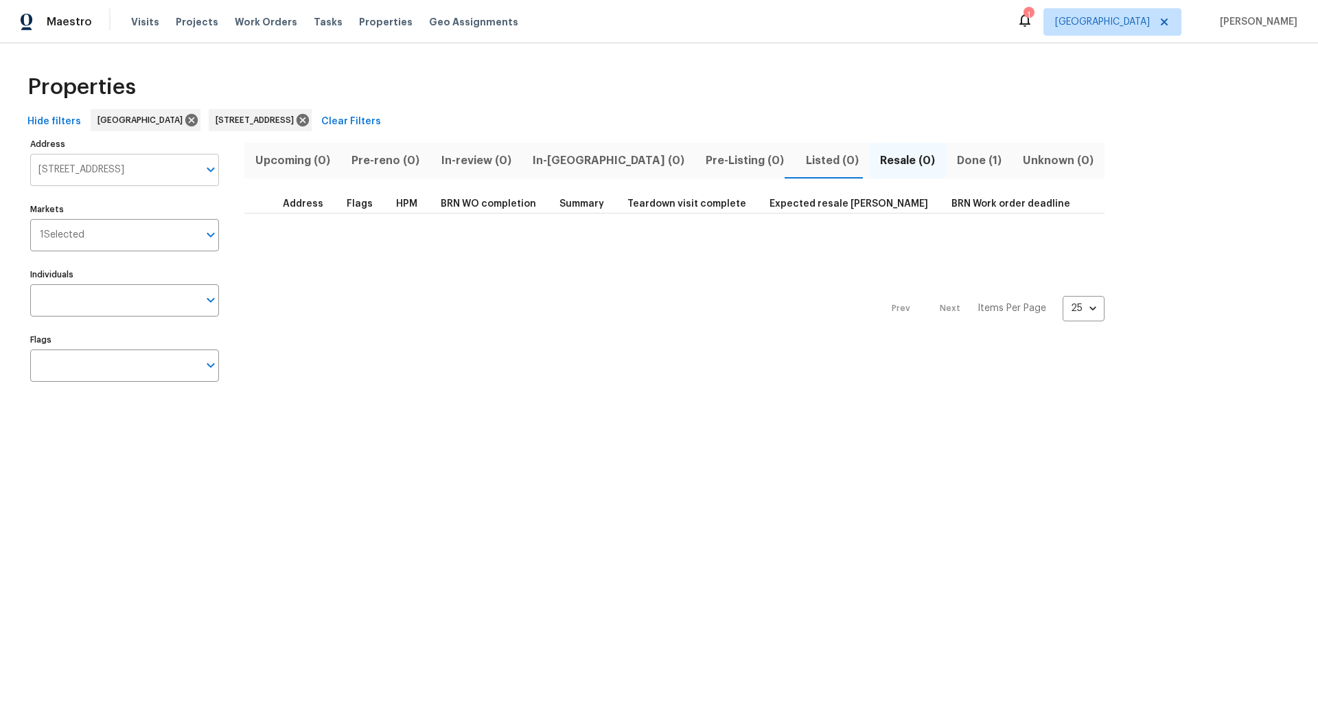
click at [147, 168] on input "3820 NE 93rd St Vancouver WA 98665" at bounding box center [114, 170] width 168 height 32
type input "11574"
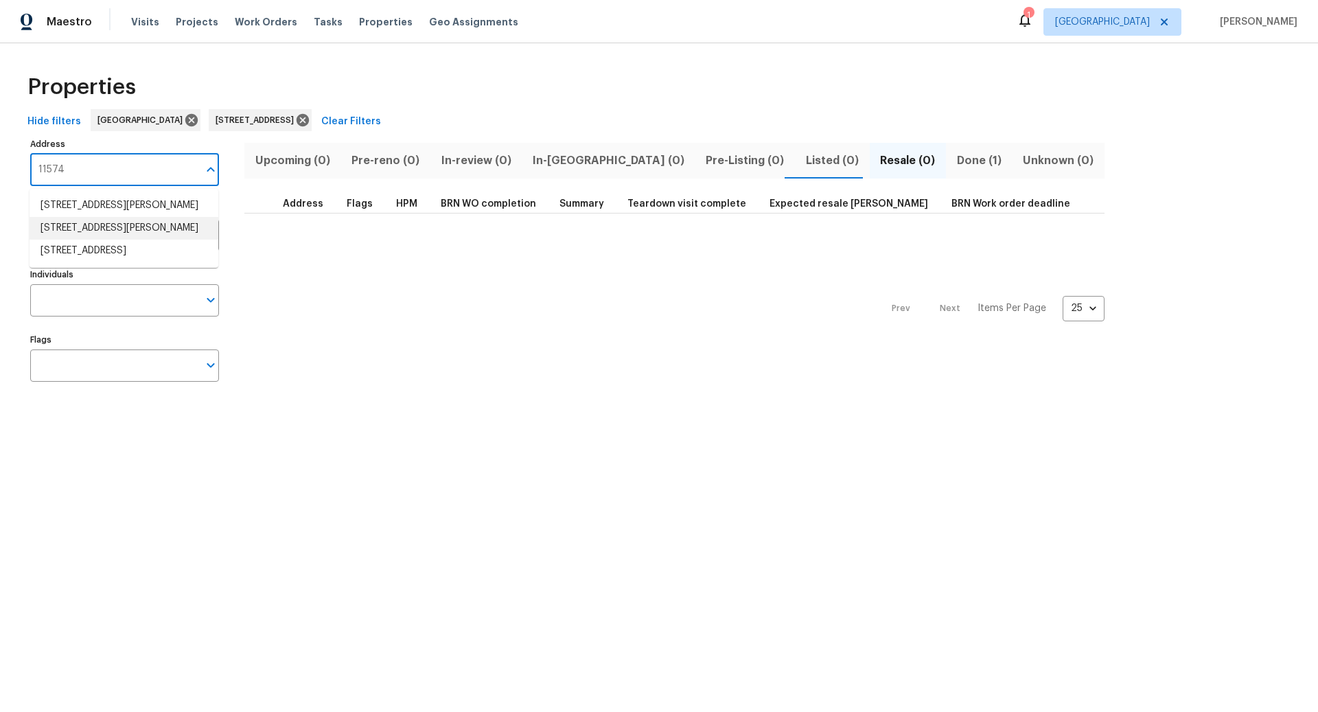
click at [100, 240] on li "11574 SE Ross Rd Happy Valley OR 97086" at bounding box center [124, 228] width 189 height 23
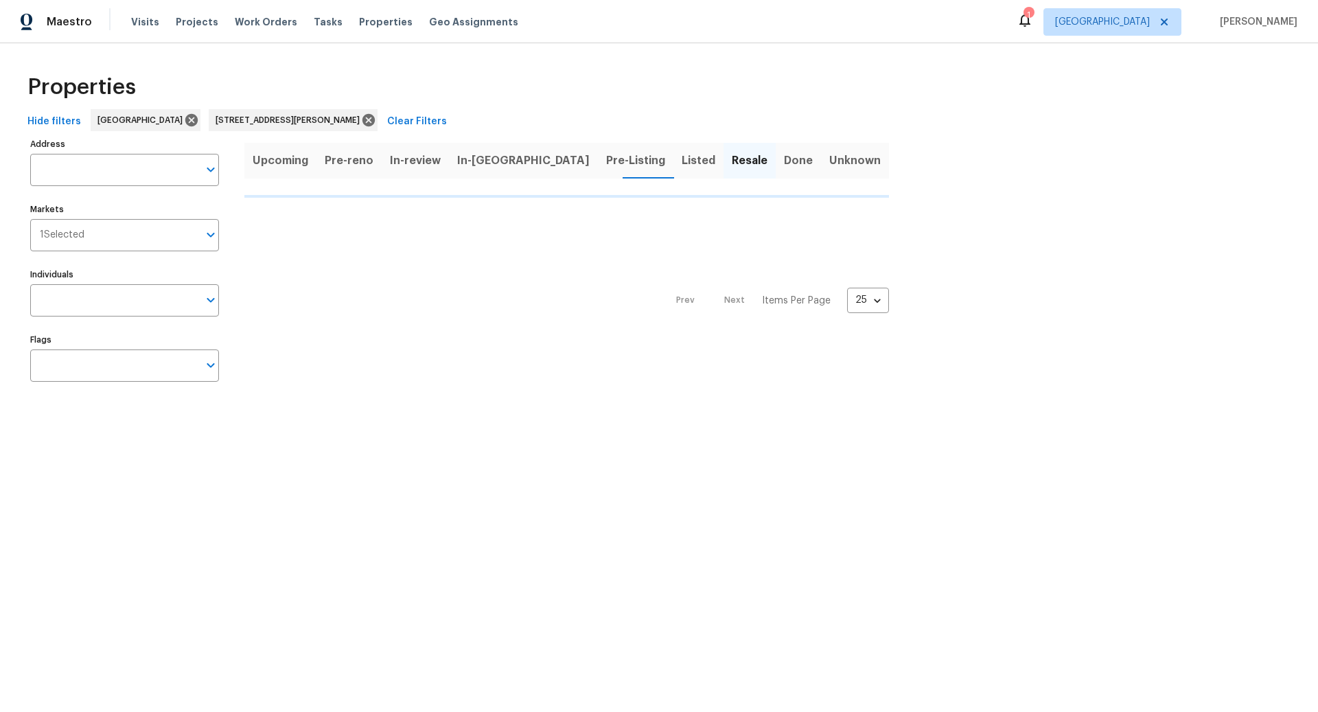
type input "11574 SE Ross Rd Happy Valley OR 97086"
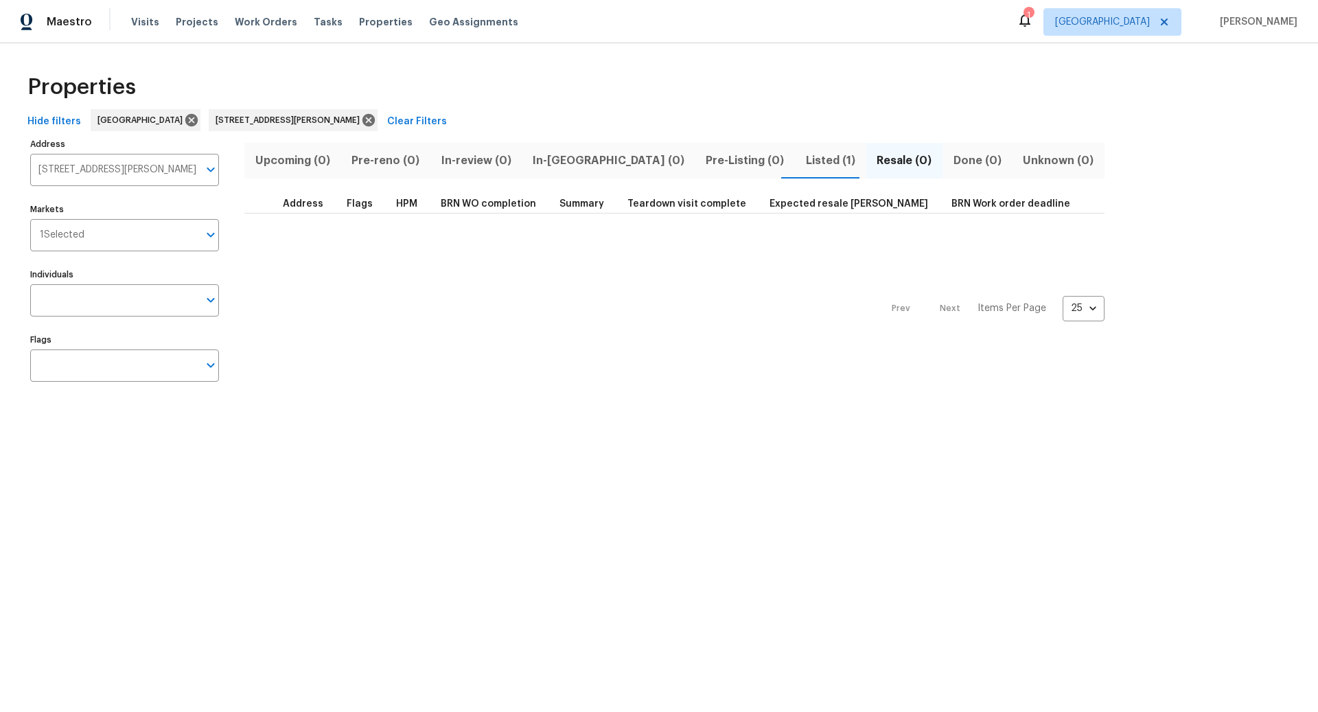
click at [803, 159] on span "Listed (1)" at bounding box center [830, 160] width 54 height 19
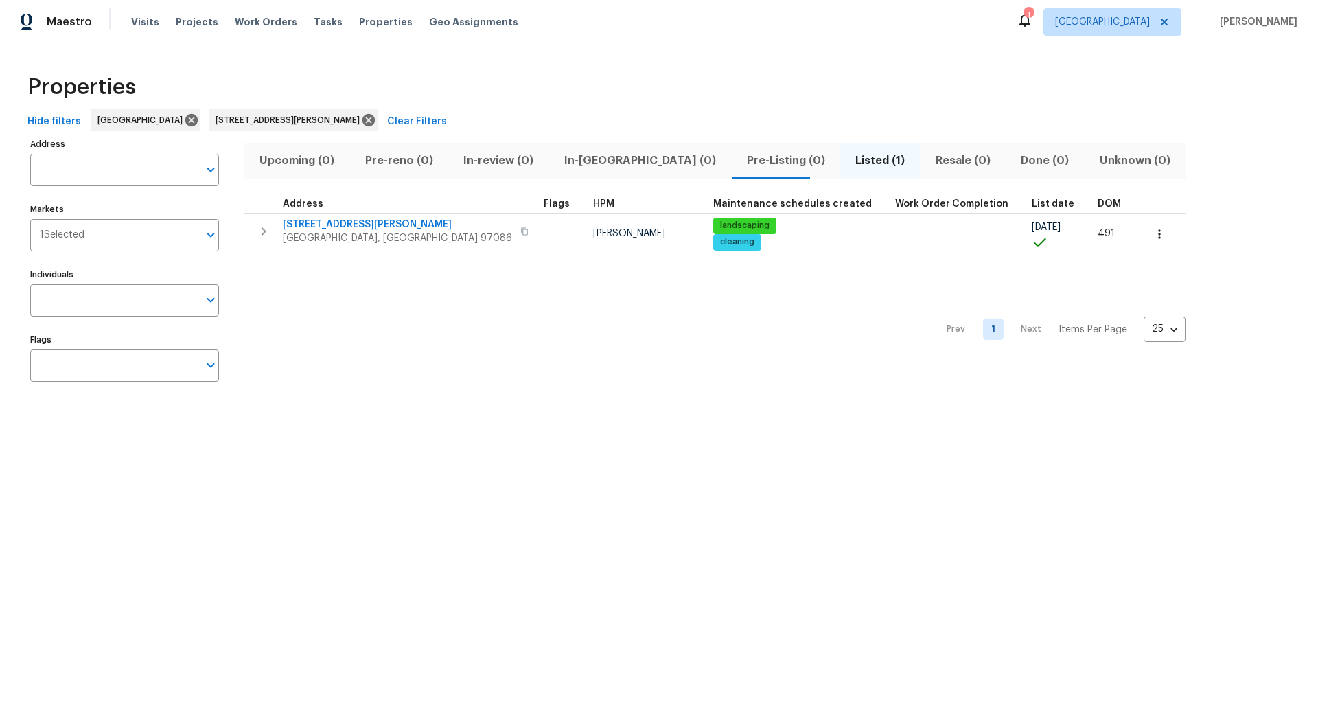
type input "11574 SE Ross Rd Happy Valley OR 97086"
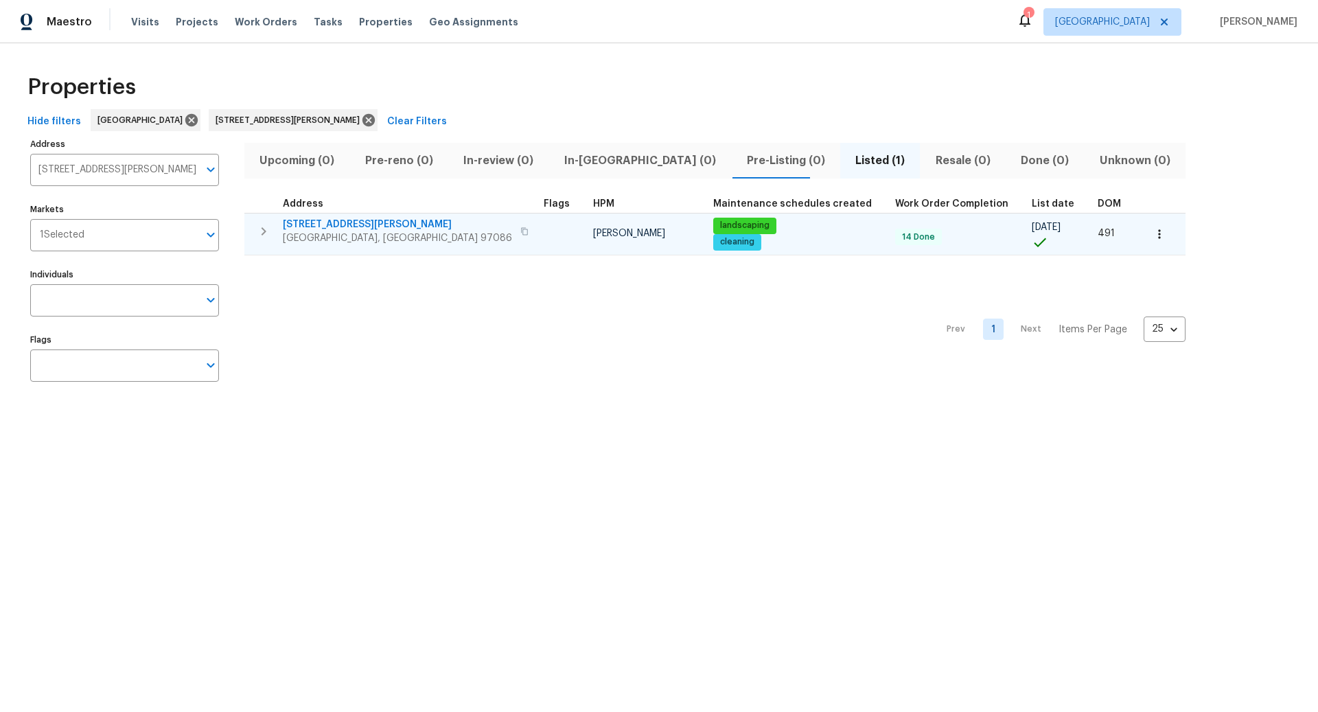
click at [264, 230] on icon "button" at bounding box center [264, 231] width 5 height 8
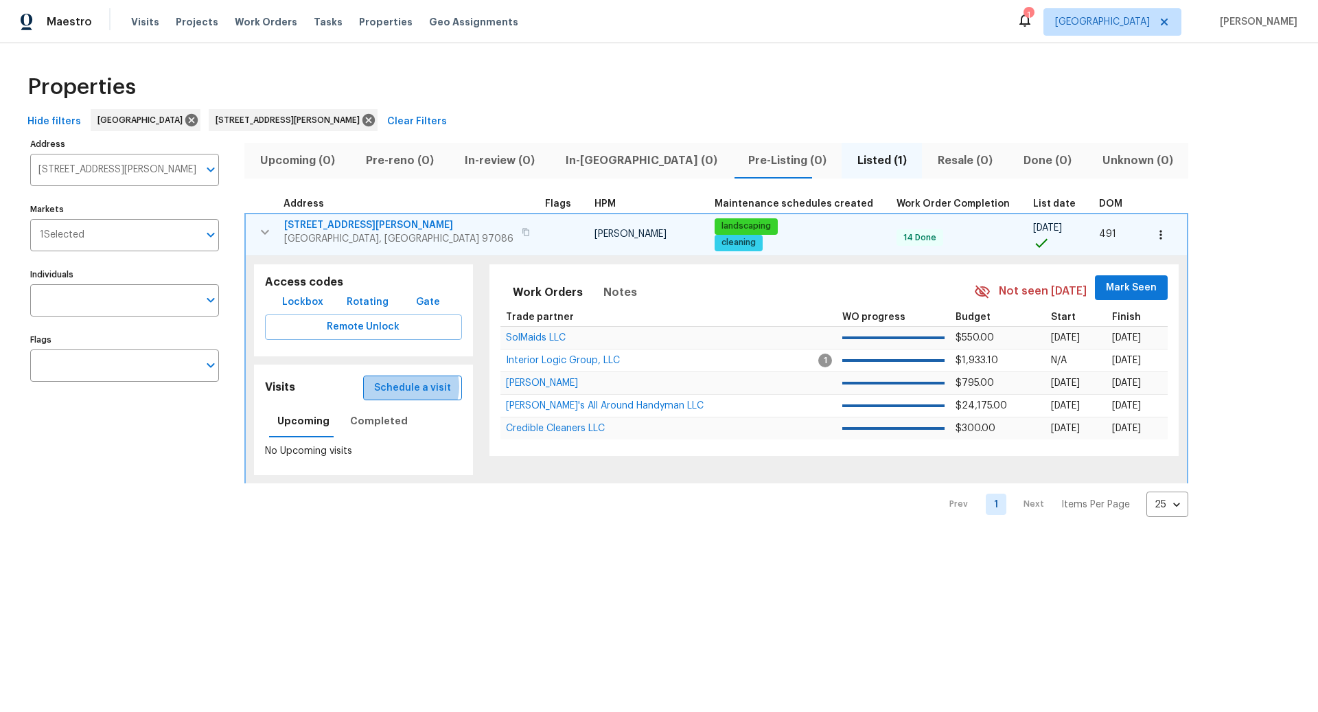
click at [382, 385] on span "Schedule a visit" at bounding box center [412, 388] width 77 height 17
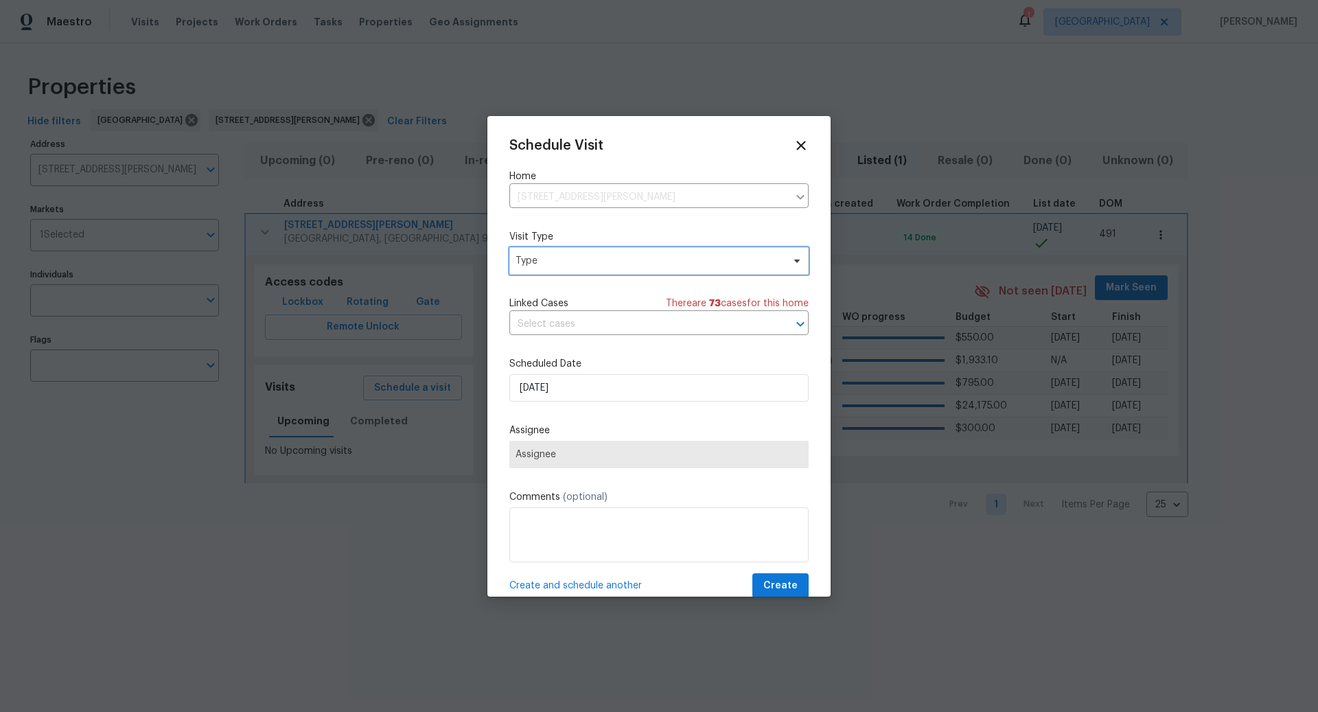
click at [628, 260] on span "Type" at bounding box center [649, 261] width 267 height 14
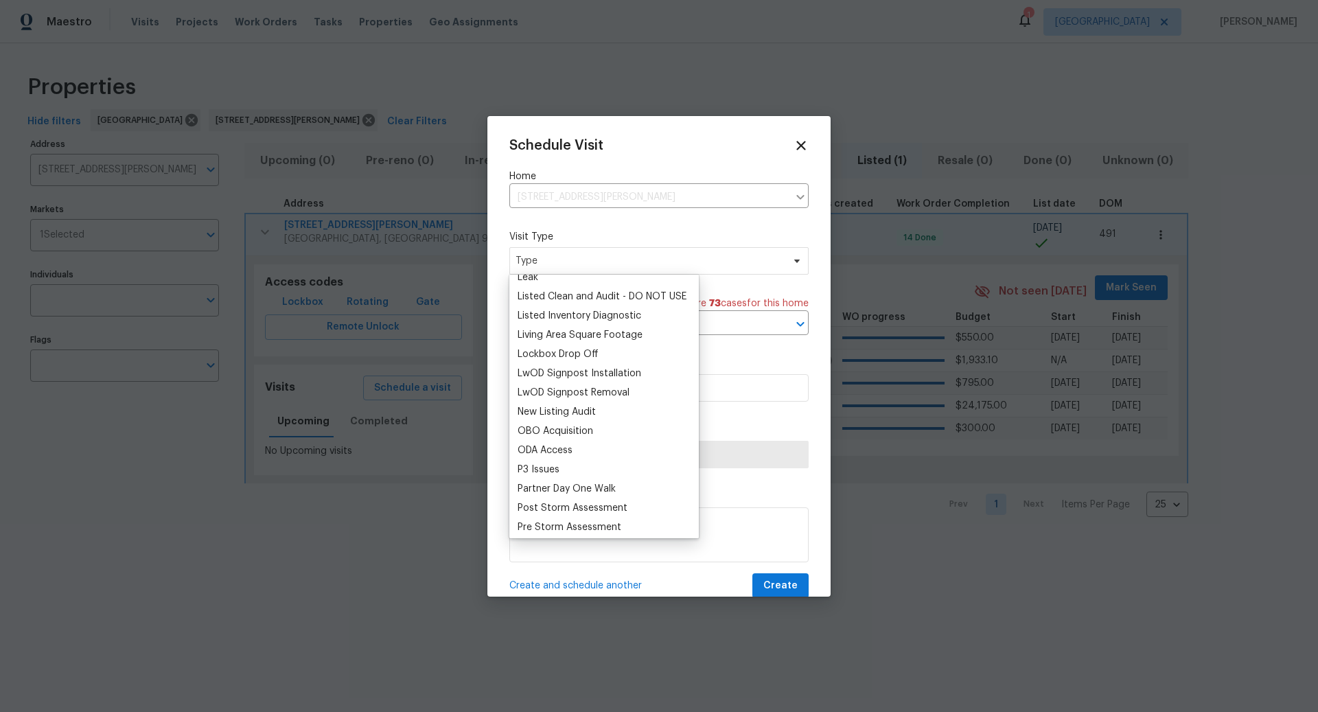
scroll to position [649, 0]
click at [569, 407] on div "New Listing Audit" at bounding box center [557, 407] width 78 height 14
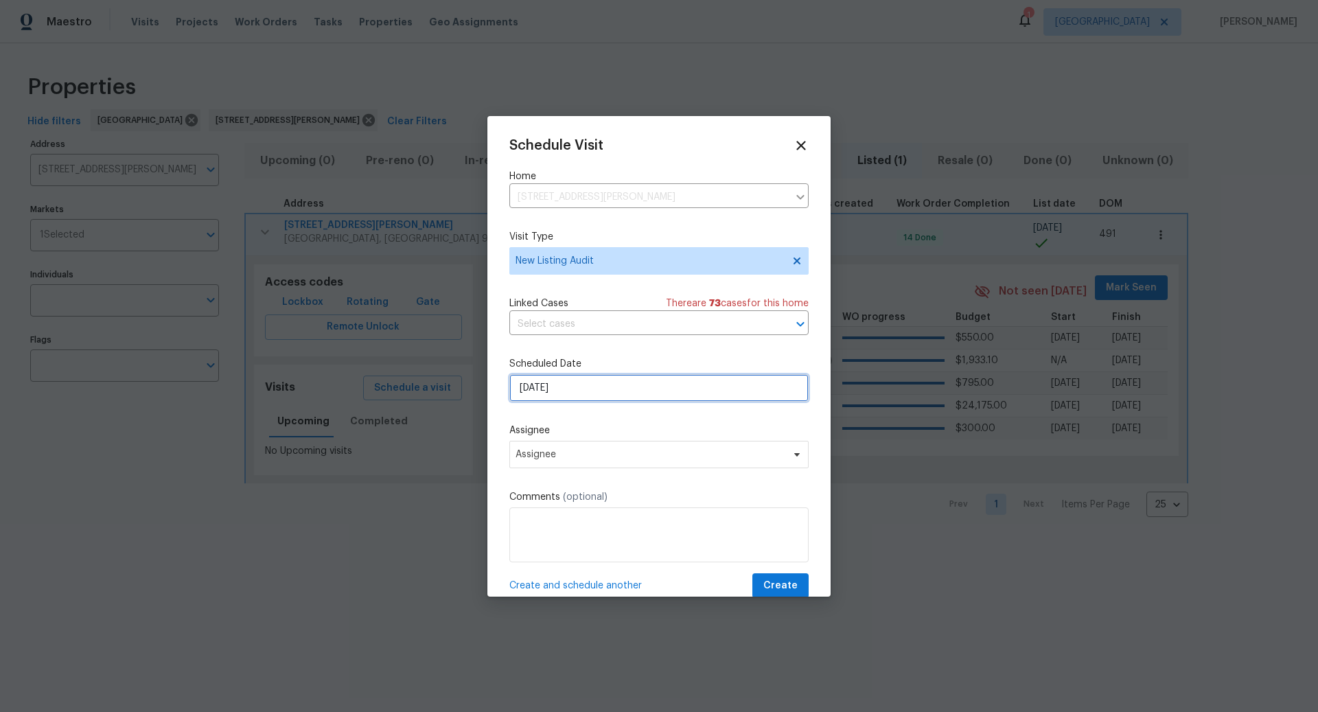
click at [606, 382] on input "10/14/2025" at bounding box center [659, 387] width 299 height 27
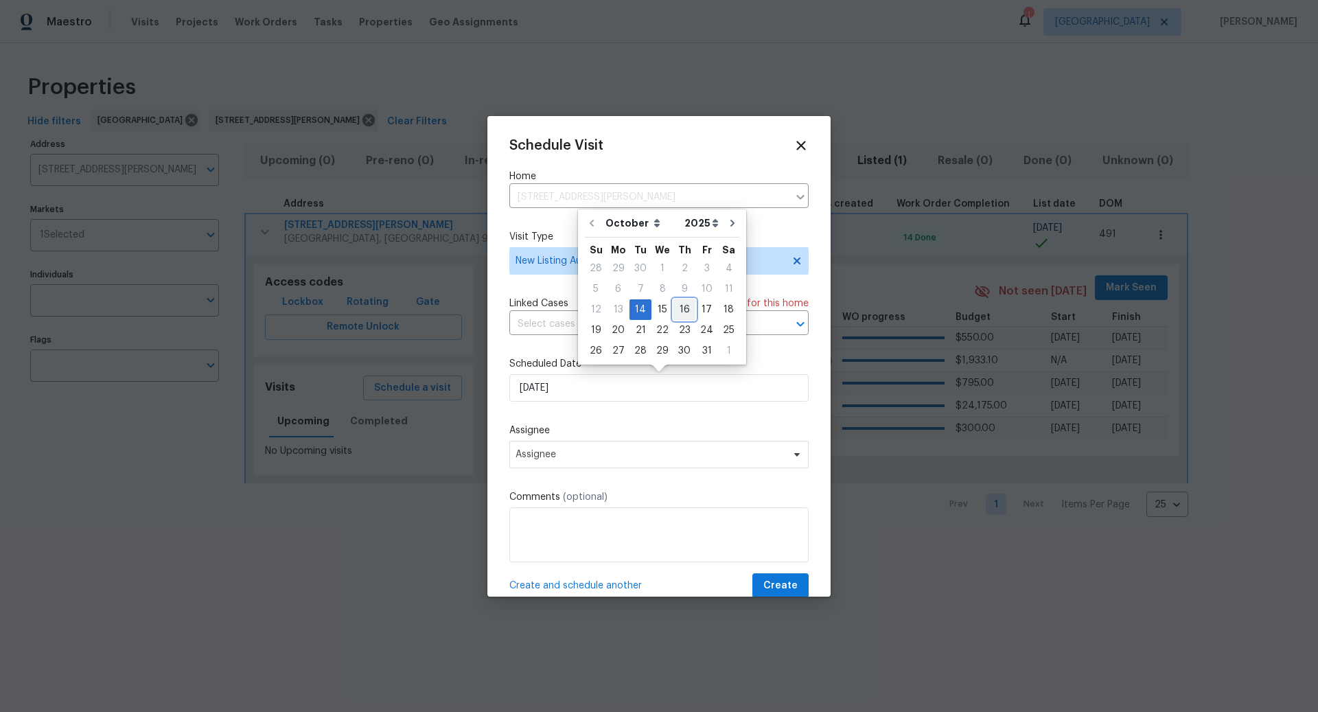
click at [683, 308] on div "16" at bounding box center [685, 309] width 22 height 19
type input "10/16/2025"
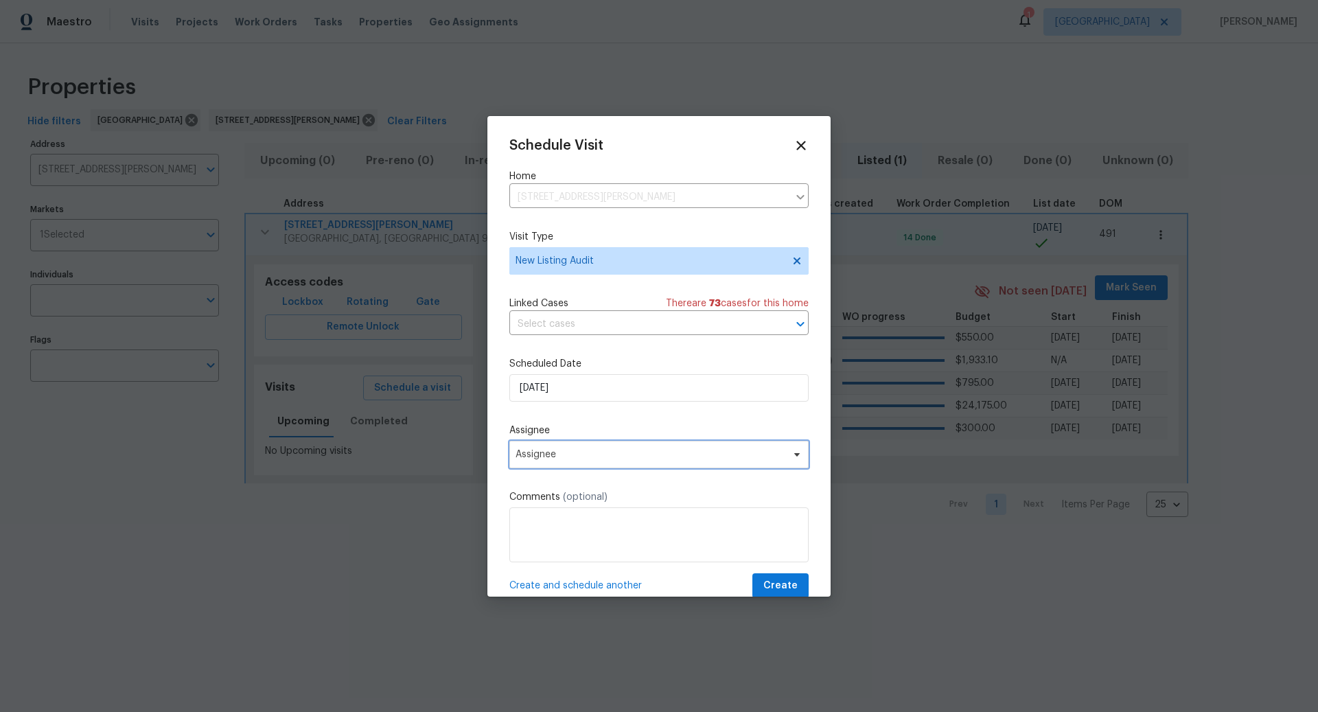
click at [598, 457] on span "Assignee" at bounding box center [650, 454] width 269 height 11
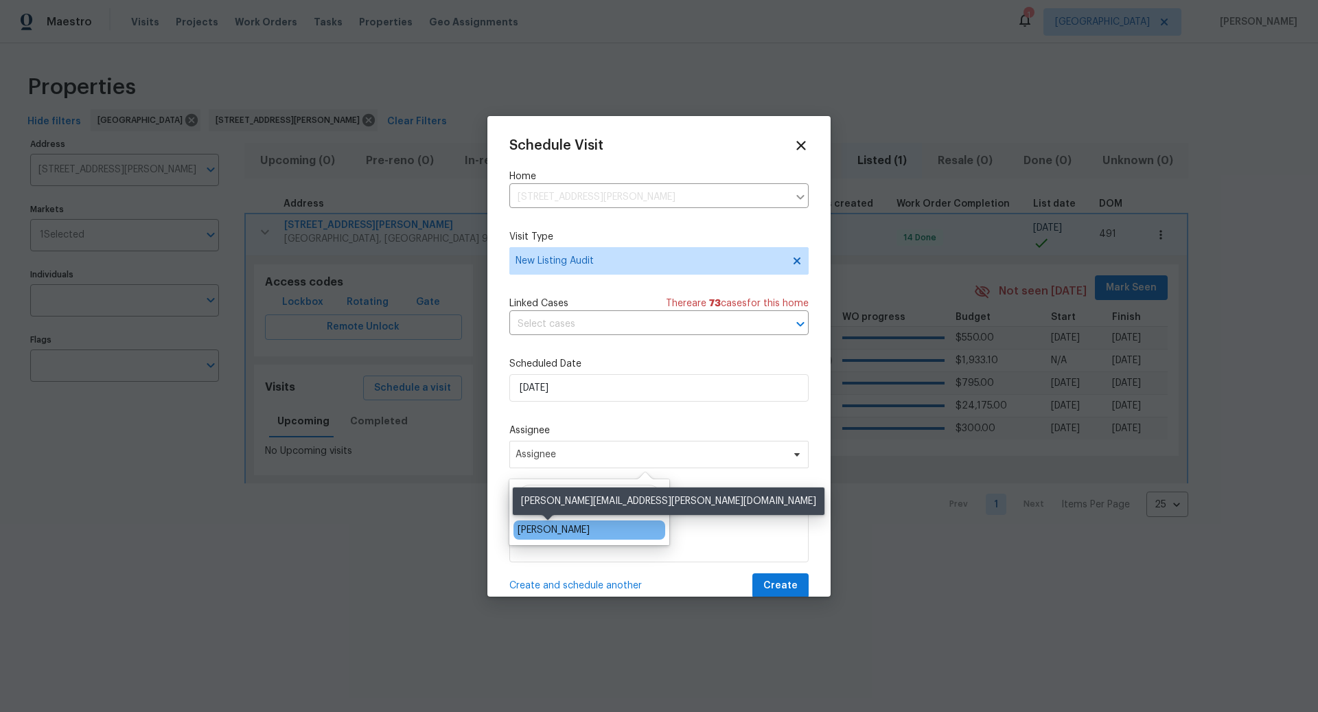
type input "[PERSON_NAME]"
click at [553, 531] on div "[PERSON_NAME]" at bounding box center [554, 530] width 72 height 14
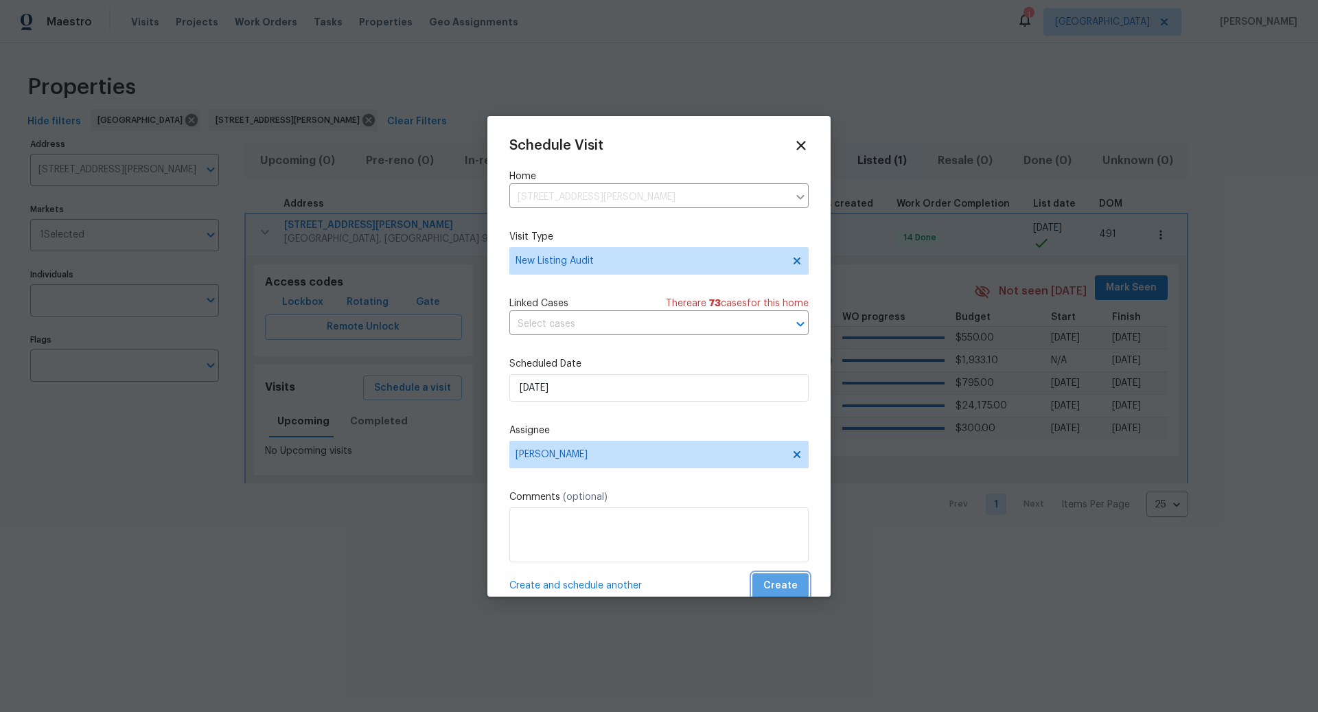
click at [790, 582] on span "Create" at bounding box center [781, 585] width 34 height 17
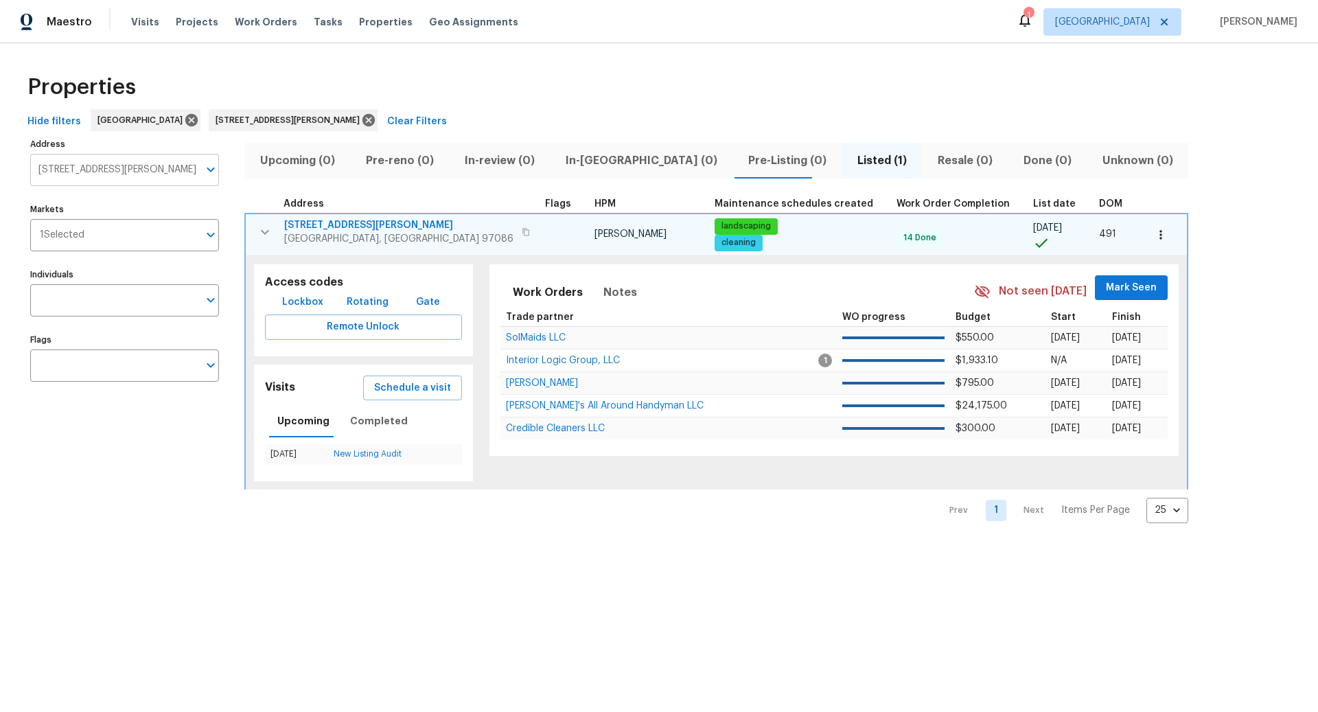
click at [144, 170] on input "11574 SE Ross Rd Happy Valley OR 97086" at bounding box center [114, 170] width 168 height 32
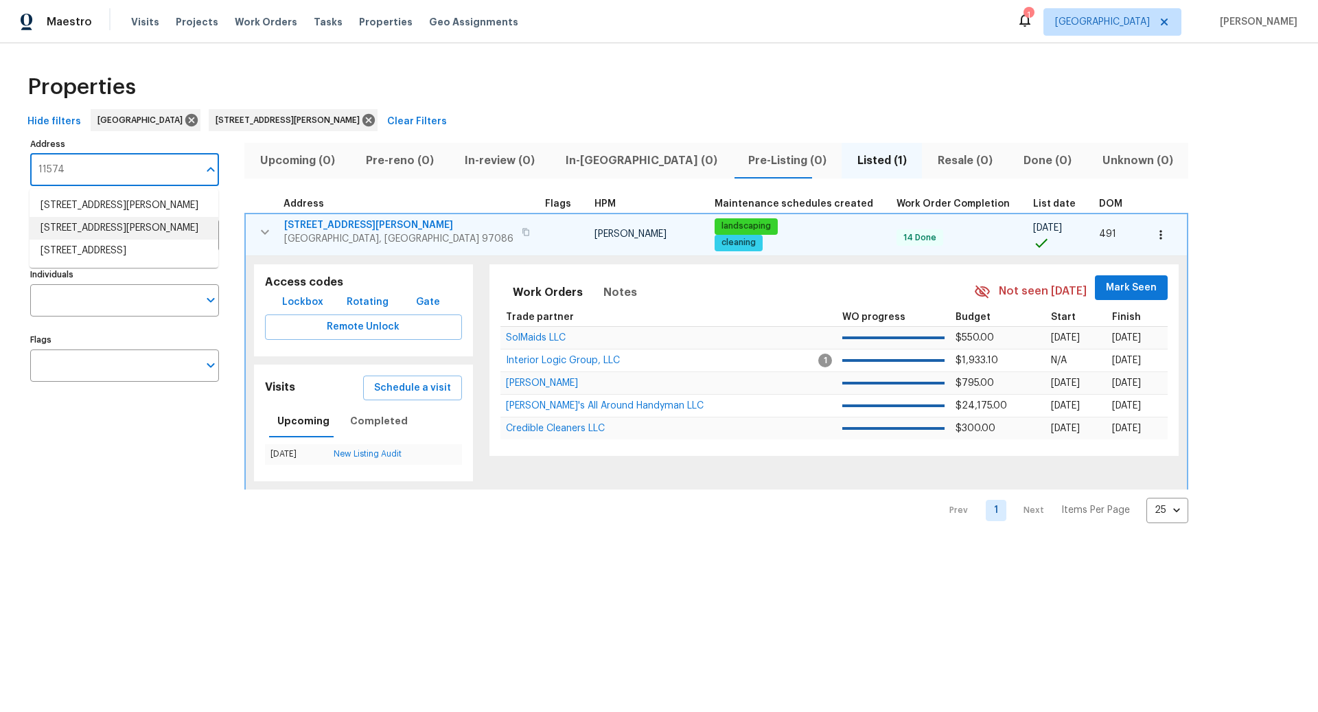
click at [141, 240] on li "11574 SE Ross Rd Happy Valley OR 97086" at bounding box center [124, 228] width 189 height 23
type input "11574 SE Ross Rd Happy Valley OR 97086"
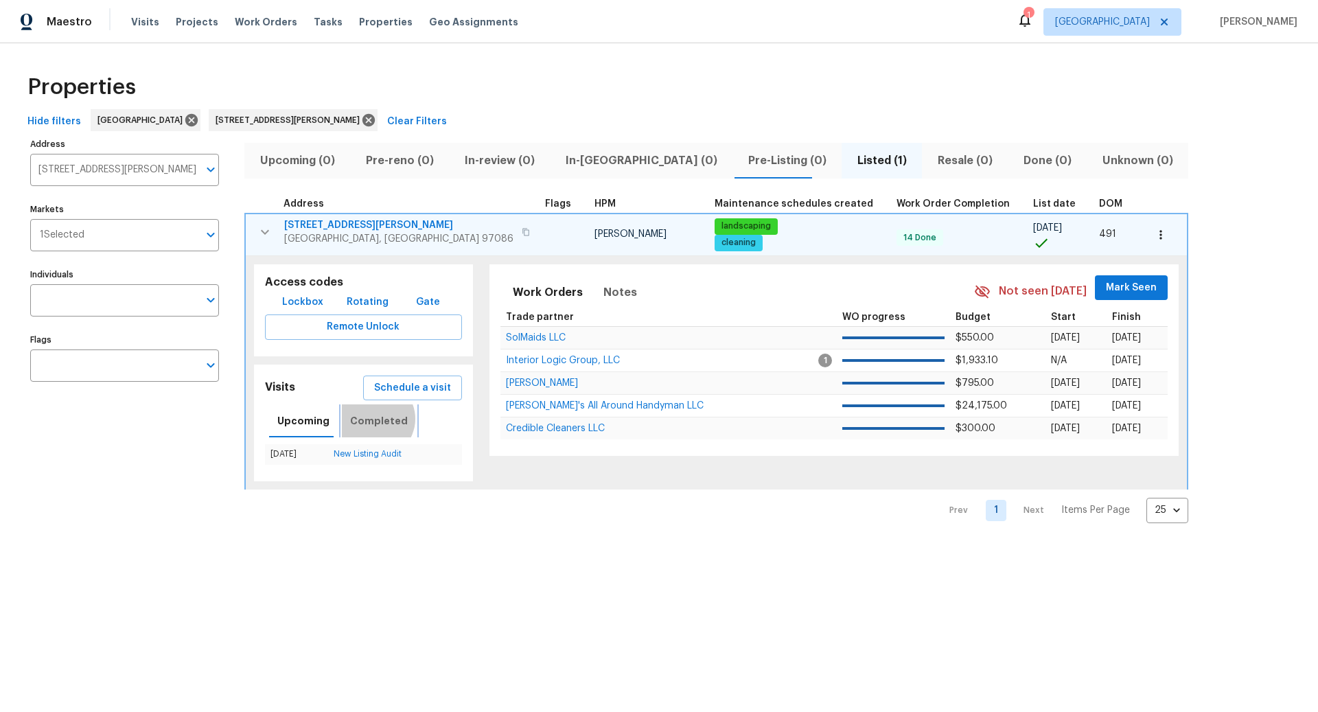
click at [370, 418] on span "Completed" at bounding box center [379, 421] width 58 height 17
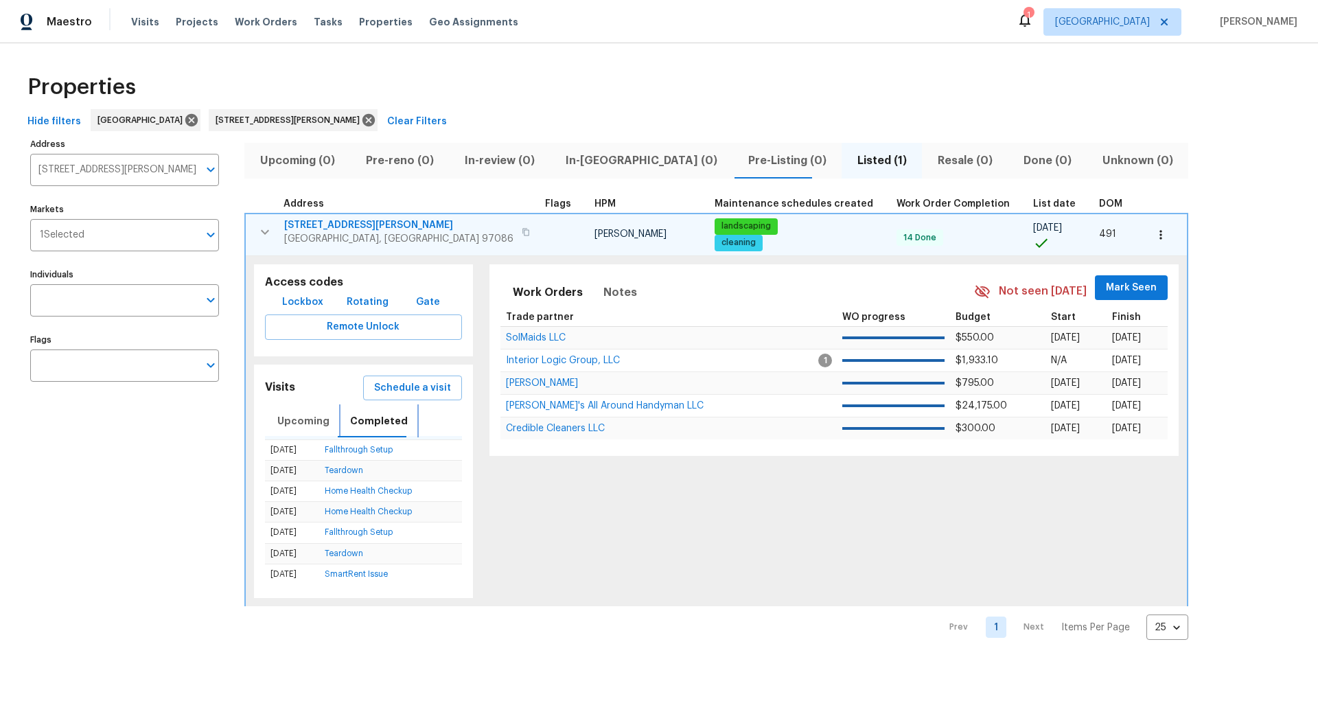
scroll to position [0, 0]
